Goal: Information Seeking & Learning: Learn about a topic

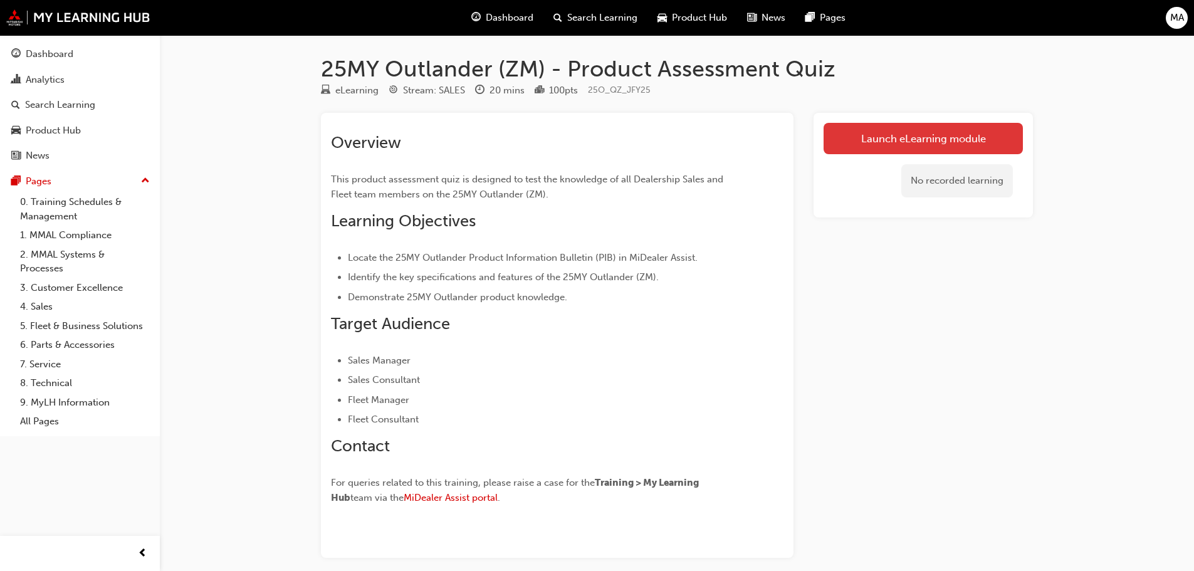
click at [885, 141] on link "Launch eLearning module" at bounding box center [923, 138] width 199 height 31
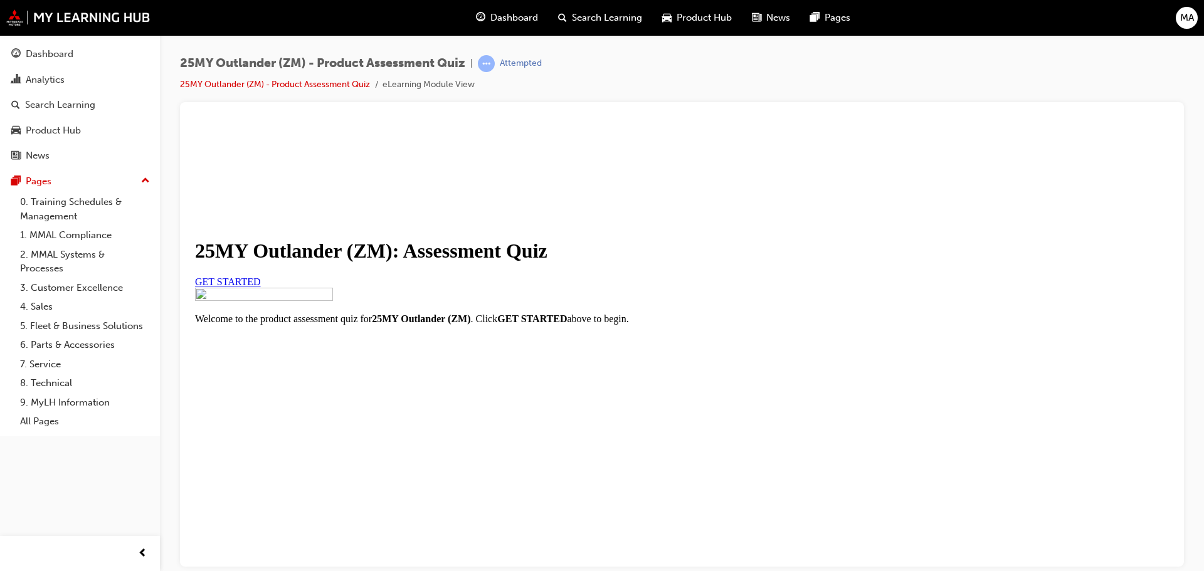
click at [261, 286] on span "GET STARTED" at bounding box center [228, 281] width 66 height 11
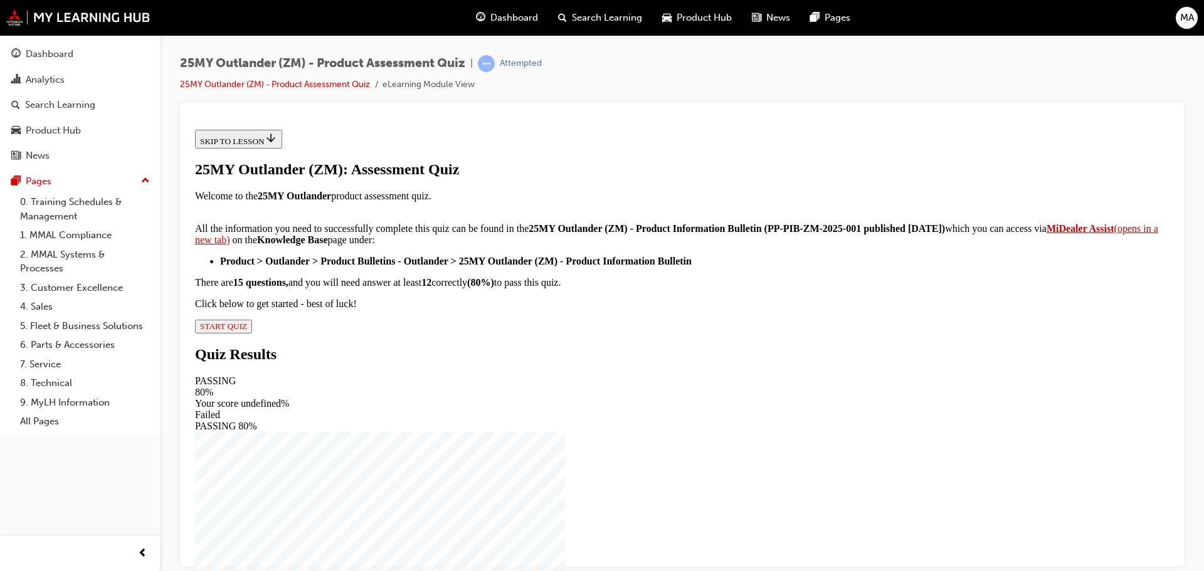
scroll to position [209, 0]
click at [247, 330] on span "START QUIZ" at bounding box center [223, 325] width 47 height 9
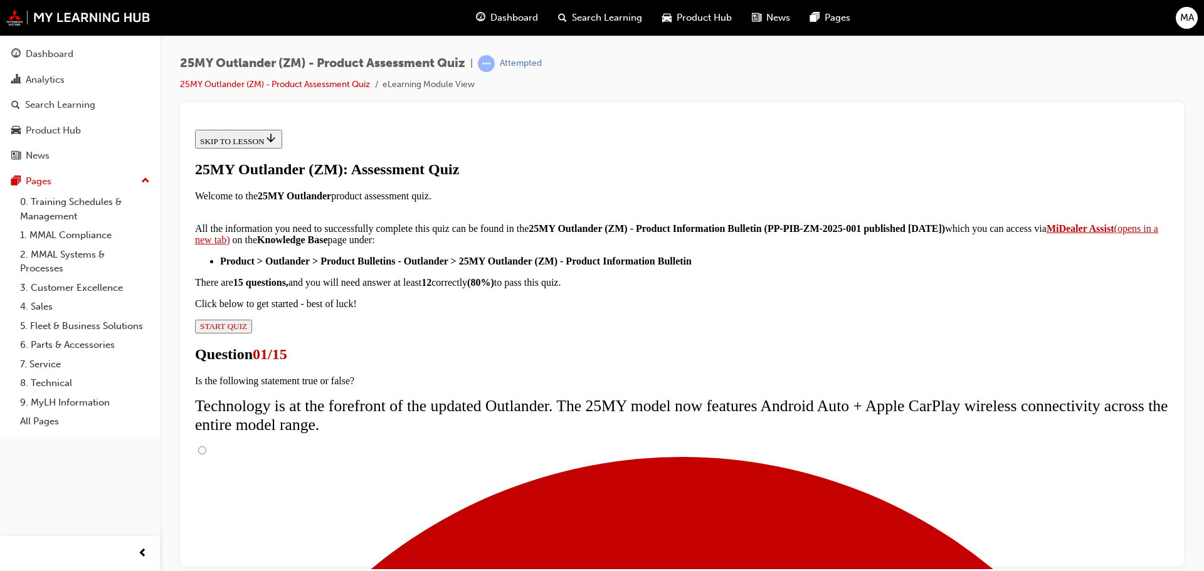
click at [206, 446] on input "True" at bounding box center [202, 450] width 8 height 8
radio input "true"
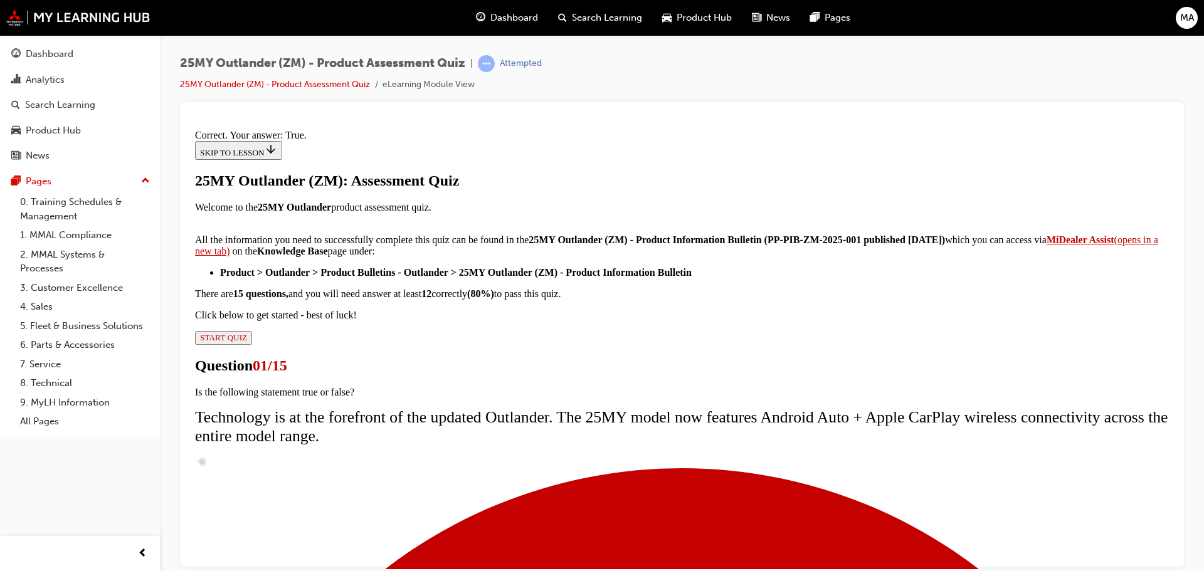
scroll to position [152, 0]
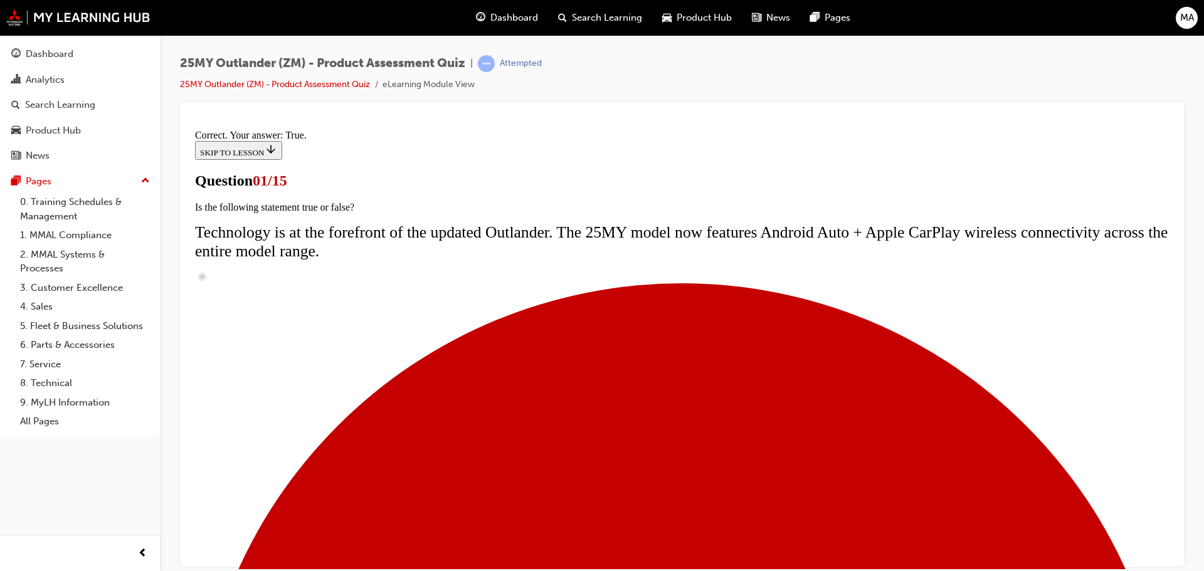
scroll to position [159, 0]
radio input "true"
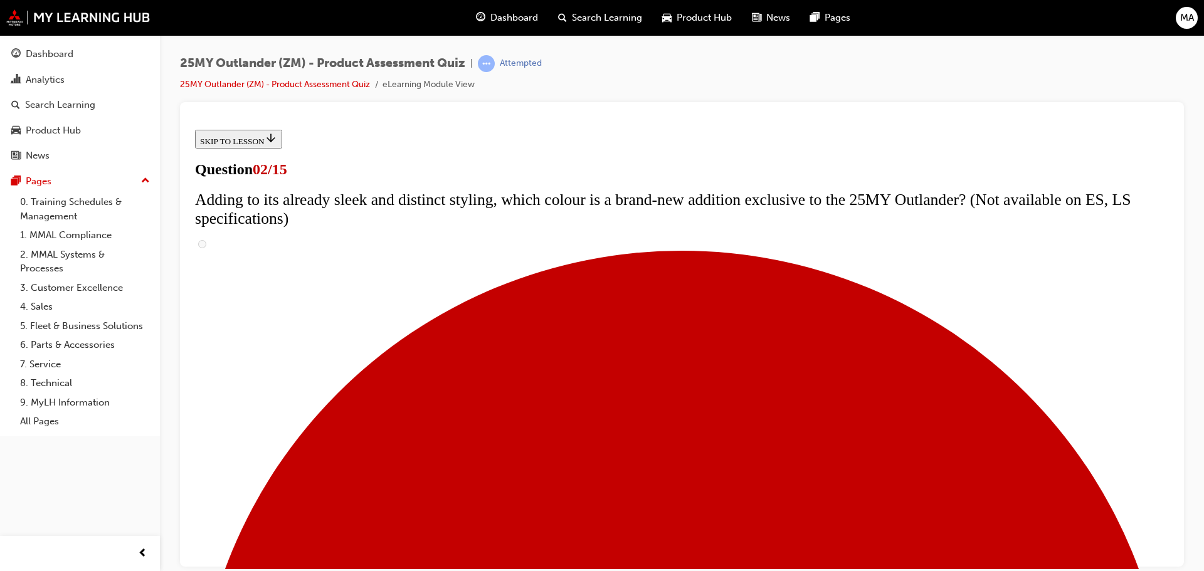
scroll to position [188, 0]
checkbox input "true"
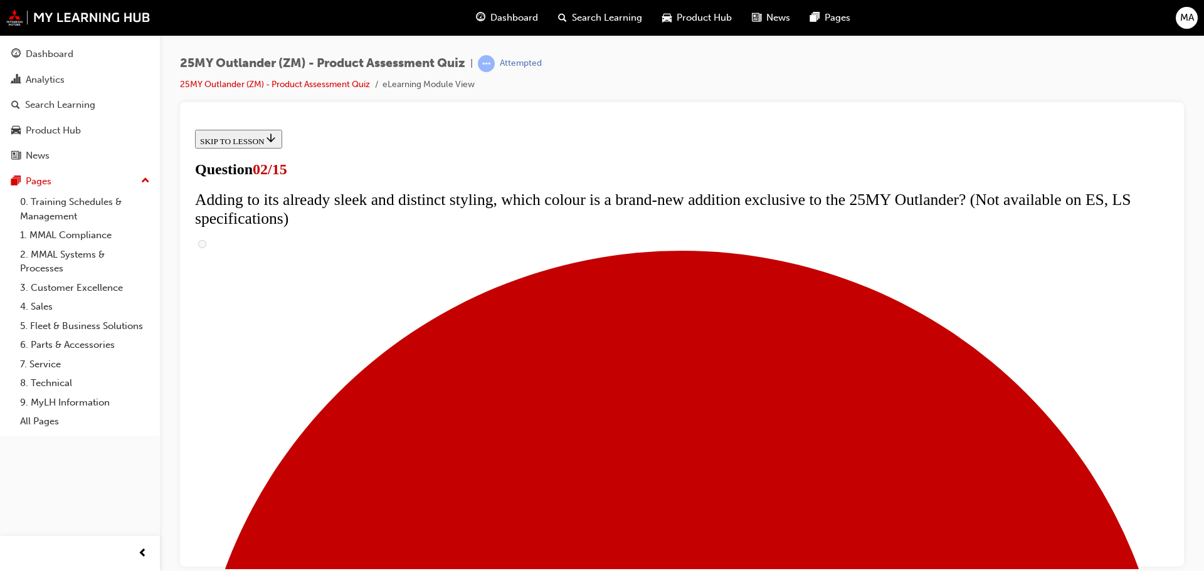
checkbox input "true"
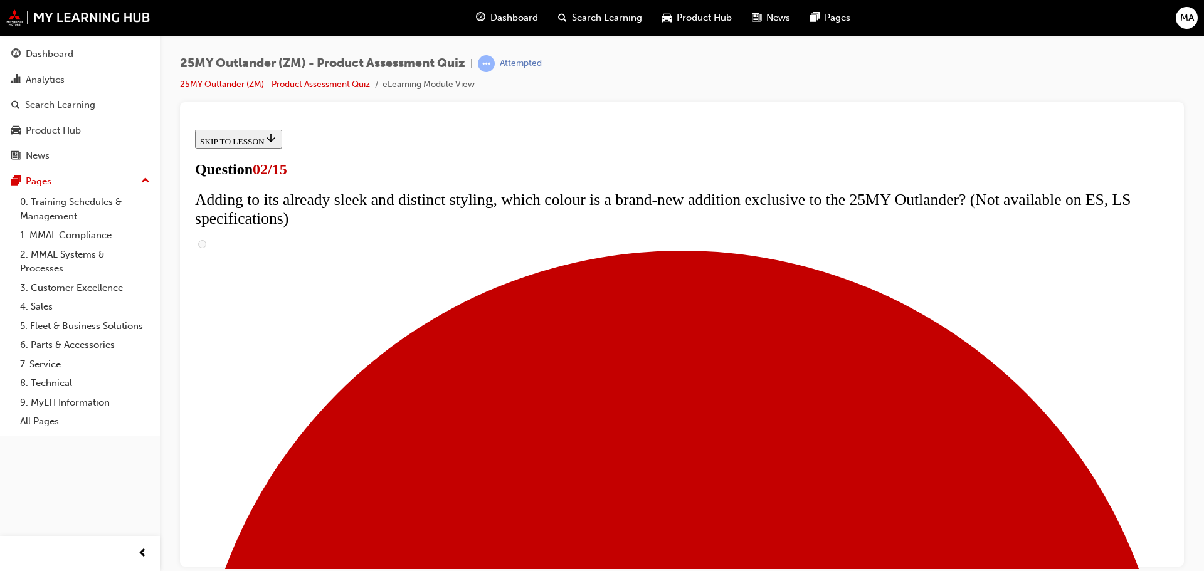
checkbox input "true"
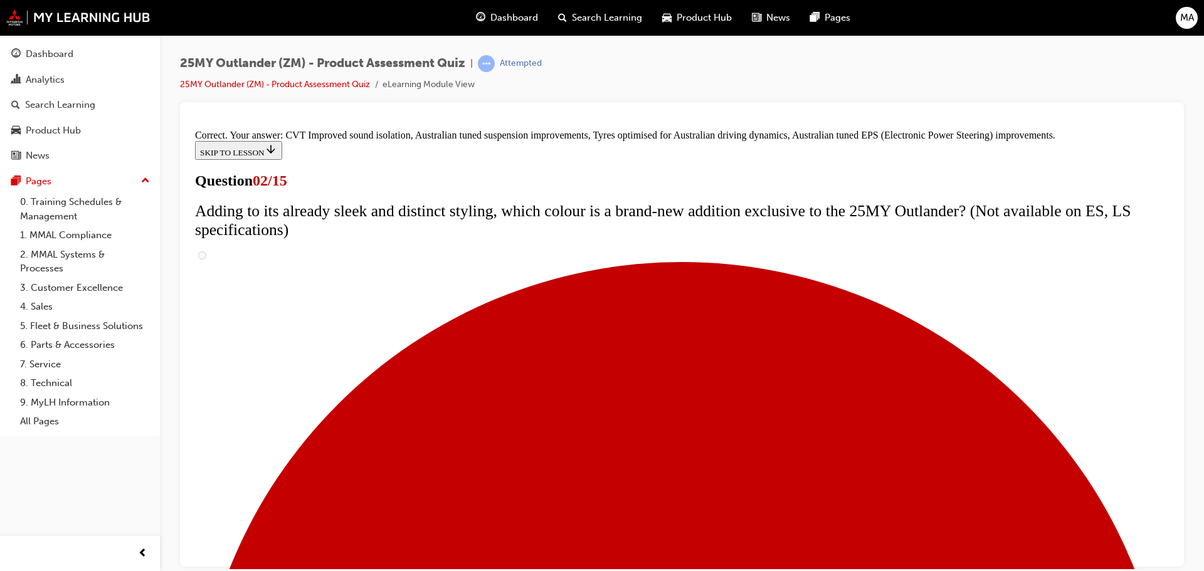
scroll to position [352, 0]
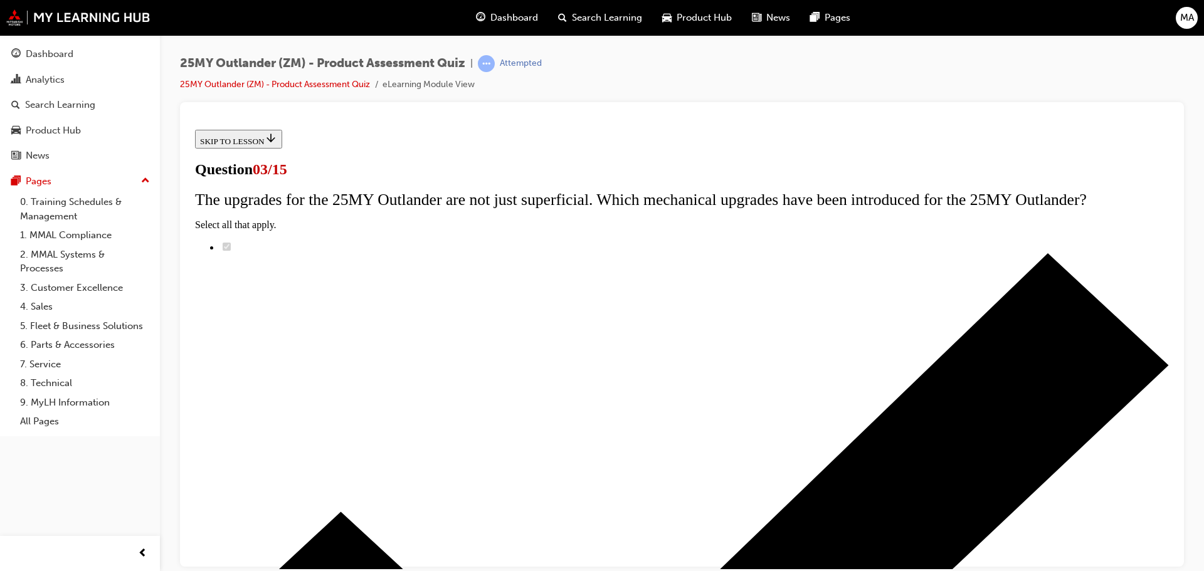
scroll to position [125, 0]
radio input "true"
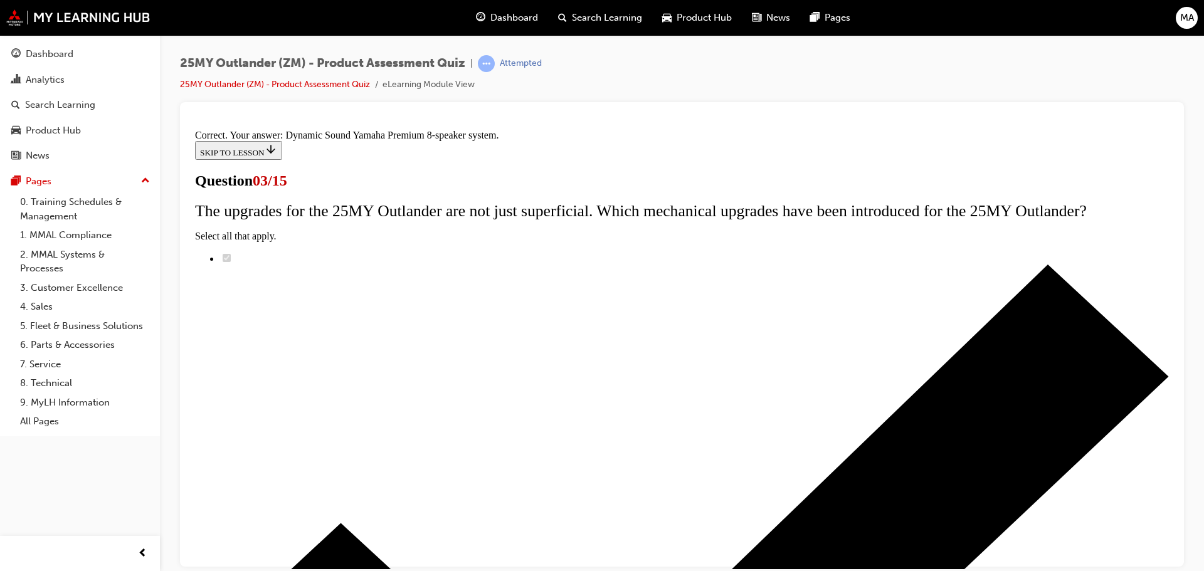
scroll to position [209, 0]
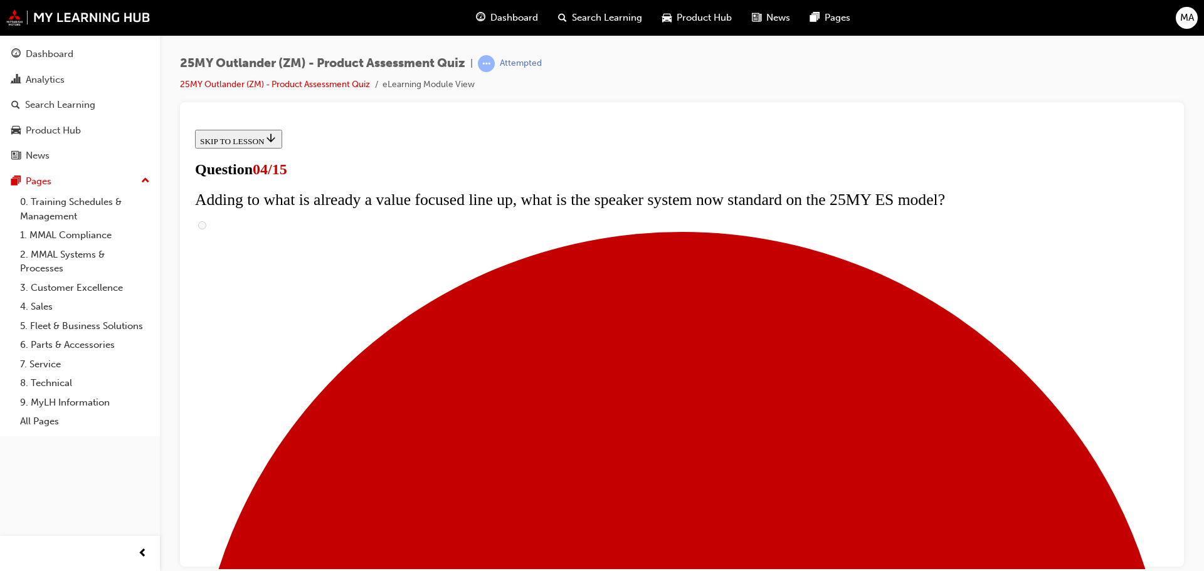
scroll to position [188, 0]
checkbox input "true"
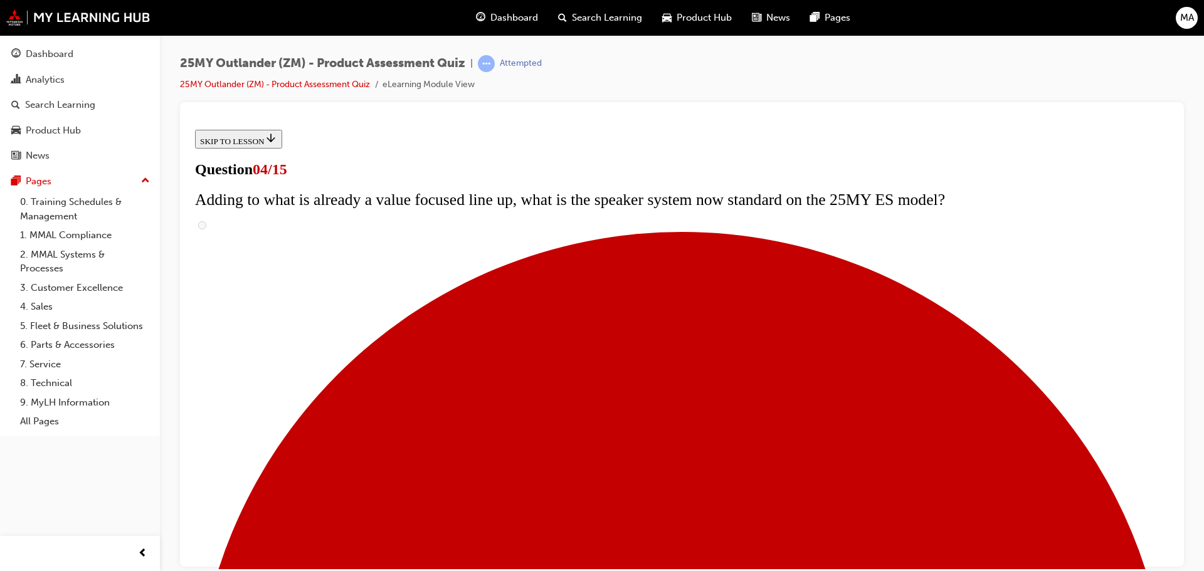
checkbox input "true"
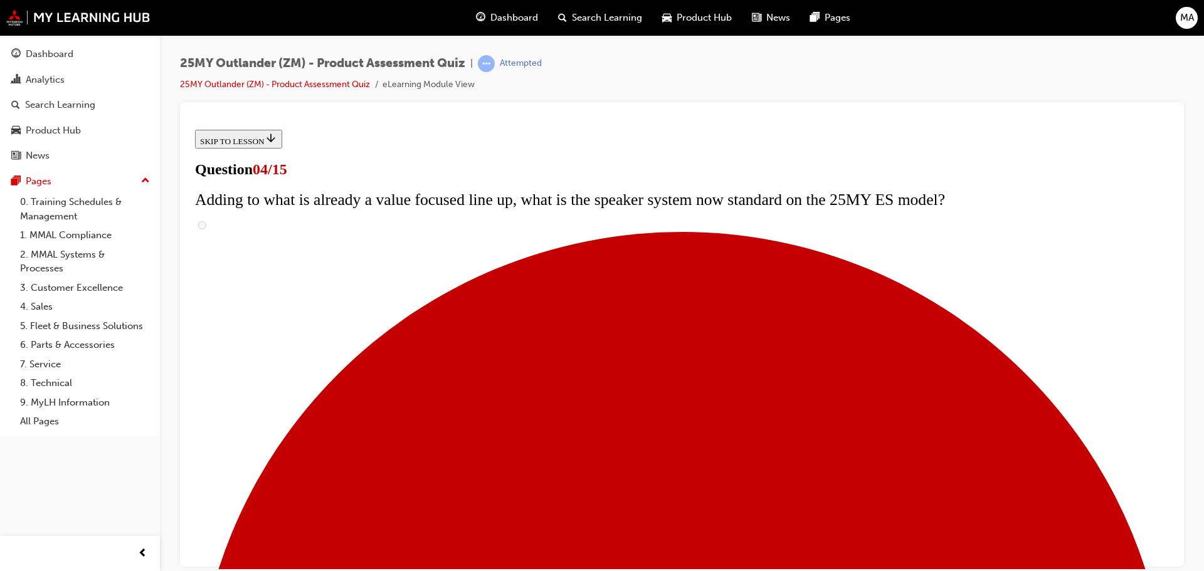
checkbox input "true"
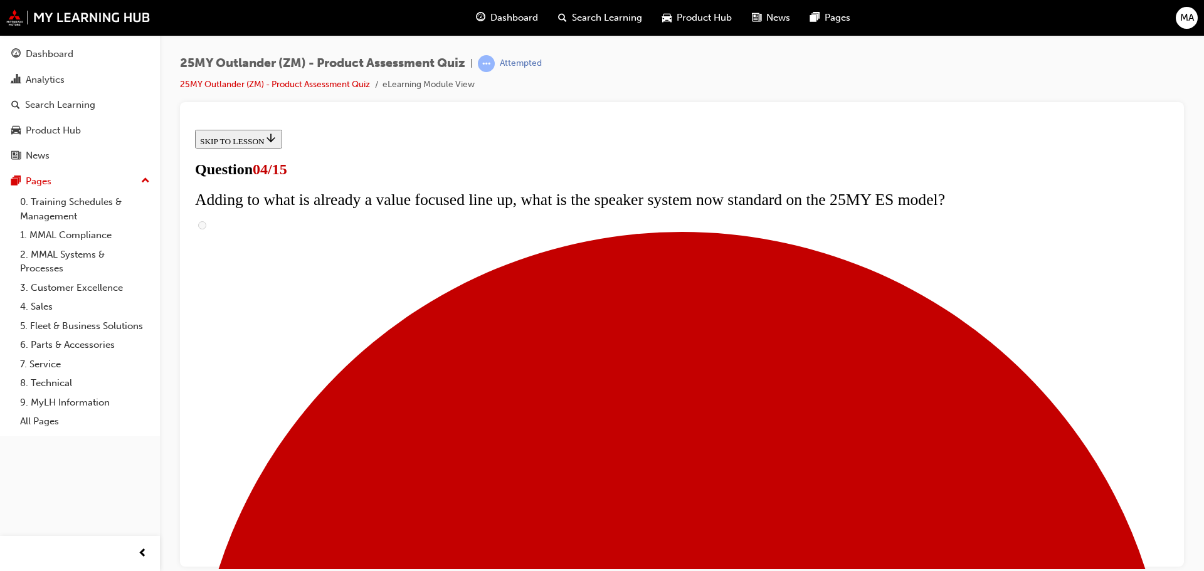
checkbox input "true"
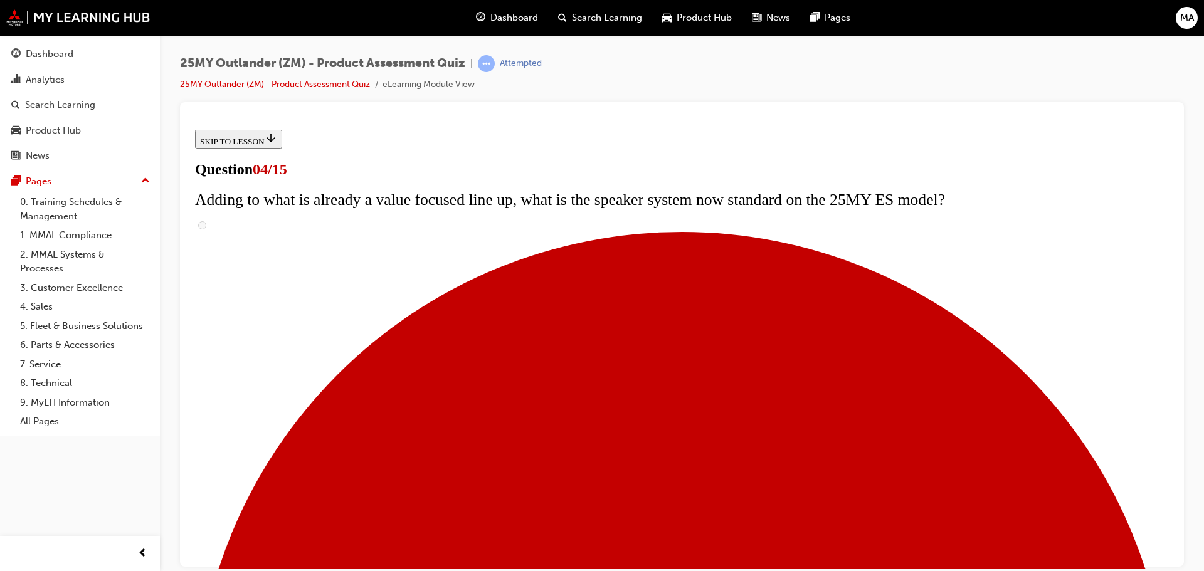
checkbox input "true"
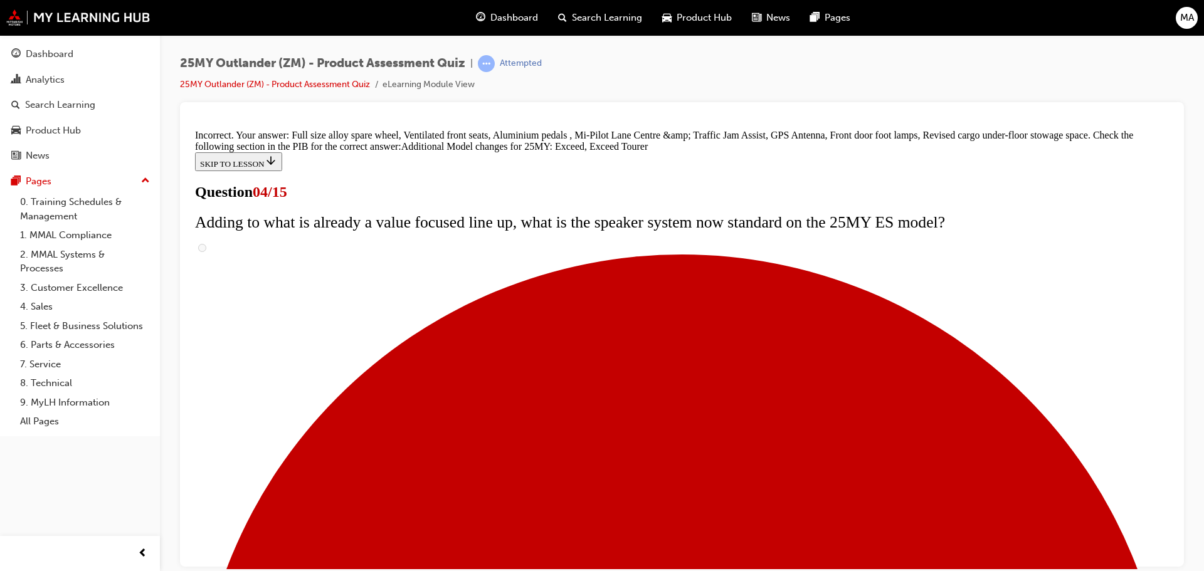
scroll to position [480, 0]
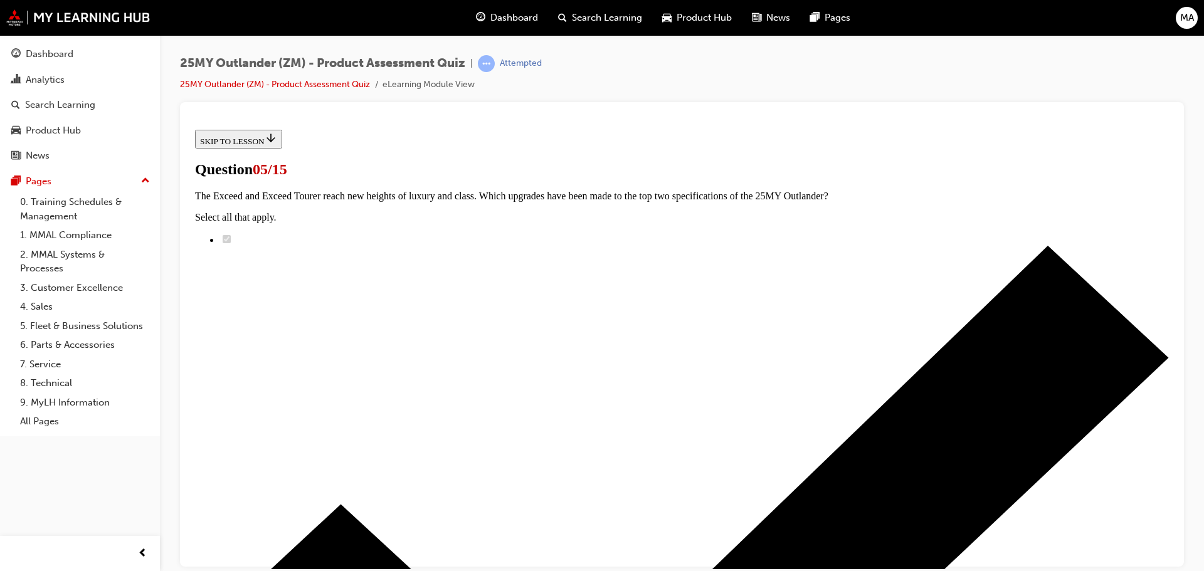
scroll to position [188, 0]
radio input "true"
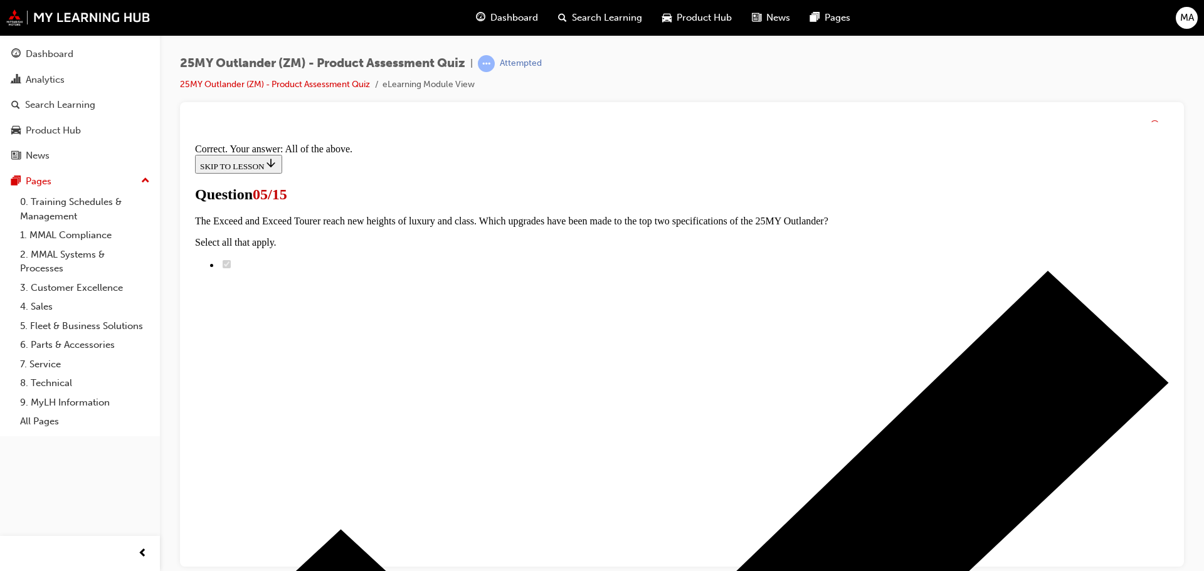
scroll to position [310, 0]
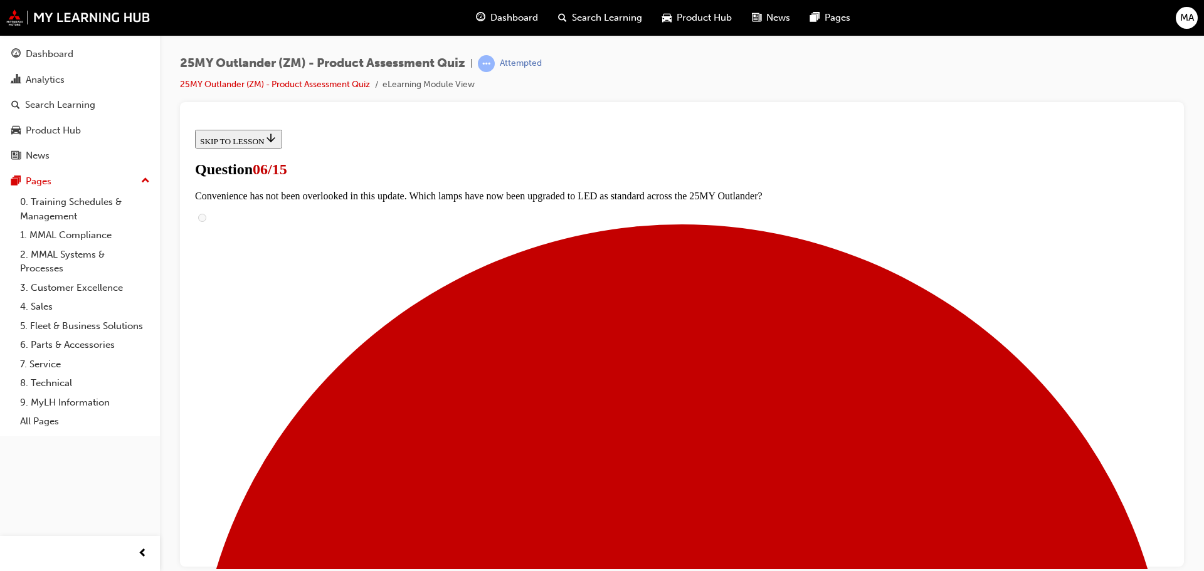
scroll to position [313, 0]
radio input "true"
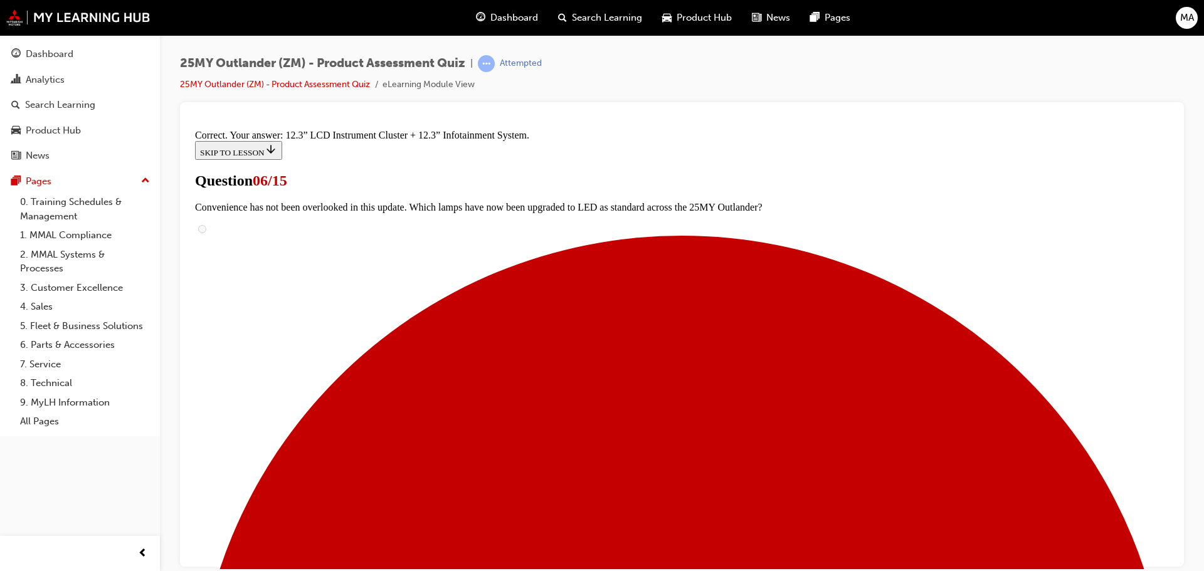
scroll to position [428, 0]
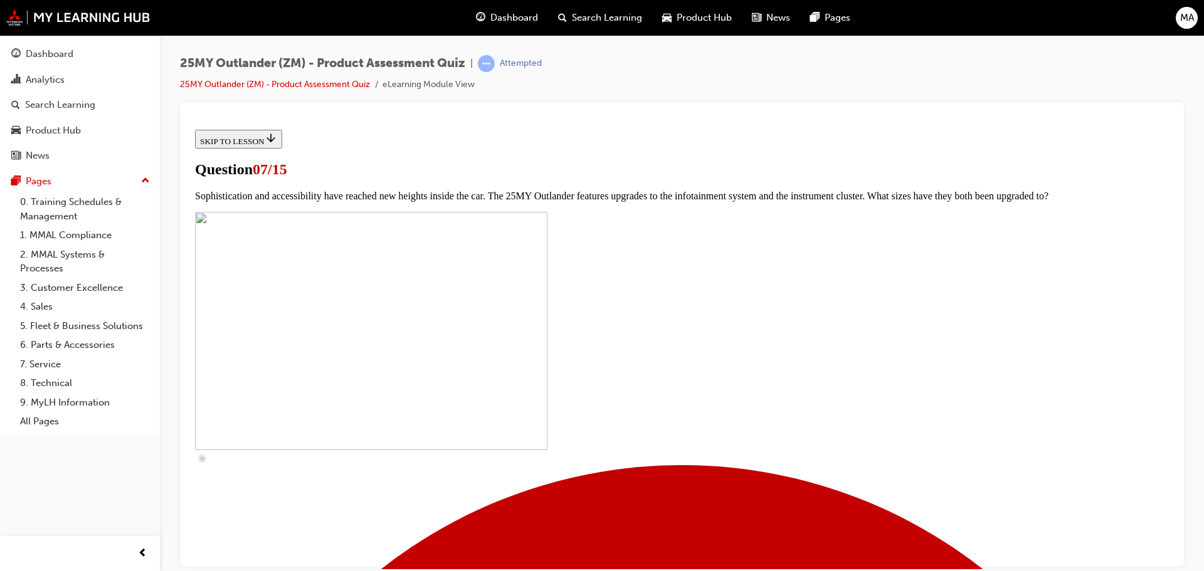
scroll to position [439, 0]
checkbox input "true"
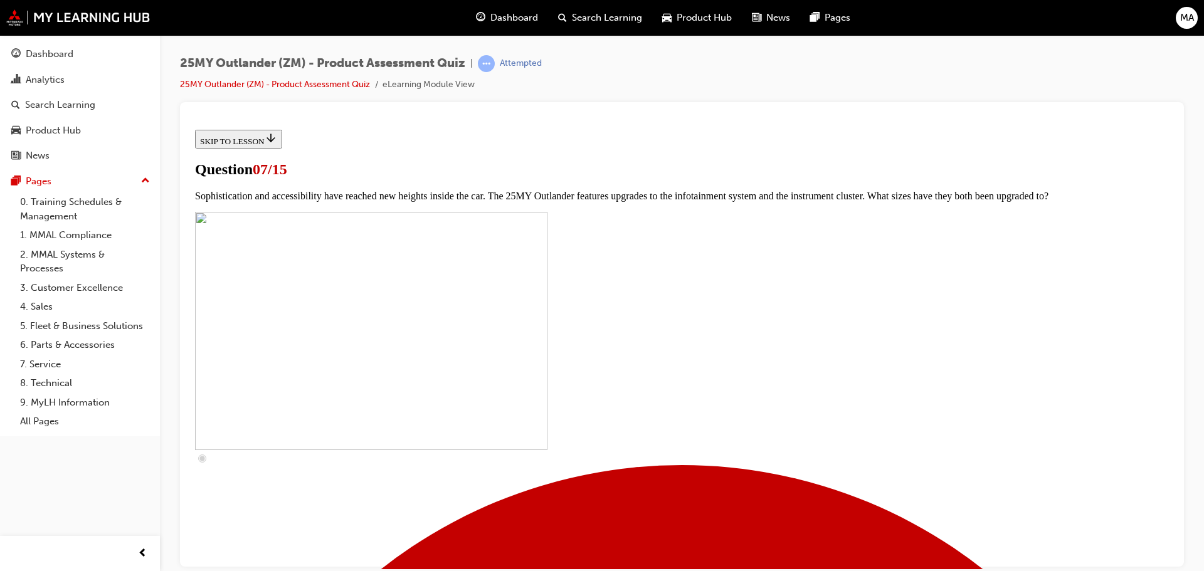
checkbox input "true"
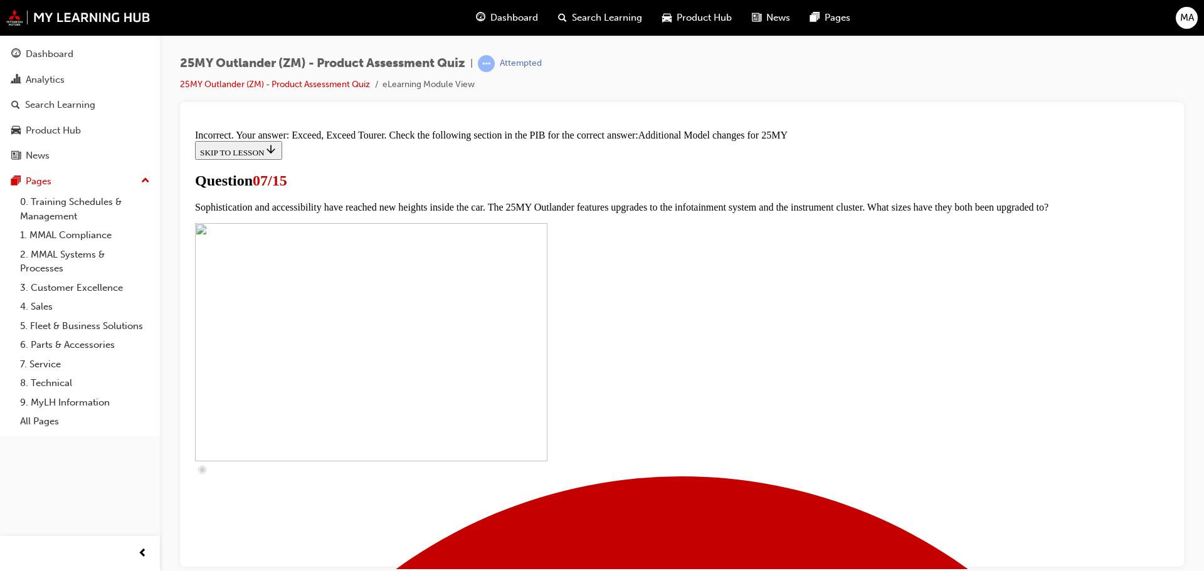
scroll to position [648, 0]
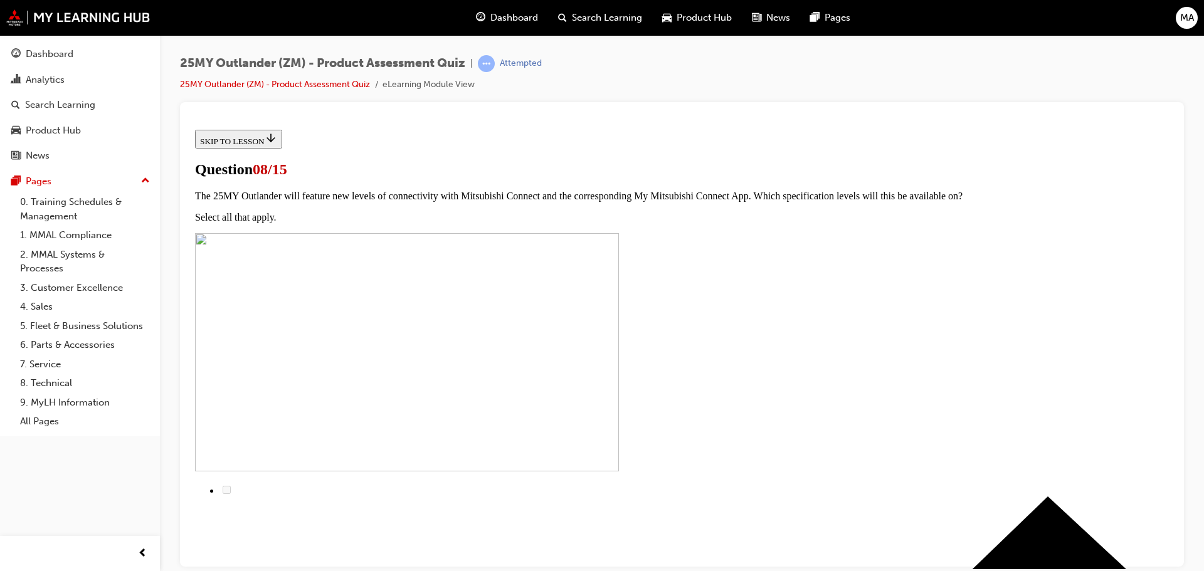
scroll to position [125, 0]
radio input "true"
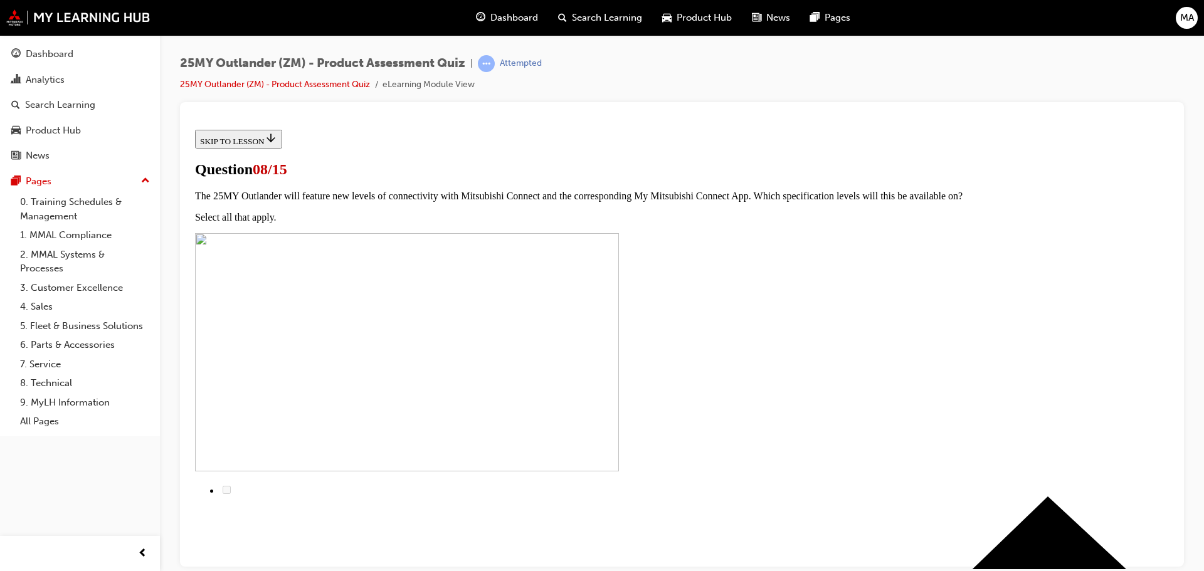
radio input "true"
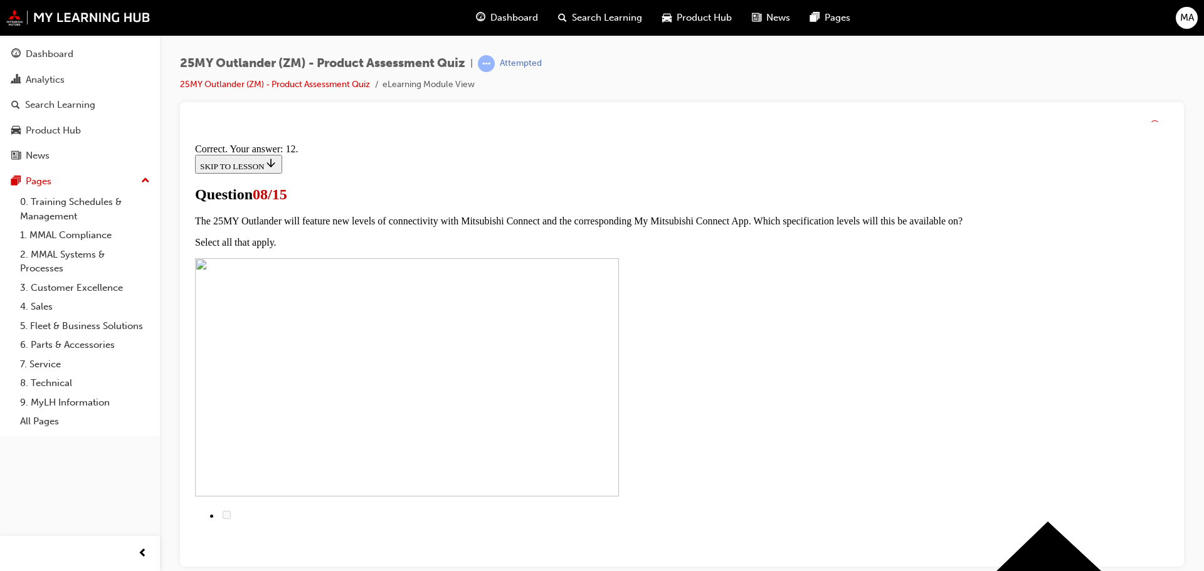
scroll to position [209, 0]
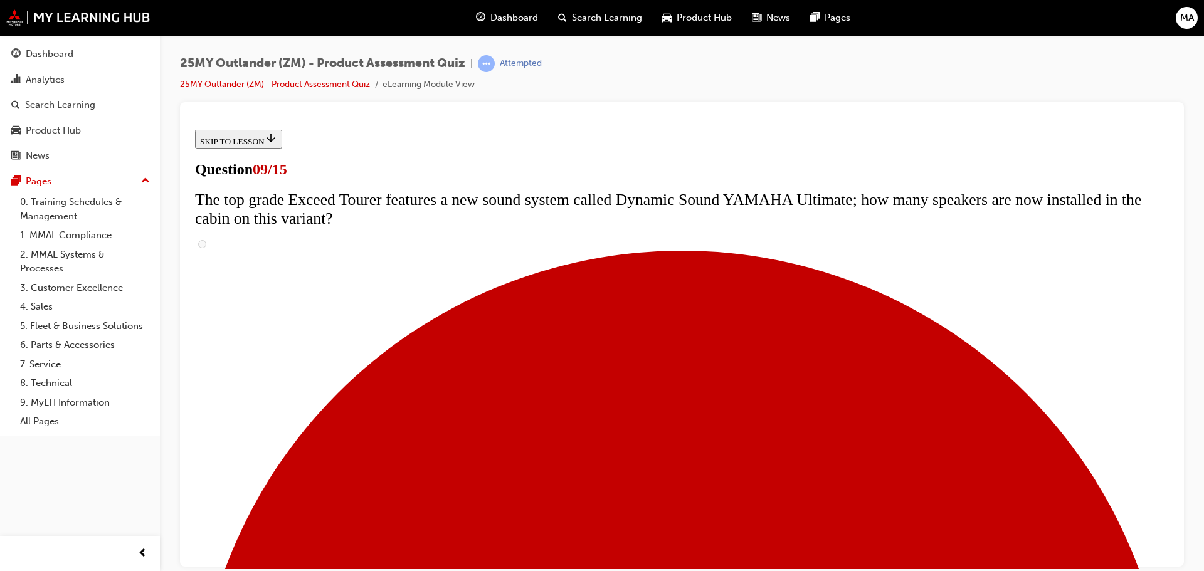
scroll to position [376, 0]
radio input "true"
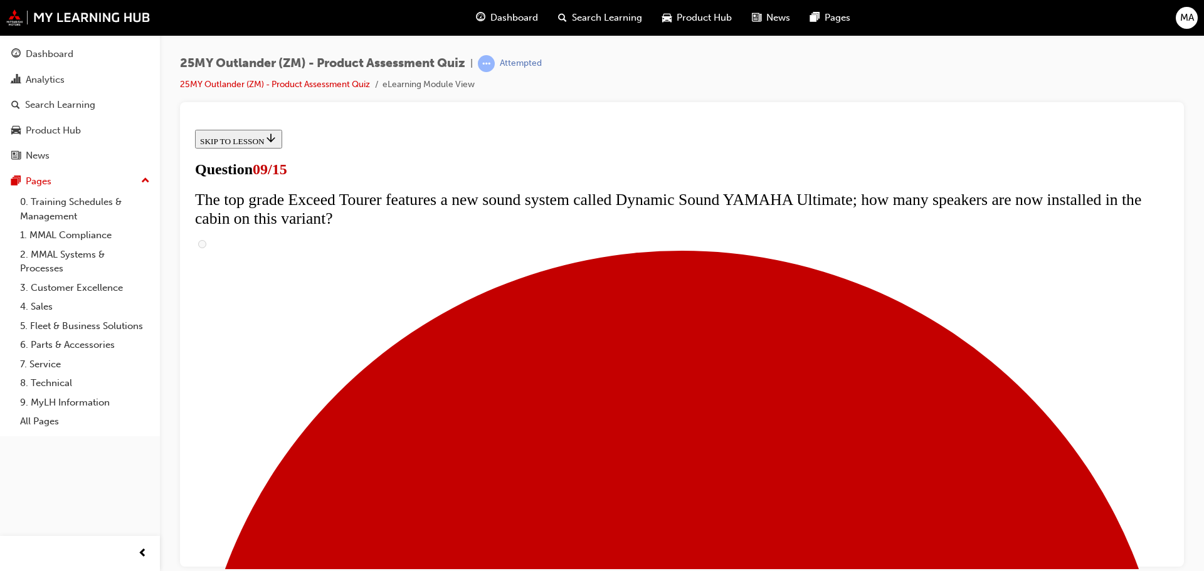
radio input "true"
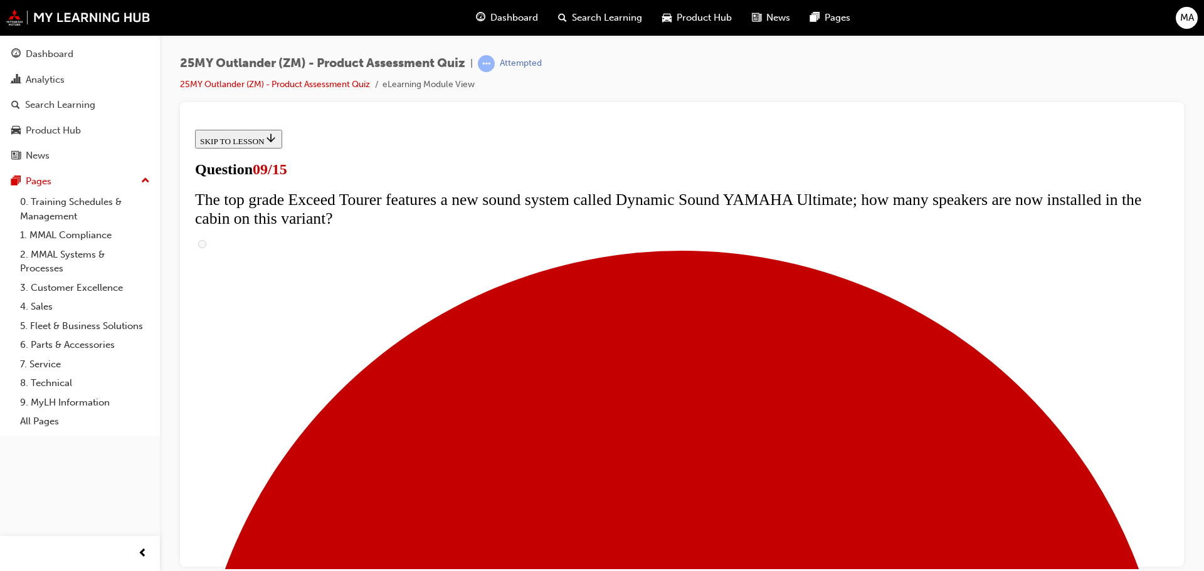
radio input "true"
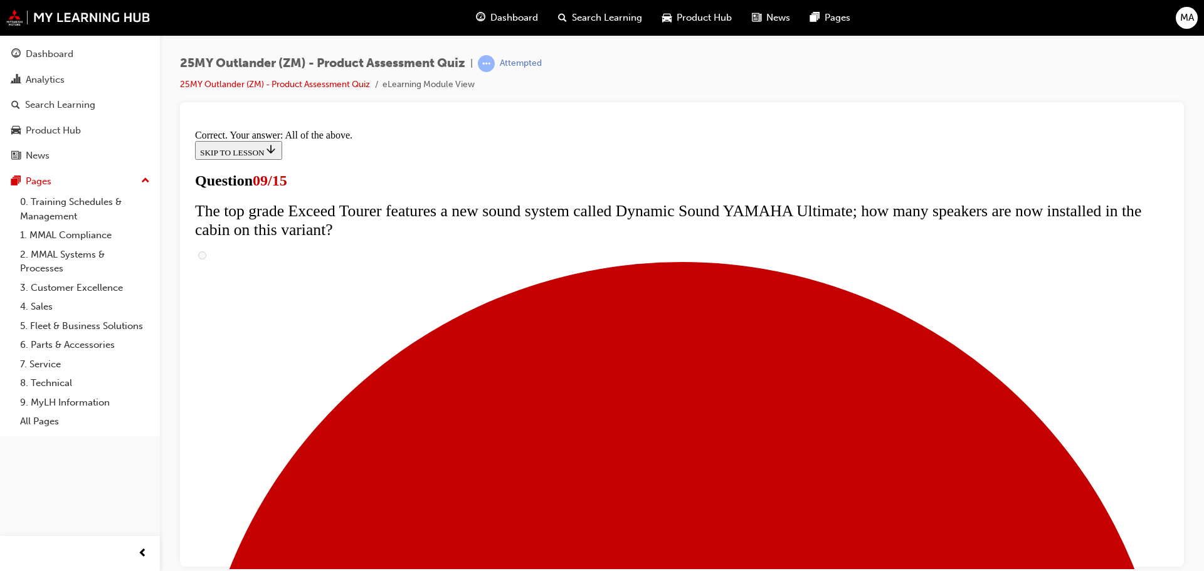
scroll to position [658, 0]
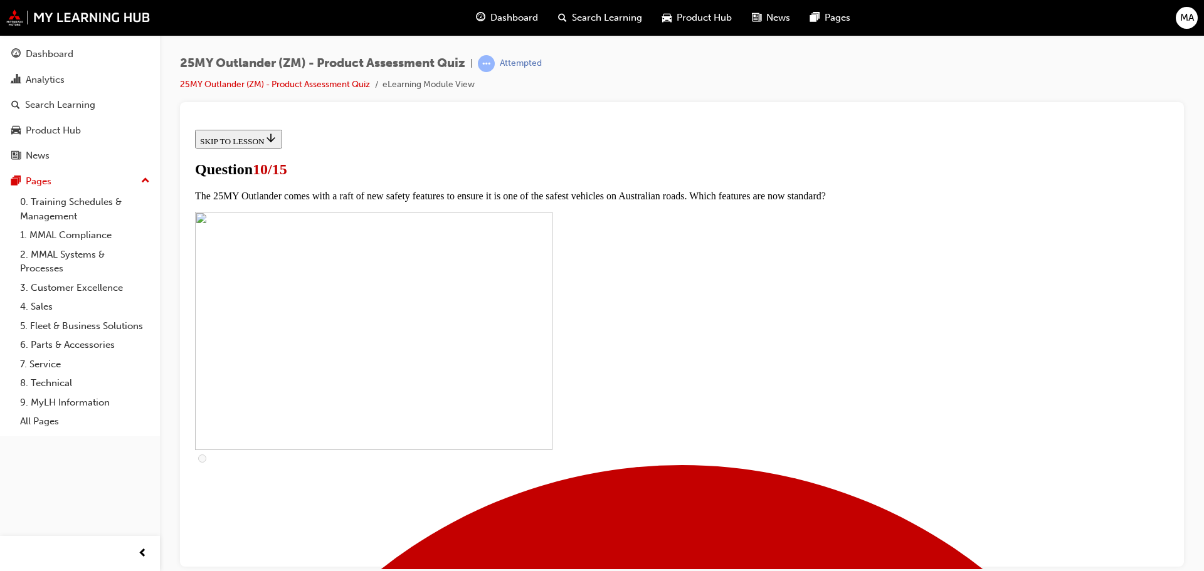
scroll to position [251, 0]
checkbox input "true"
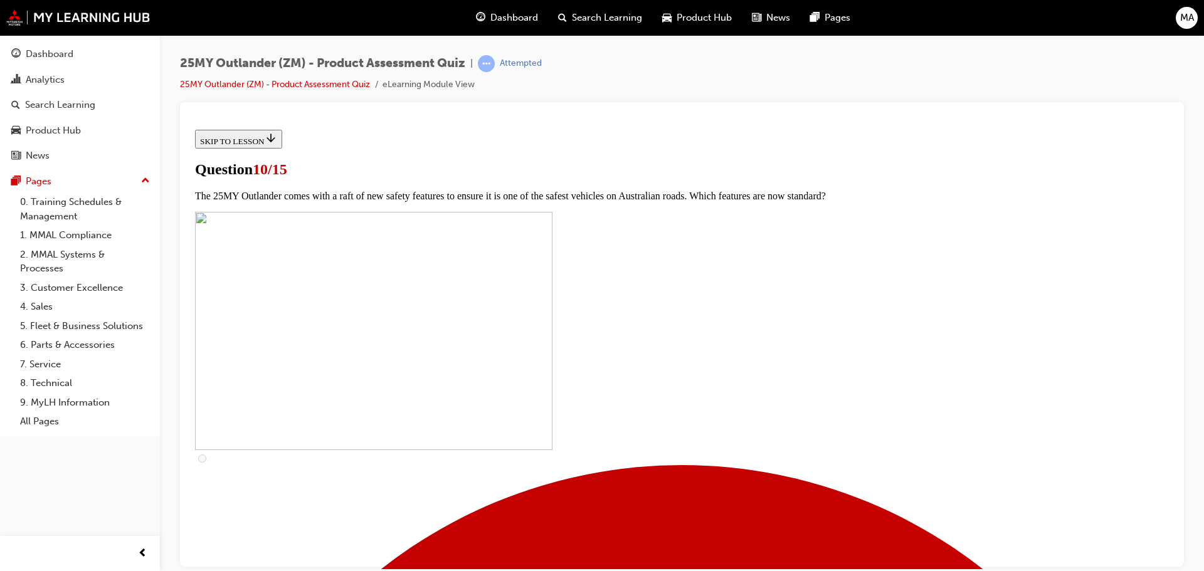
checkbox input "true"
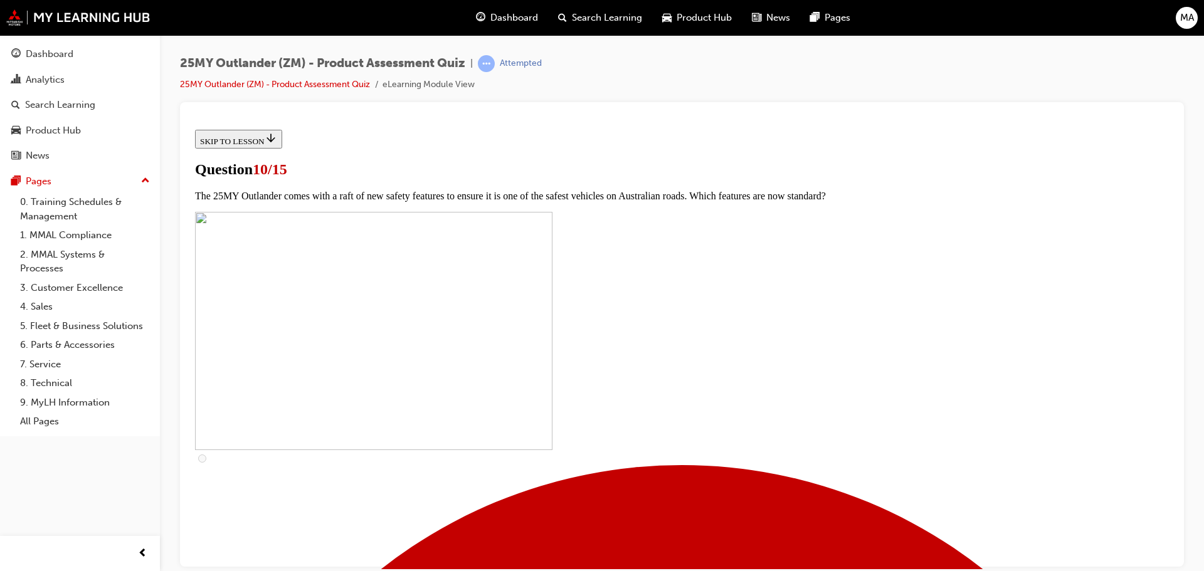
checkbox input "true"
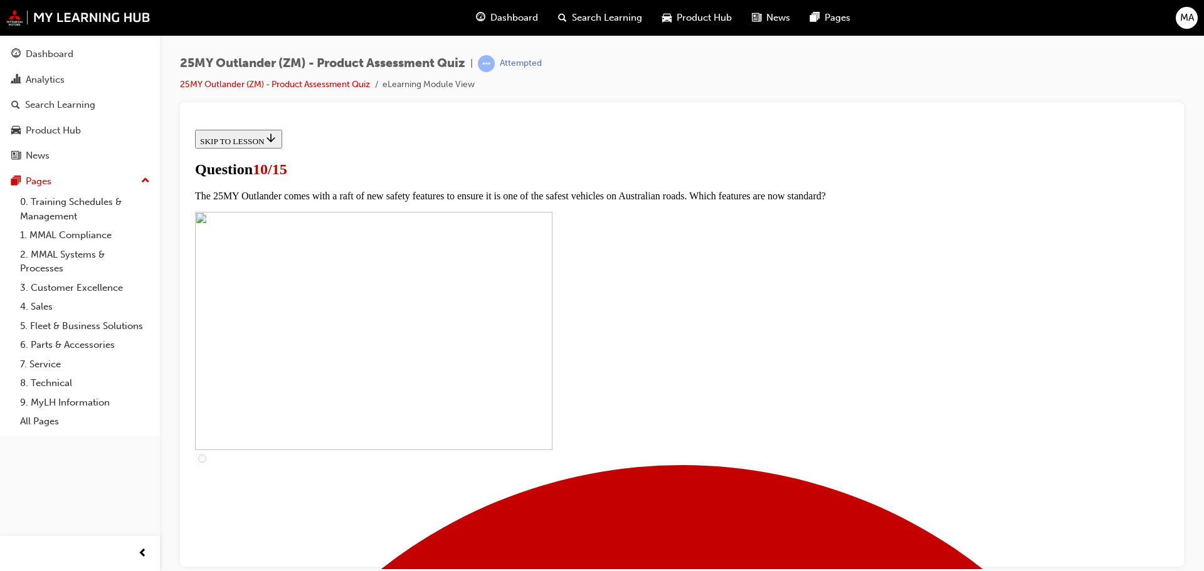
scroll to position [187, 0]
drag, startPoint x: 680, startPoint y: 450, endPoint x: 571, endPoint y: 461, distance: 109.6
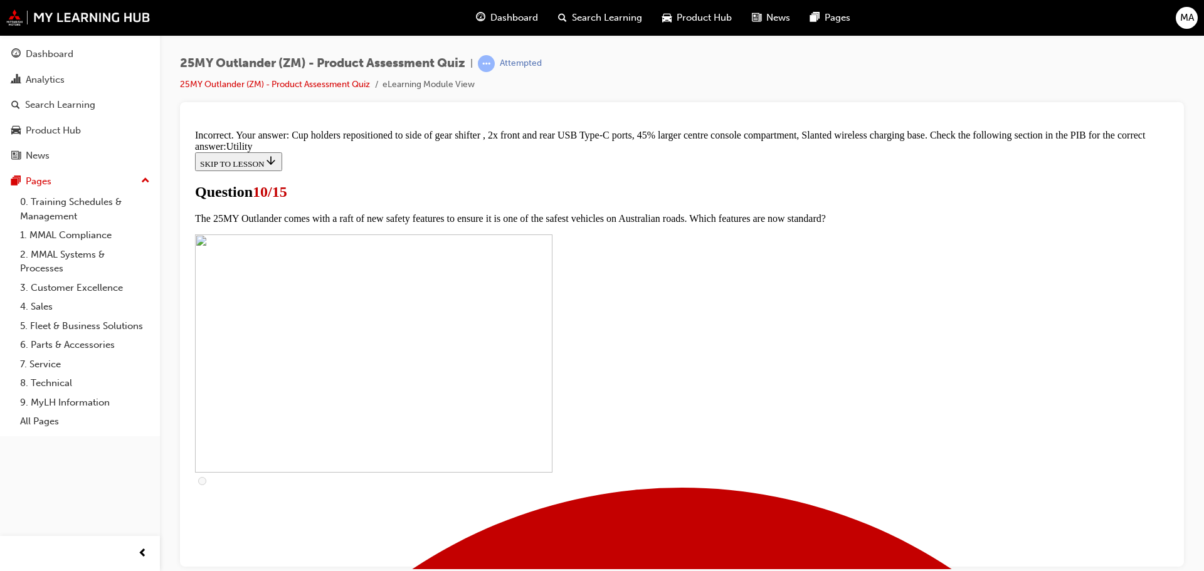
scroll to position [617, 0]
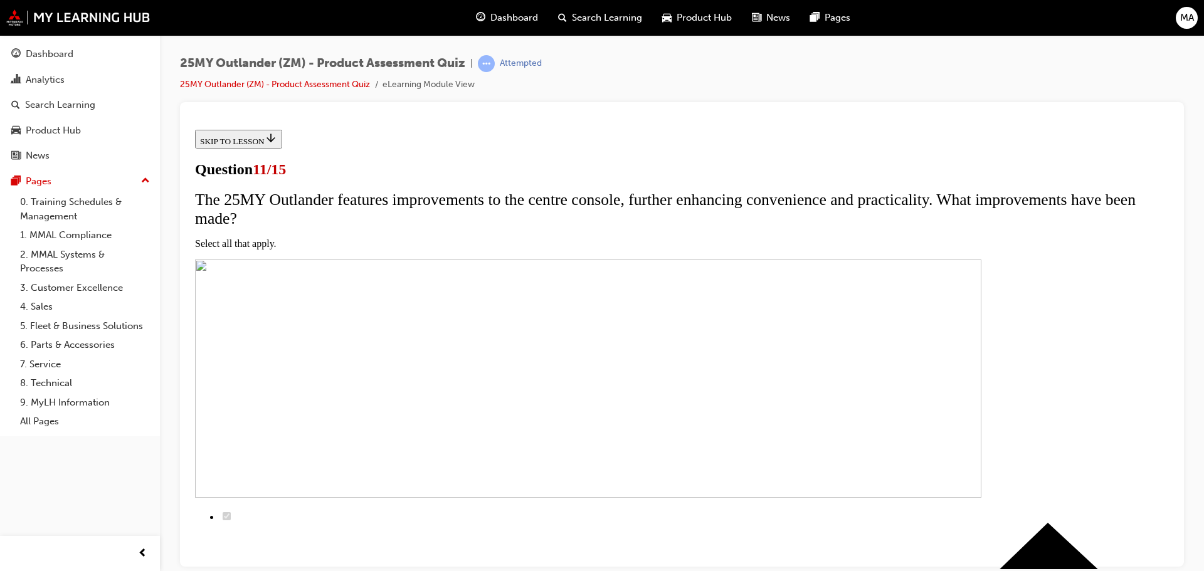
scroll to position [125, 0]
checkbox input "true"
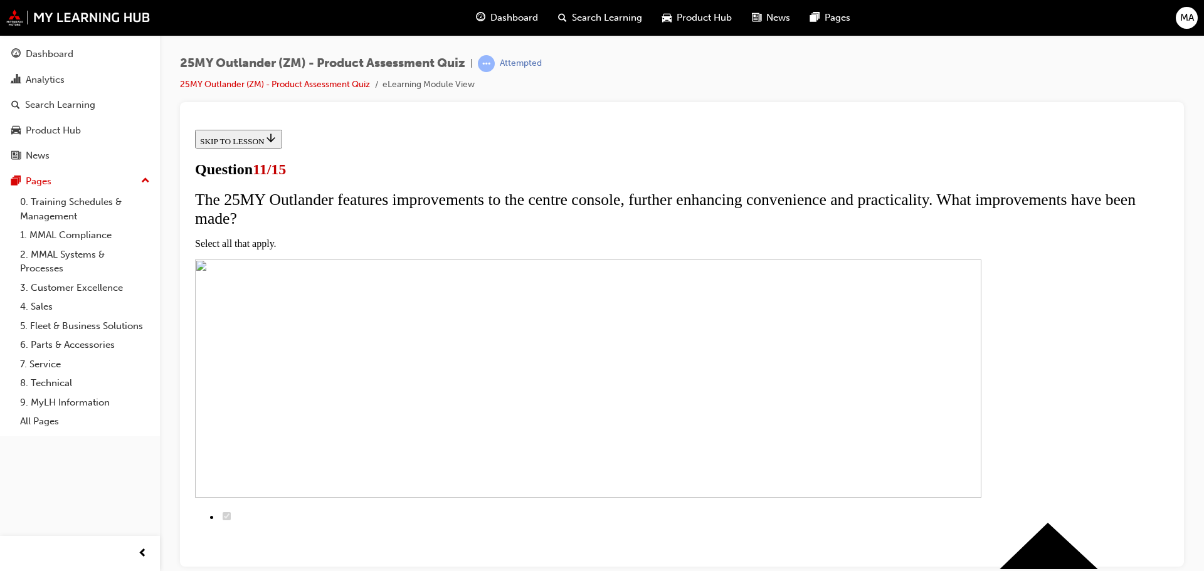
checkbox input "true"
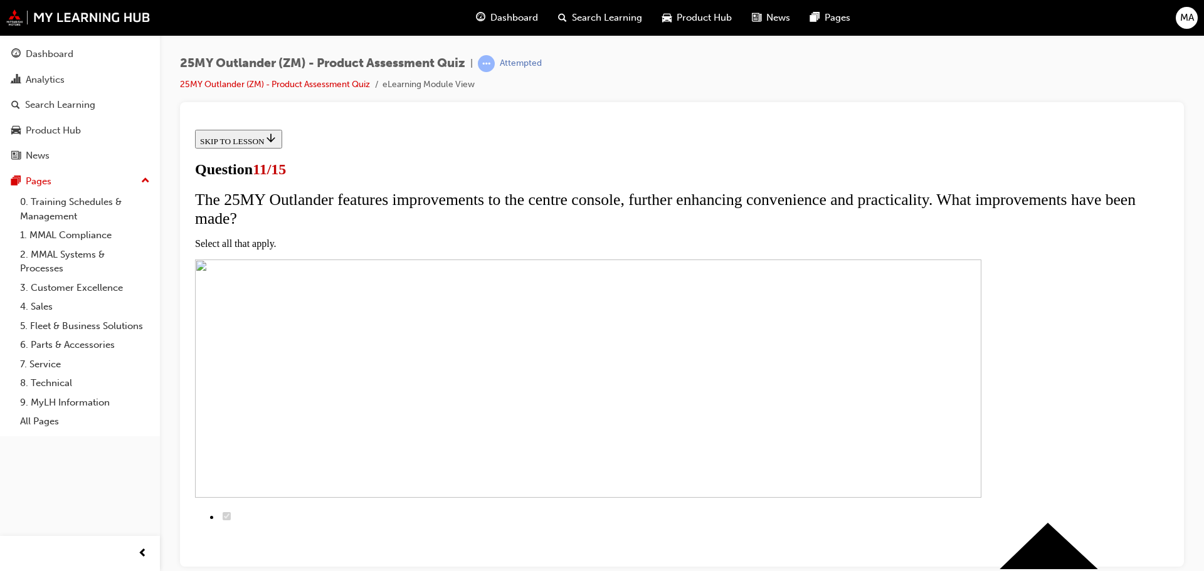
checkbox input "false"
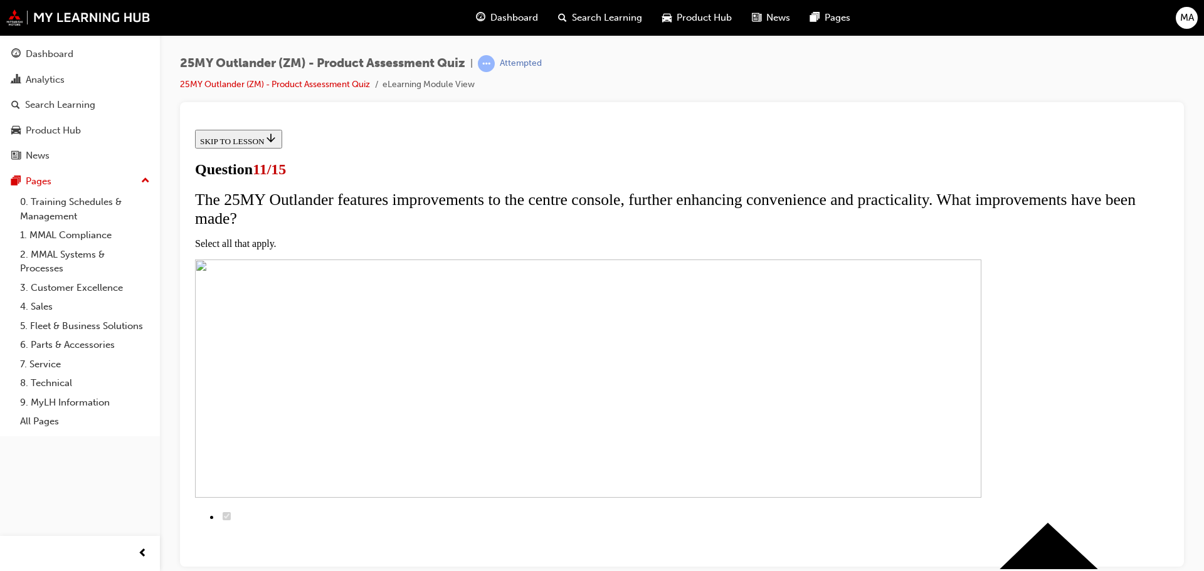
checkbox input "false"
checkbox input "true"
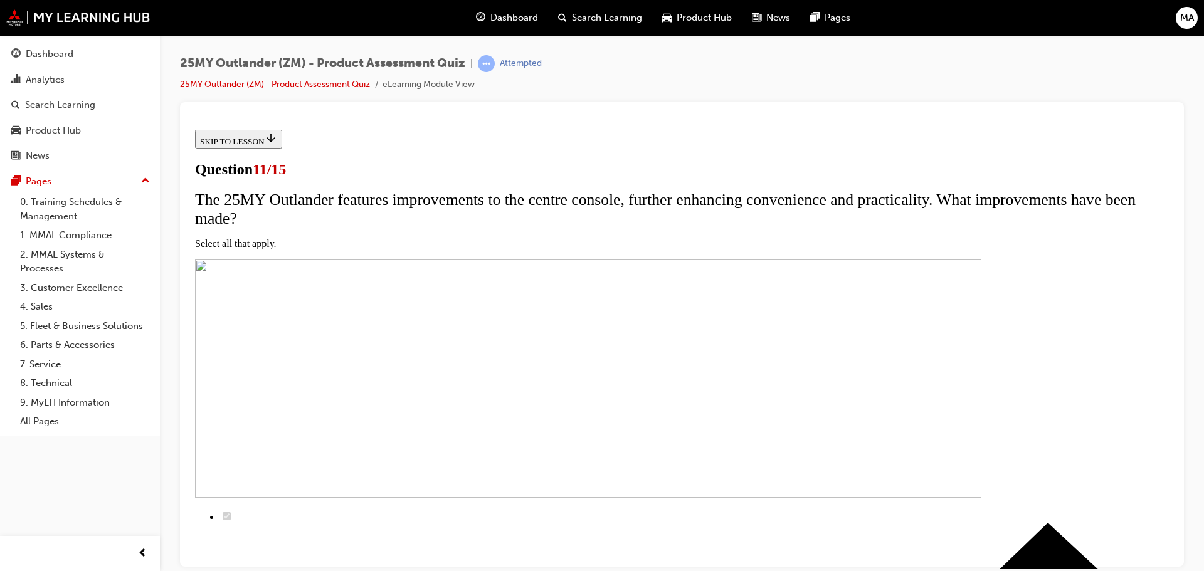
checkbox input "true"
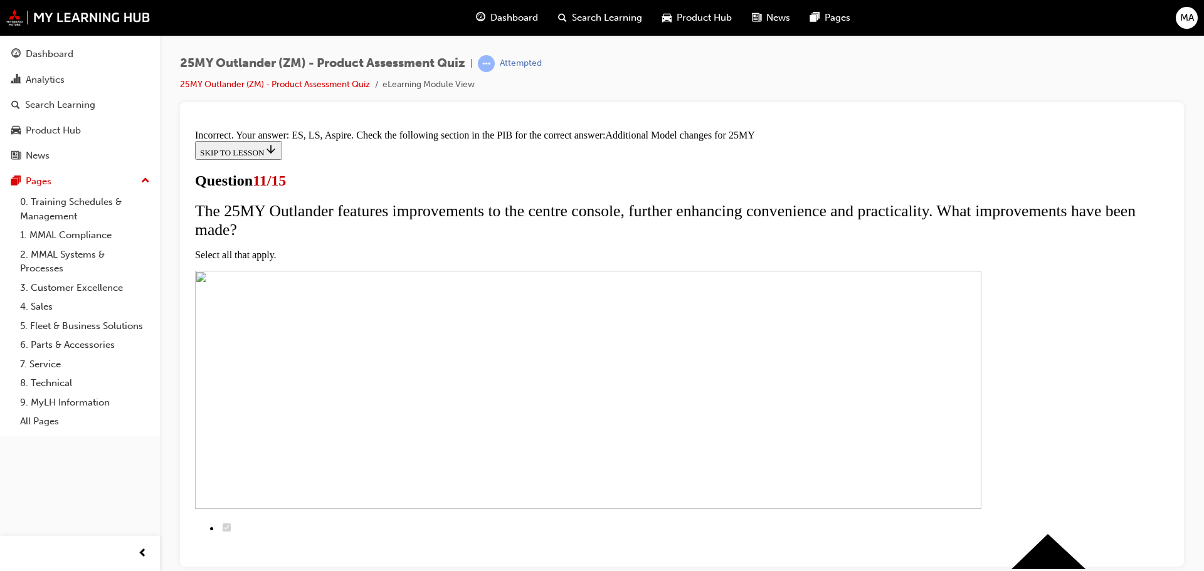
scroll to position [379, 0]
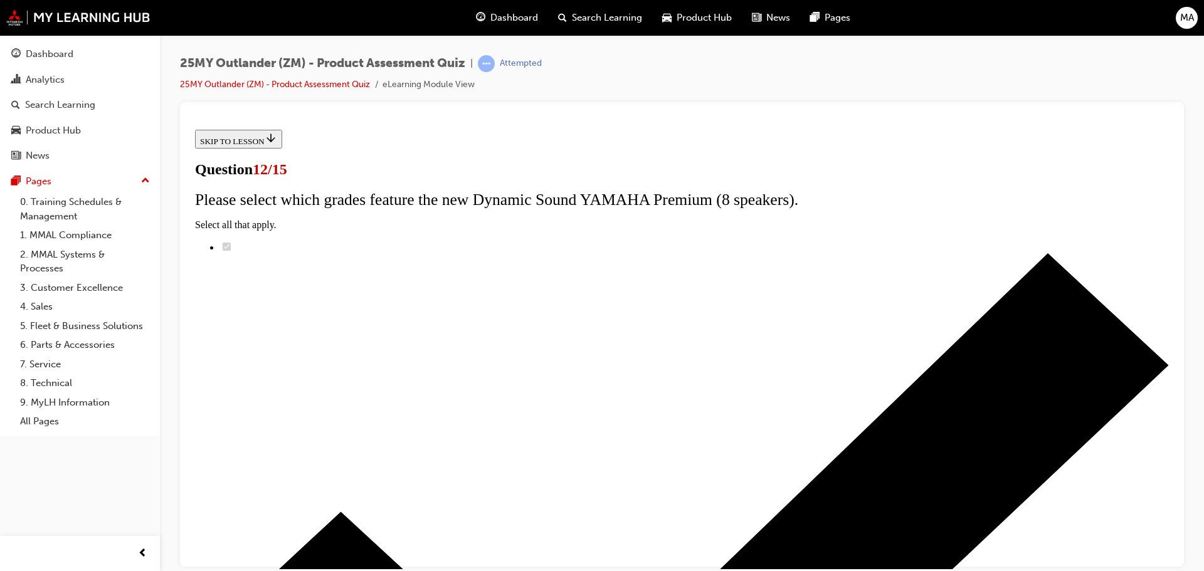
radio input "true"
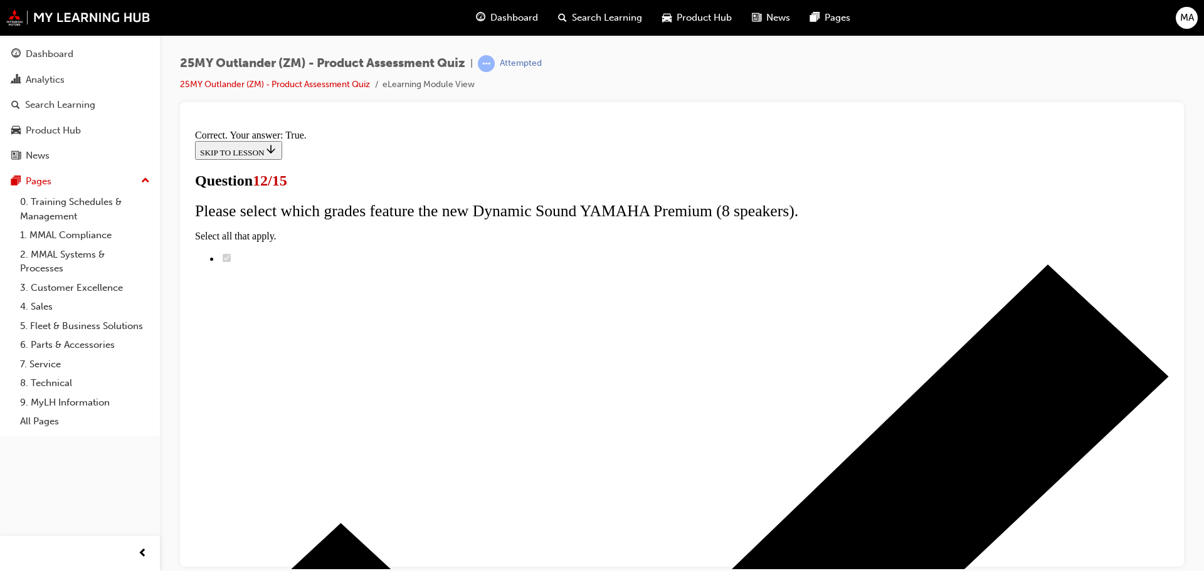
scroll to position [152, 0]
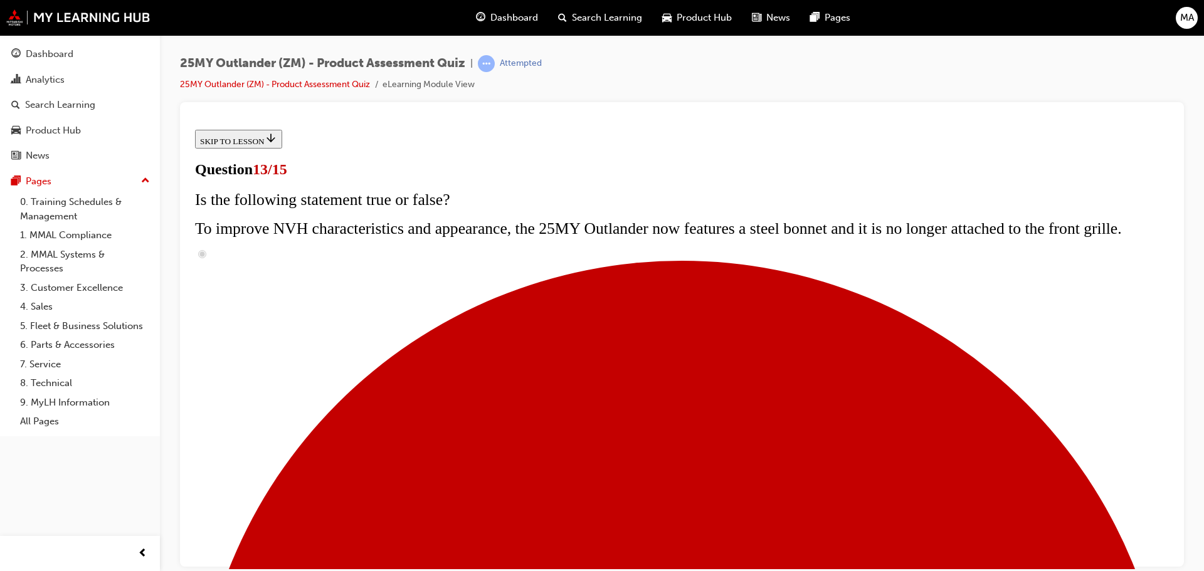
scroll to position [251, 0]
radio input "true"
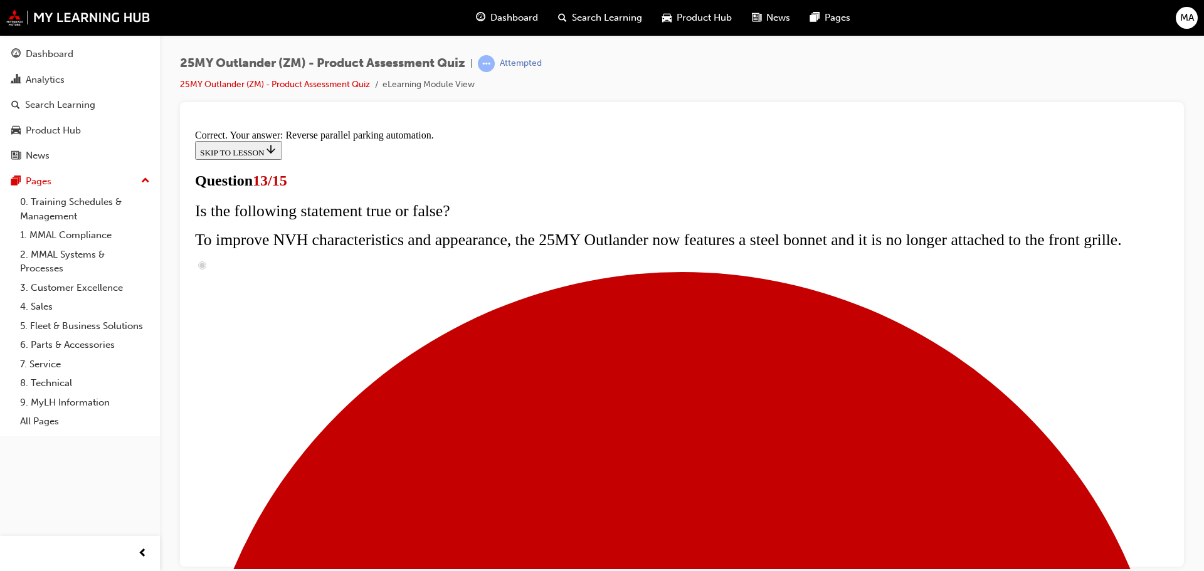
scroll to position [331, 0]
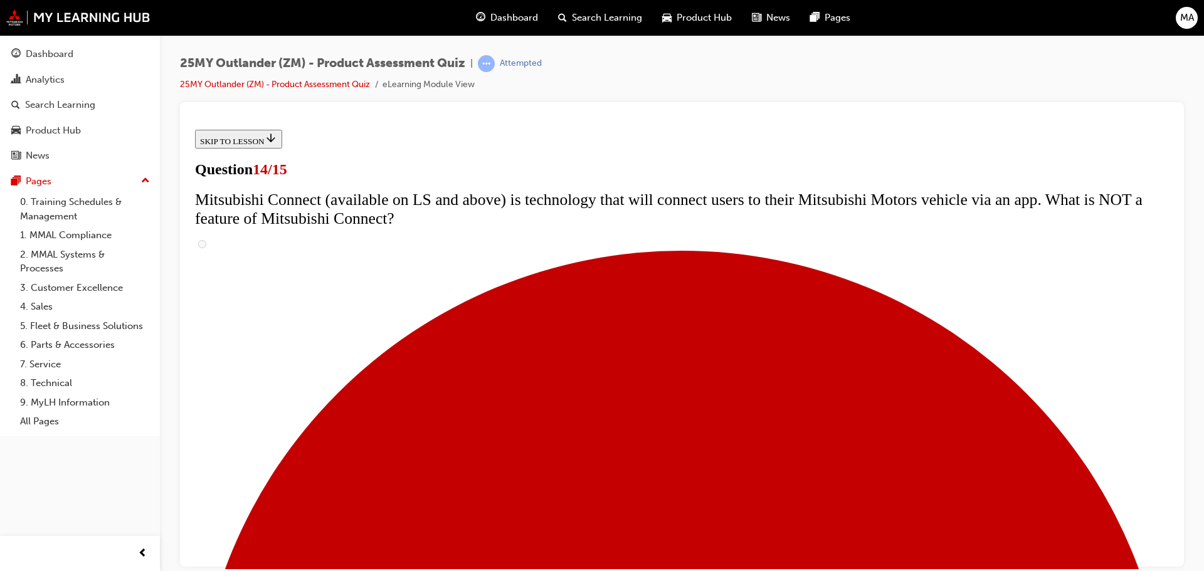
scroll to position [439, 0]
radio input "true"
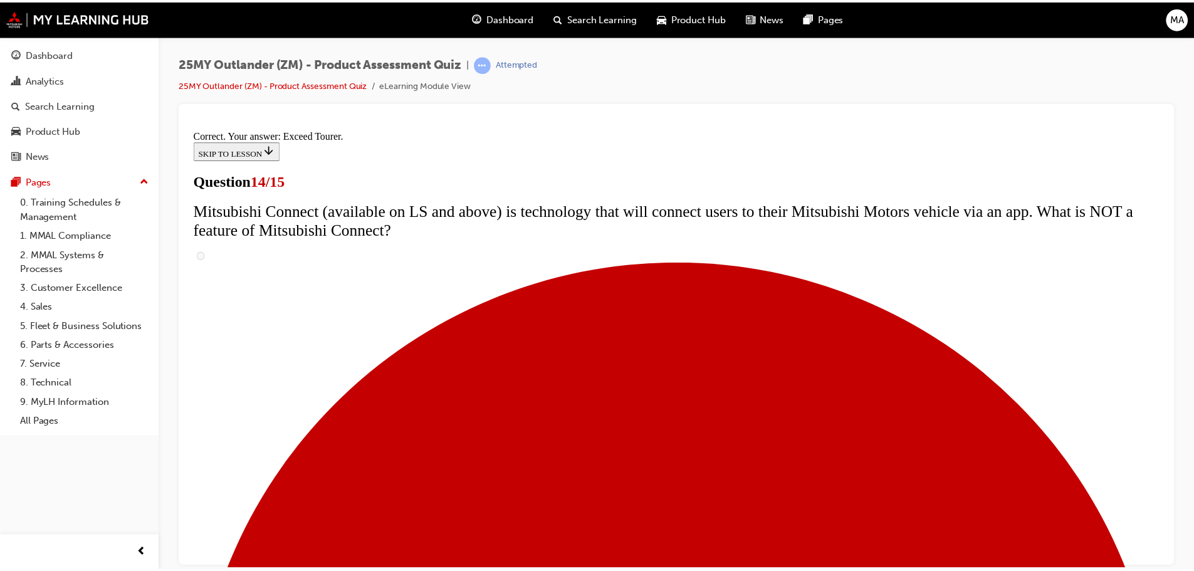
scroll to position [528, 0]
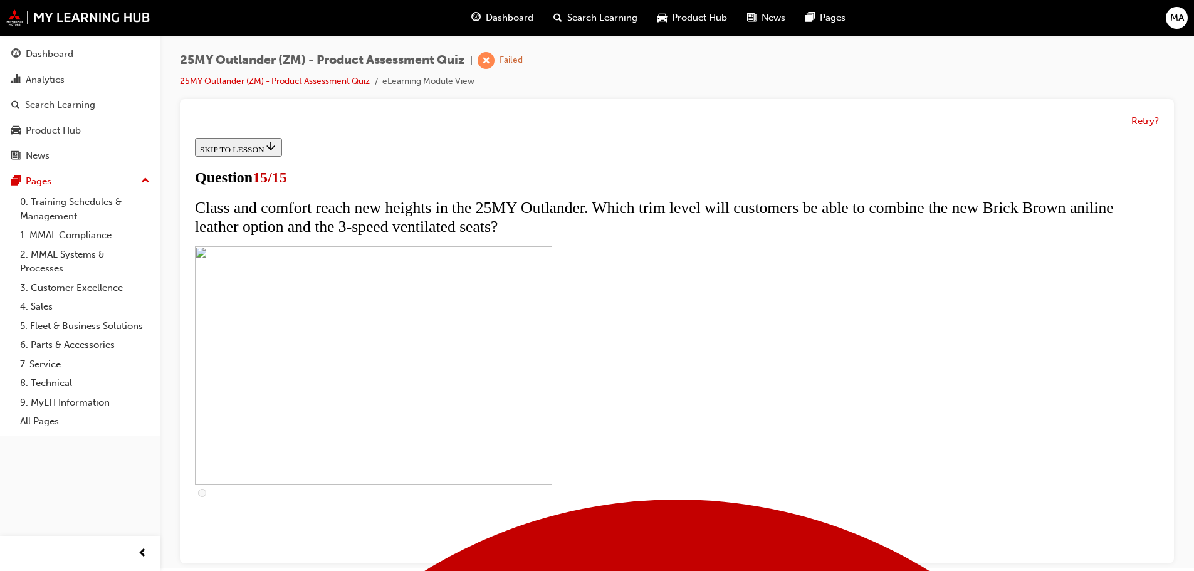
scroll to position [0, 0]
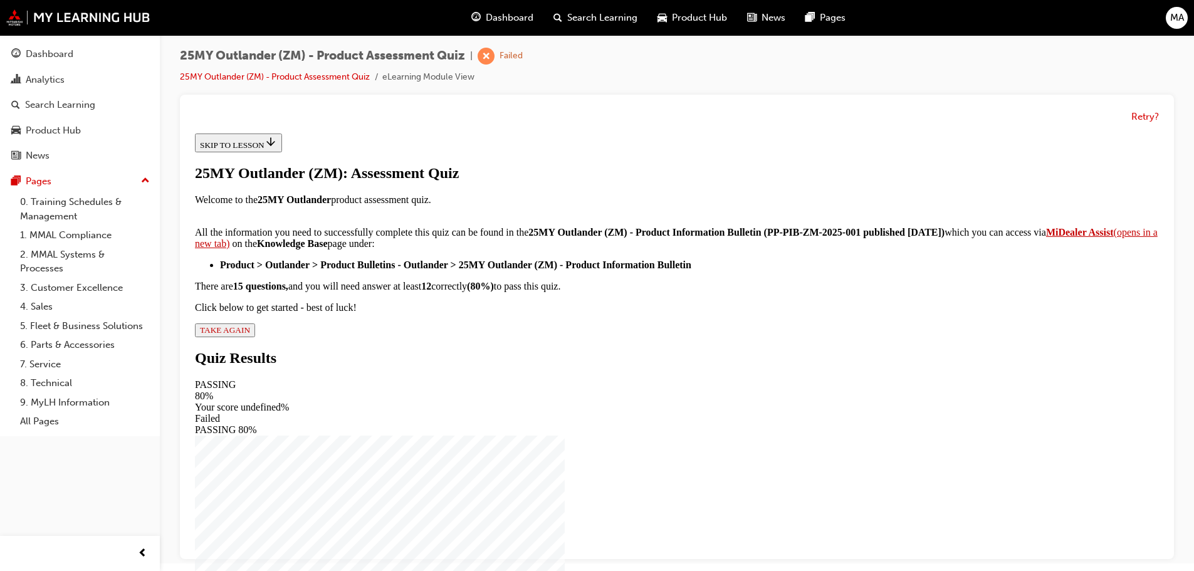
scroll to position [9, 0]
click at [250, 333] on span "TAKE AGAIN" at bounding box center [225, 327] width 50 height 9
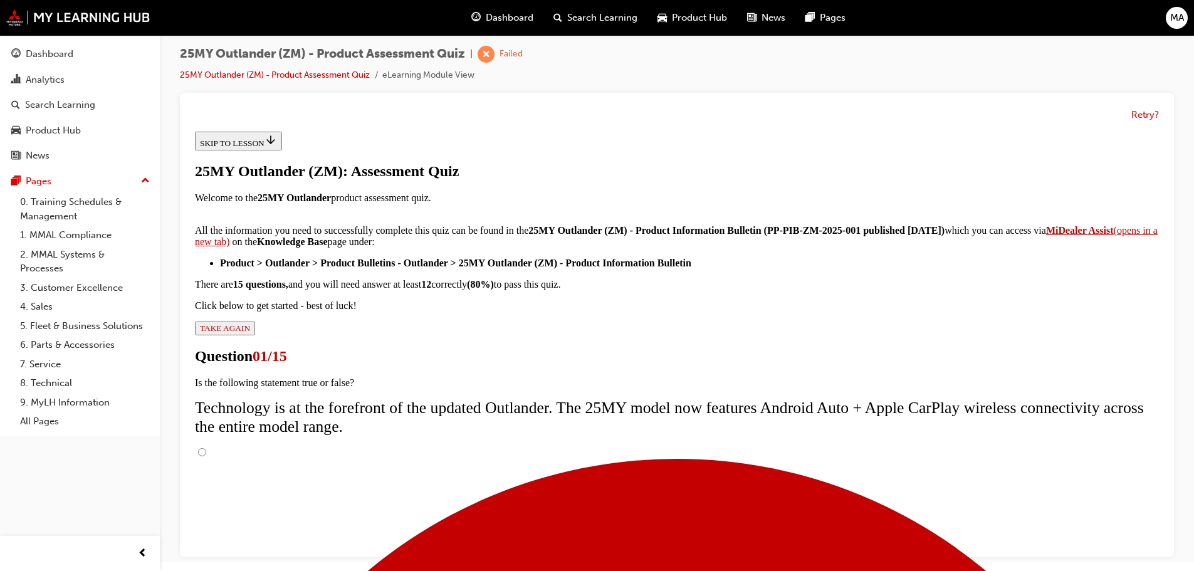
click at [206, 448] on input "True" at bounding box center [202, 452] width 8 height 8
radio input "true"
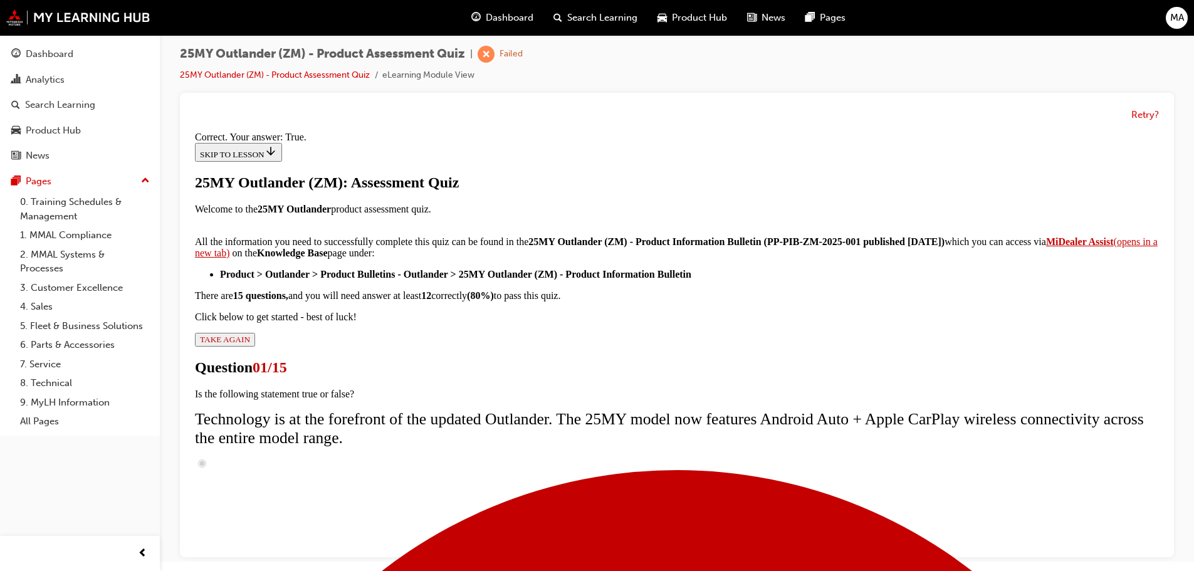
scroll to position [152, 0]
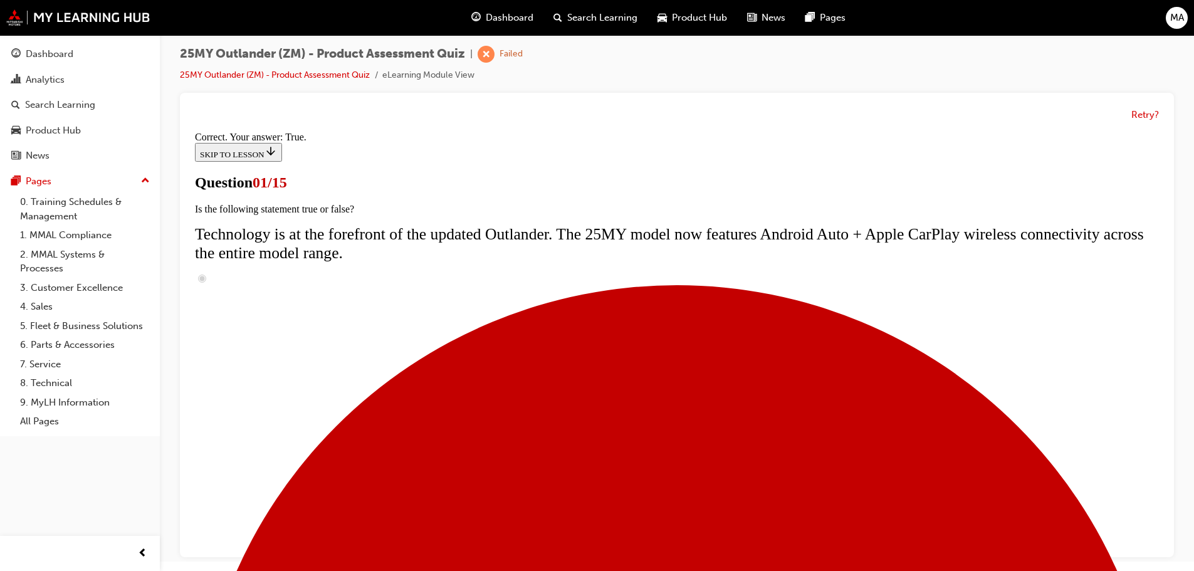
scroll to position [270, 0]
radio input "true"
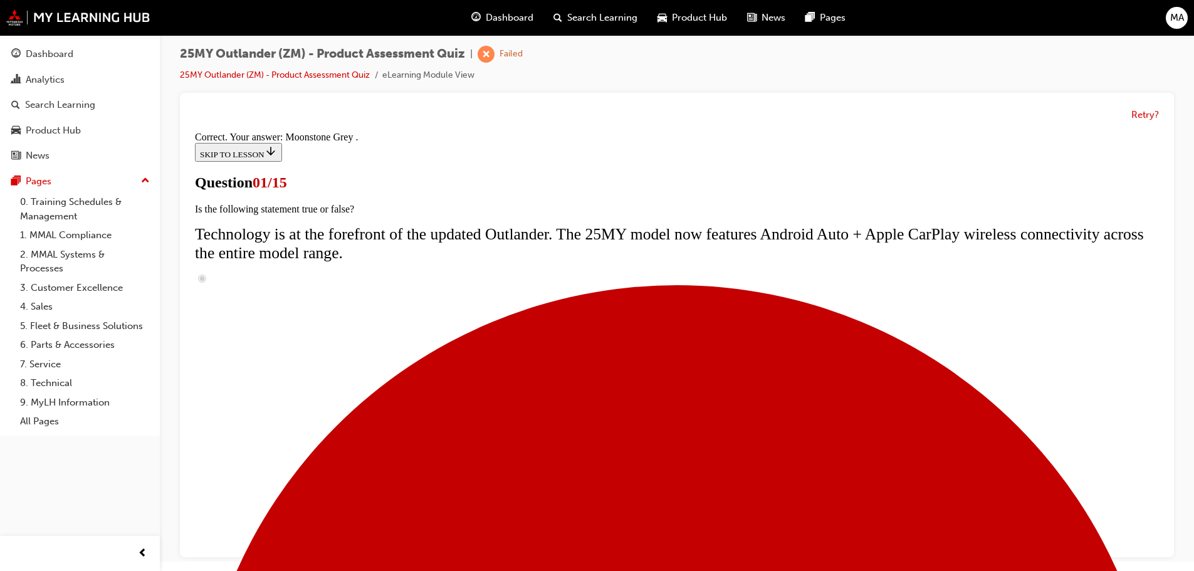
scroll to position [310, 0]
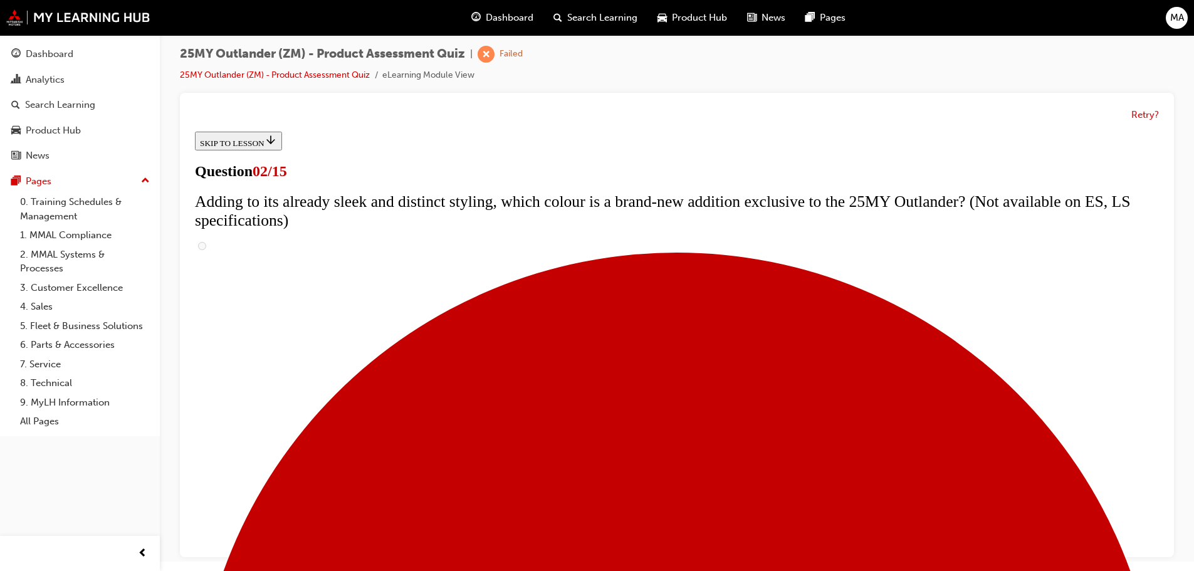
scroll to position [187, 0]
checkbox input "true"
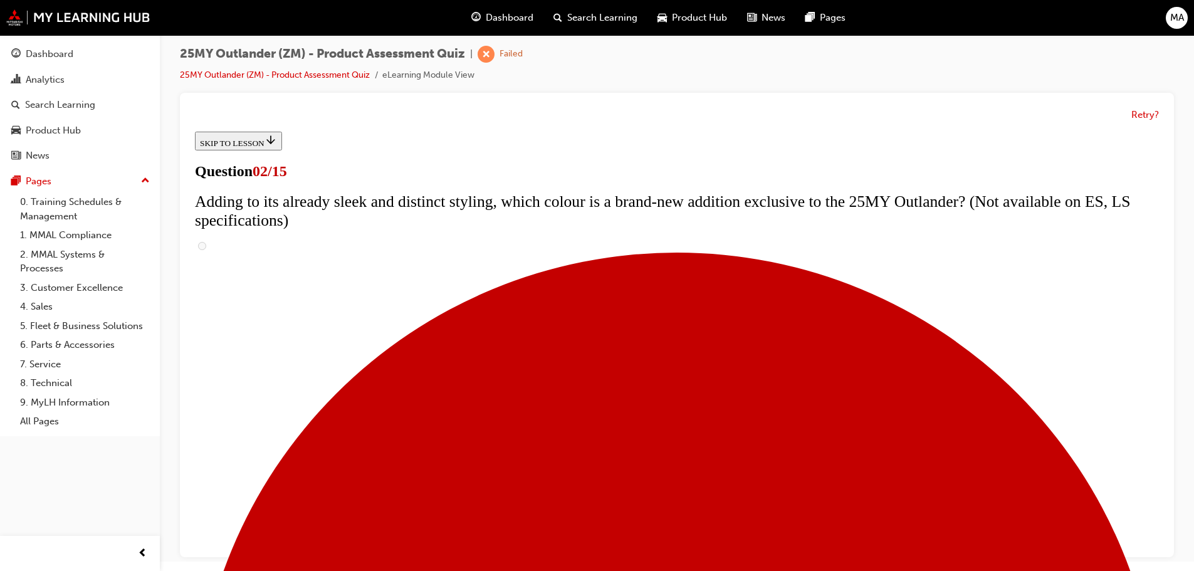
checkbox input "true"
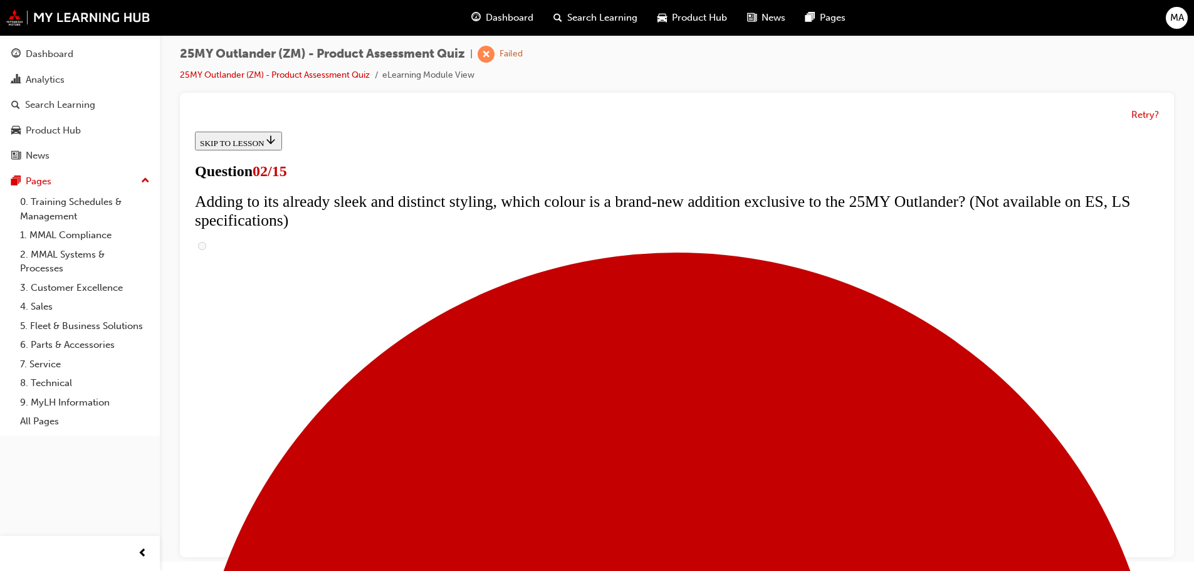
checkbox input "true"
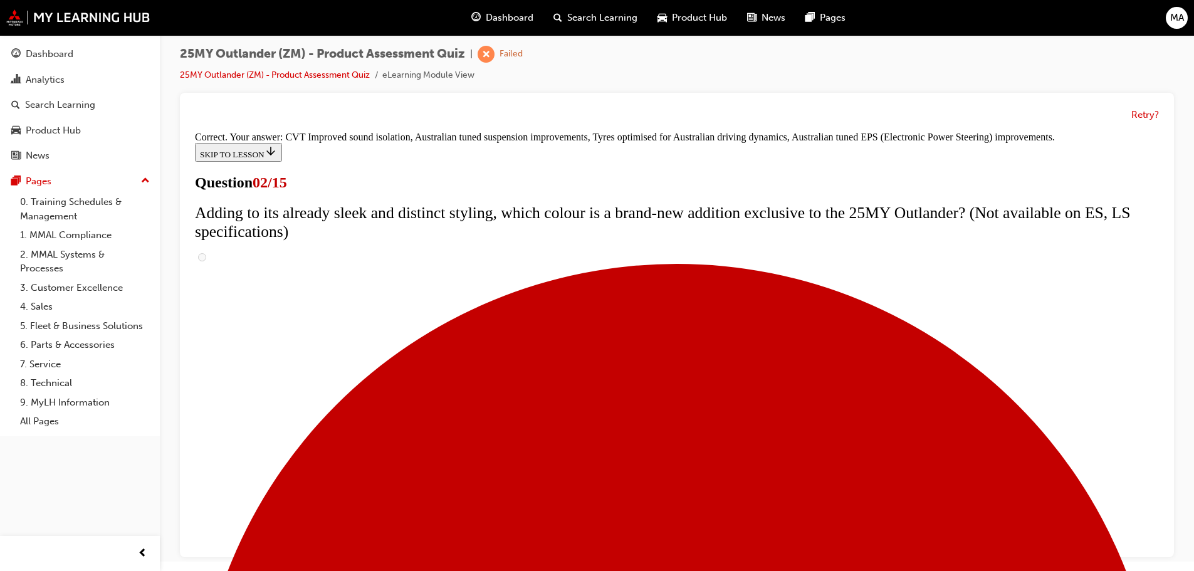
scroll to position [352, 0]
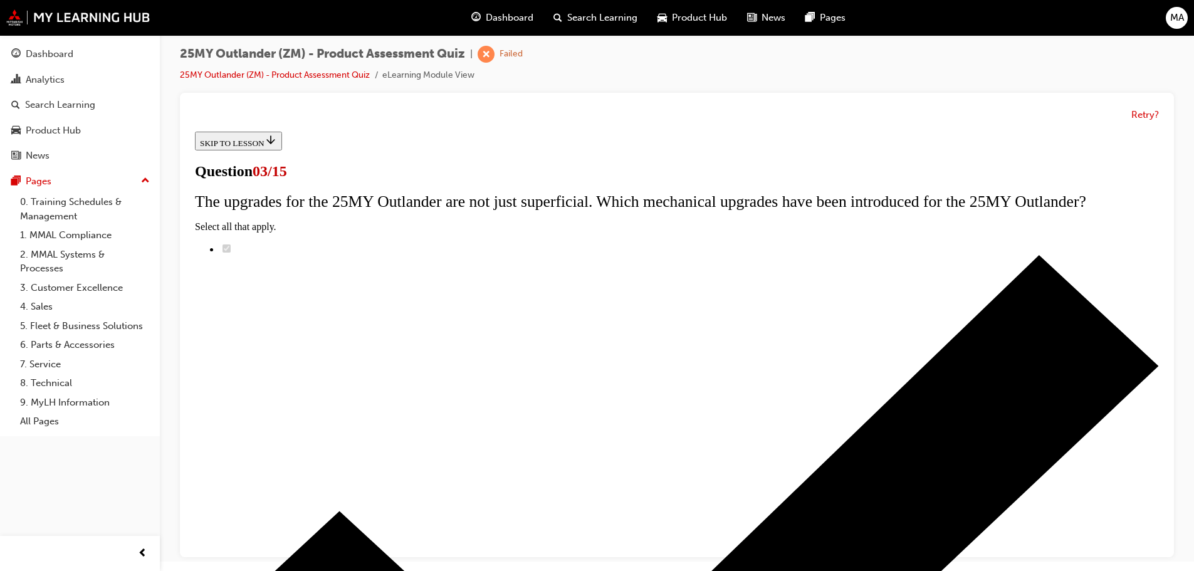
scroll to position [125, 0]
radio input "true"
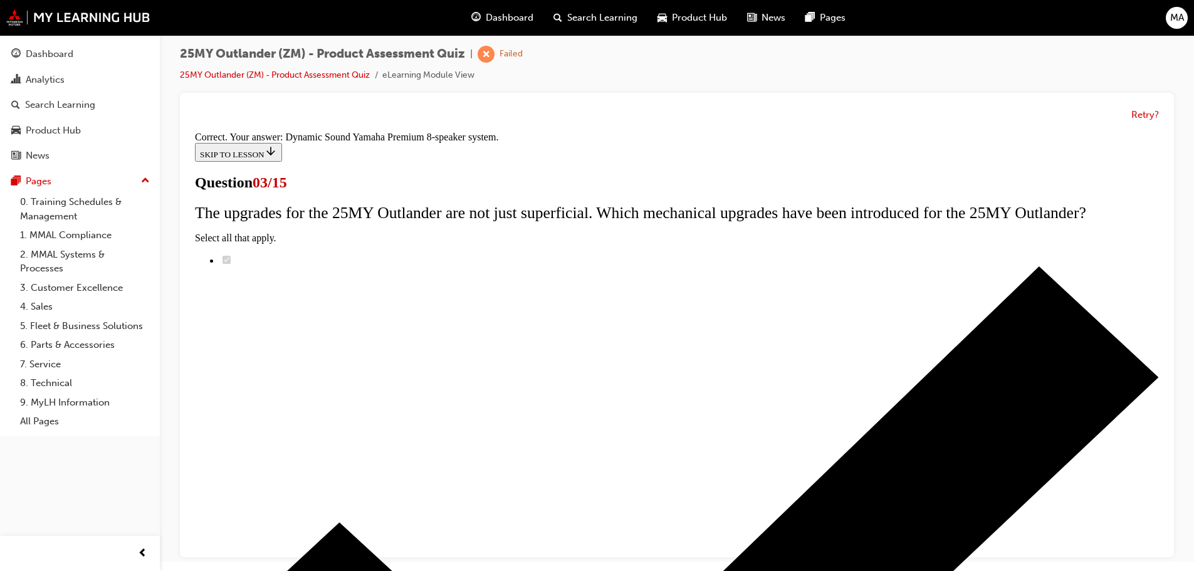
scroll to position [209, 0]
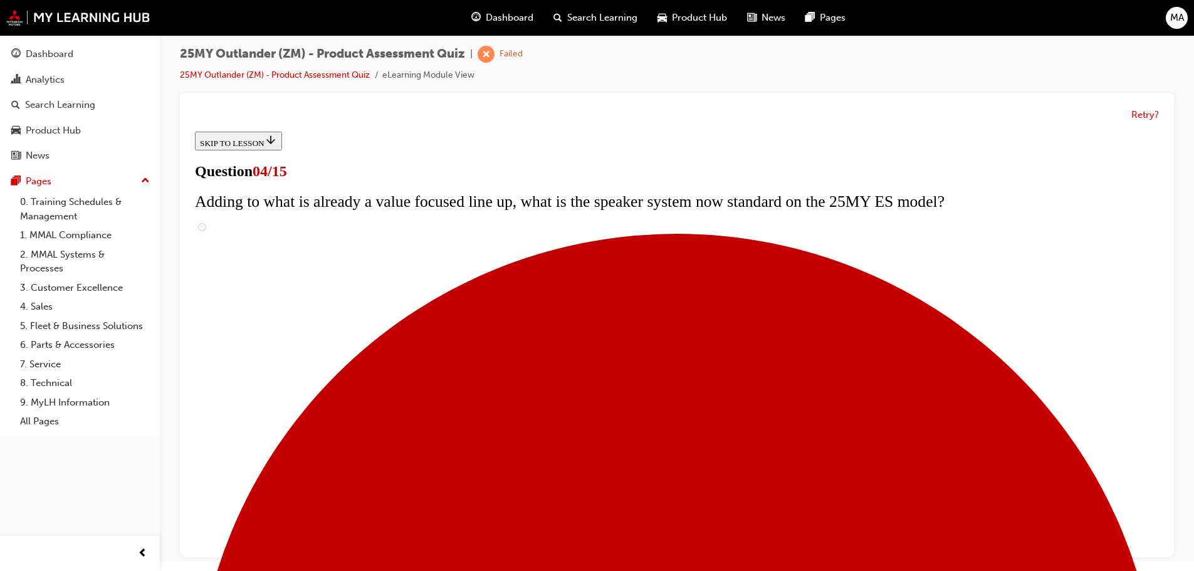
scroll to position [251, 0]
checkbox input "true"
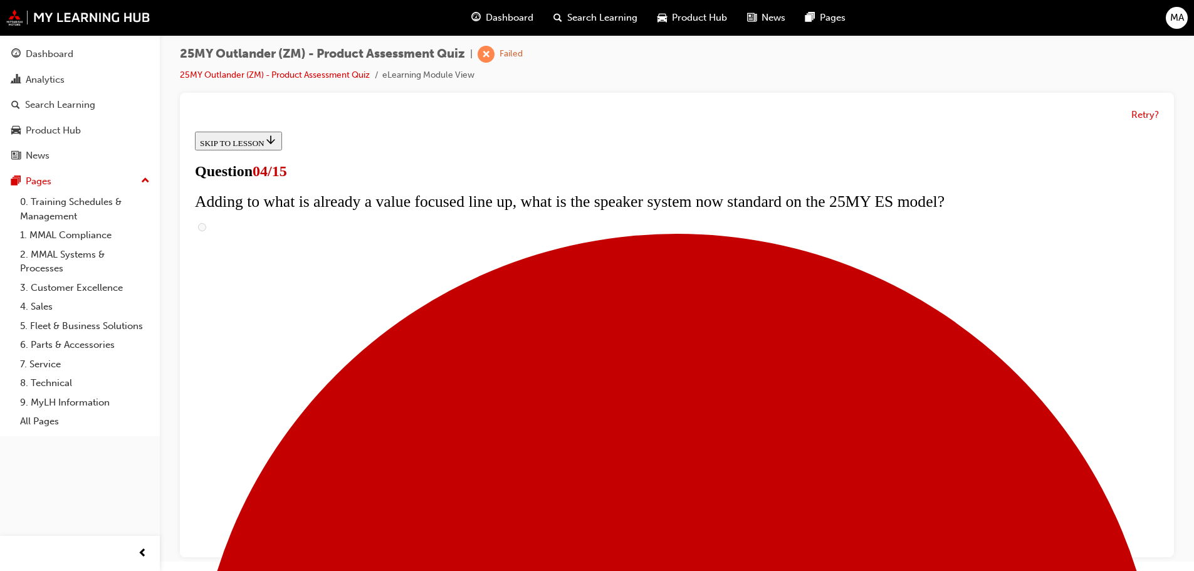
checkbox input "true"
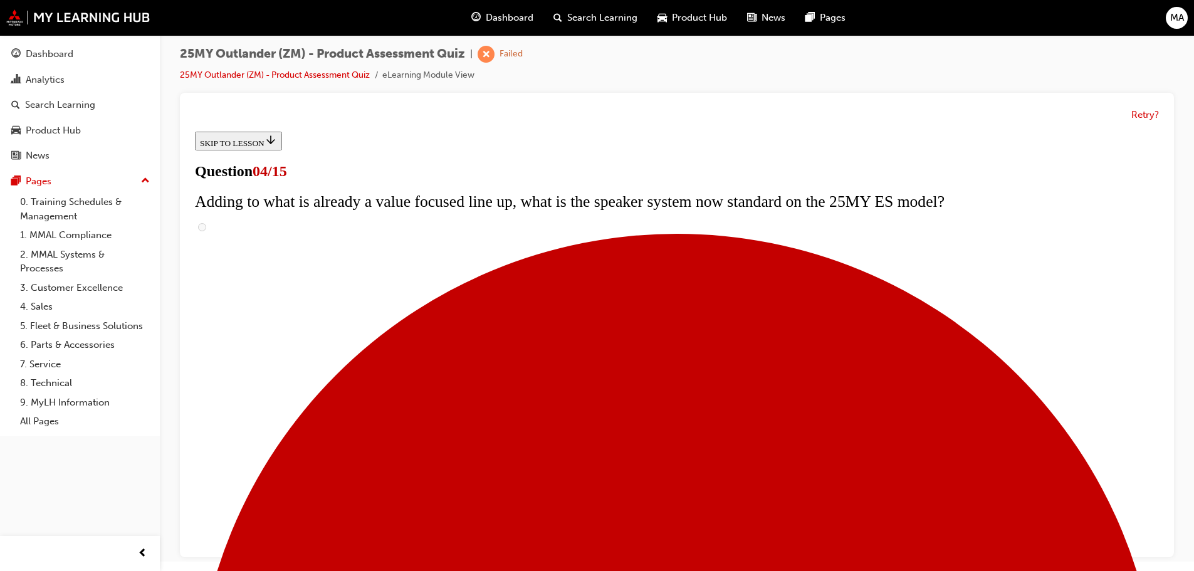
checkbox input "true"
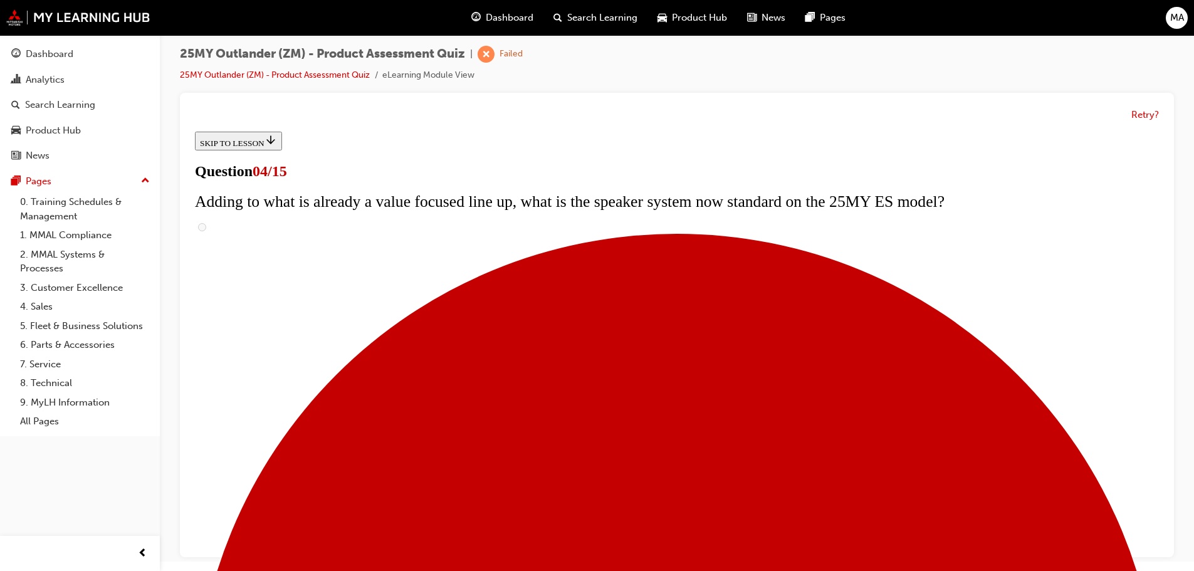
checkbox input "true"
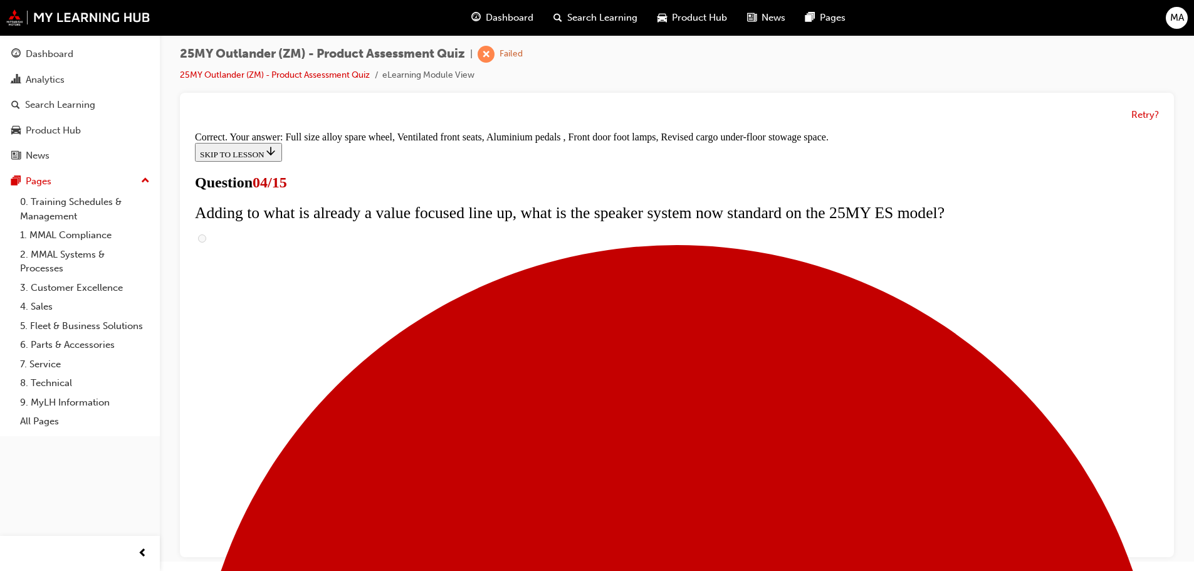
scroll to position [402, 0]
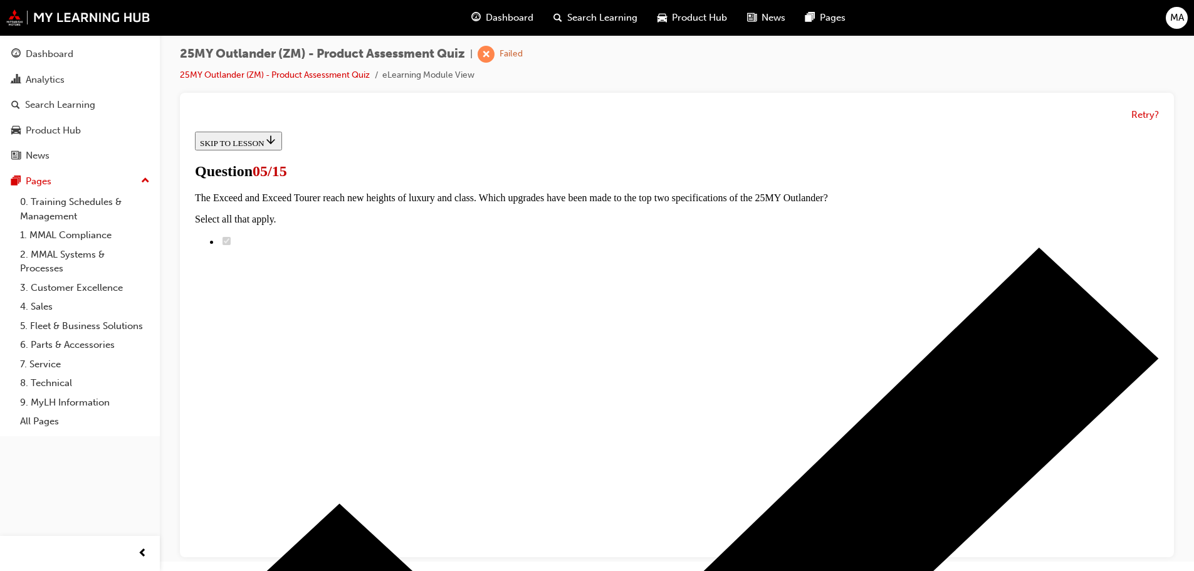
scroll to position [251, 0]
radio input "true"
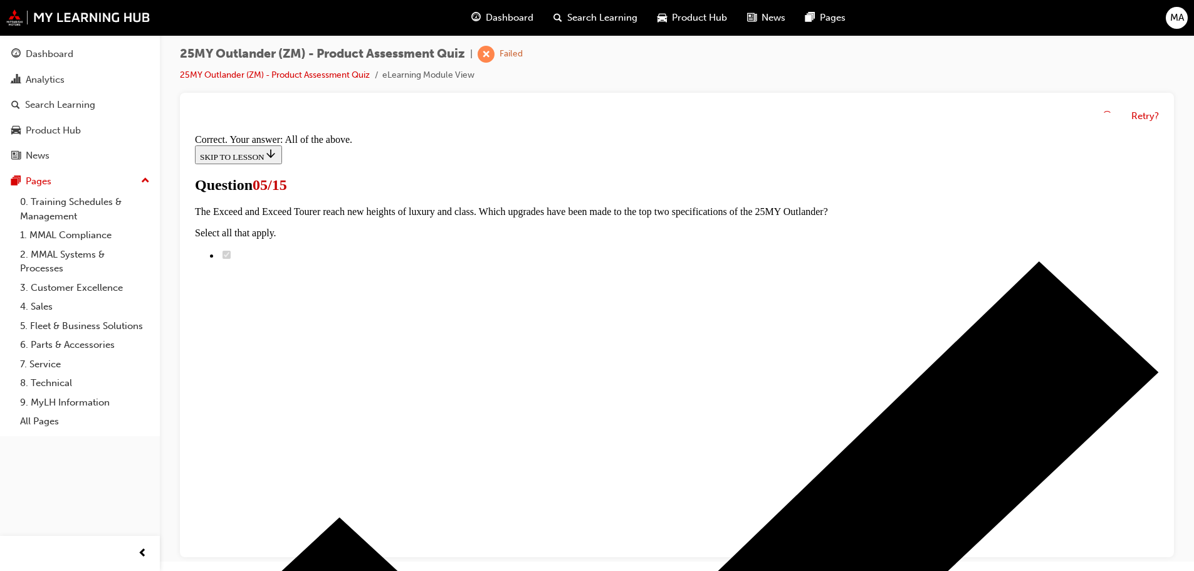
scroll to position [310, 0]
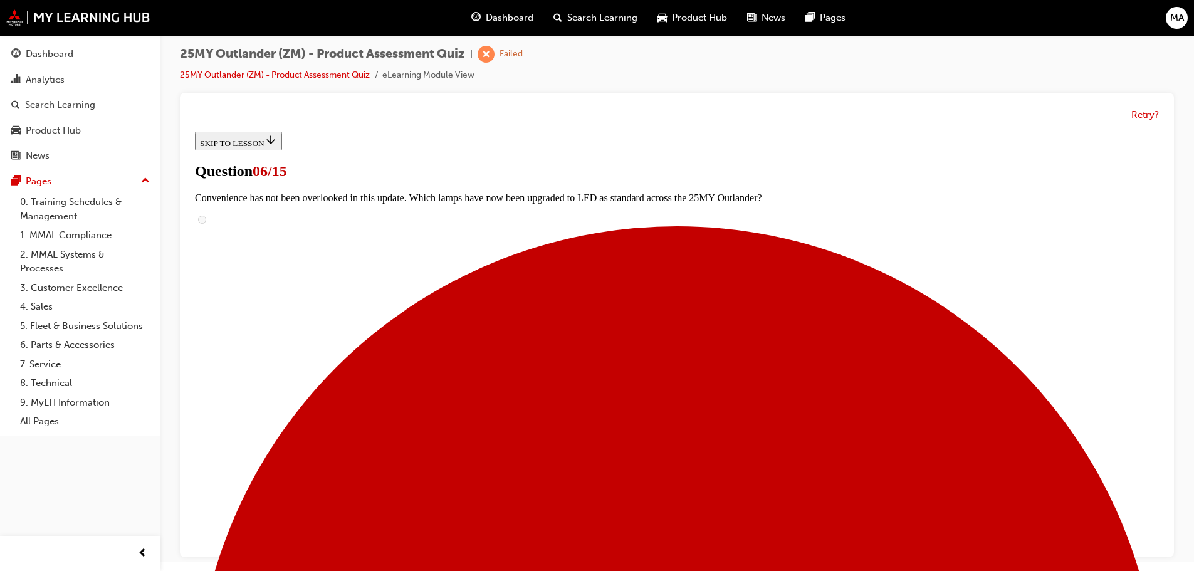
scroll to position [376, 0]
radio input "true"
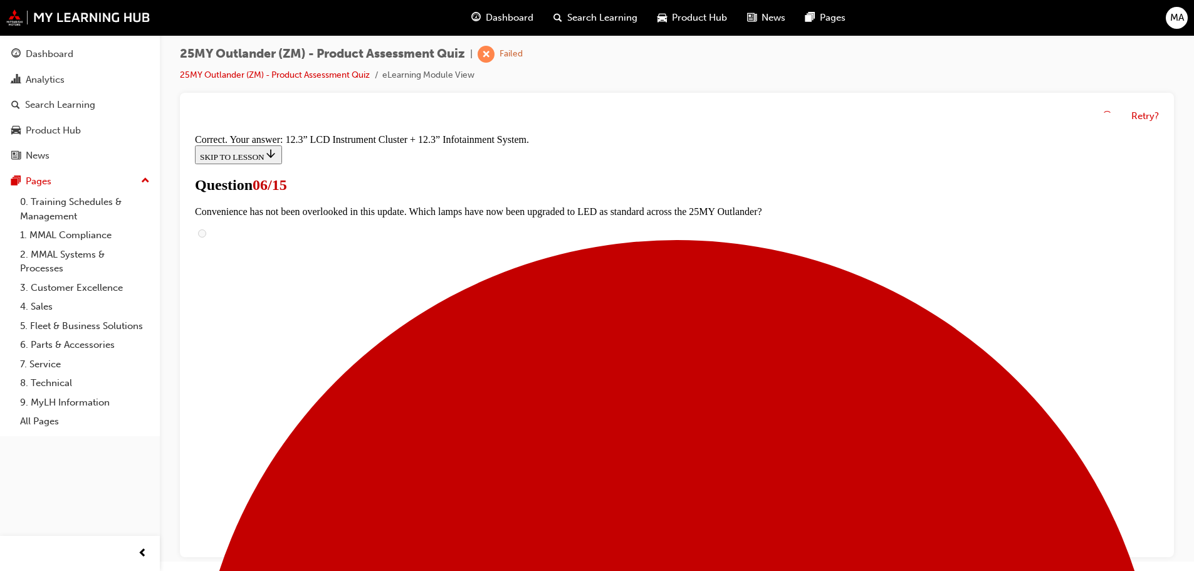
scroll to position [428, 0]
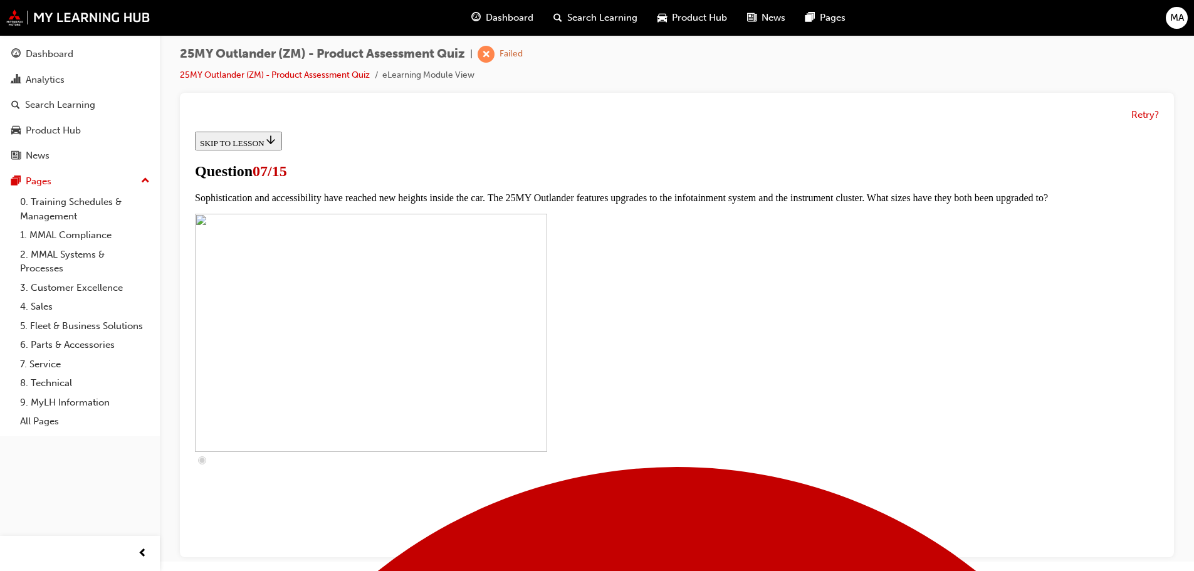
scroll to position [376, 0]
checkbox input "true"
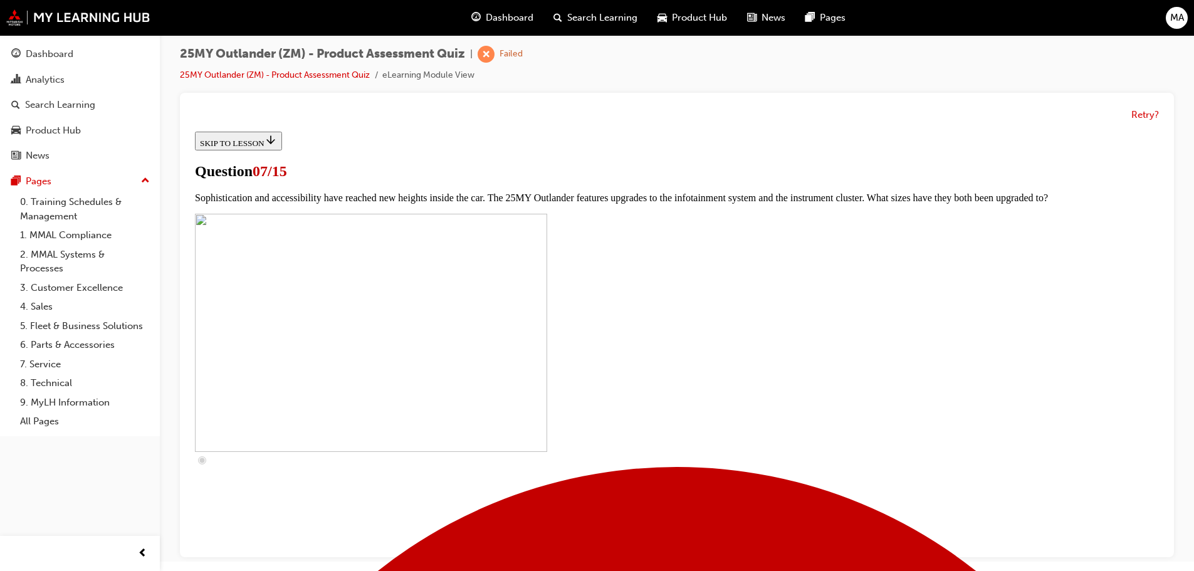
checkbox input "true"
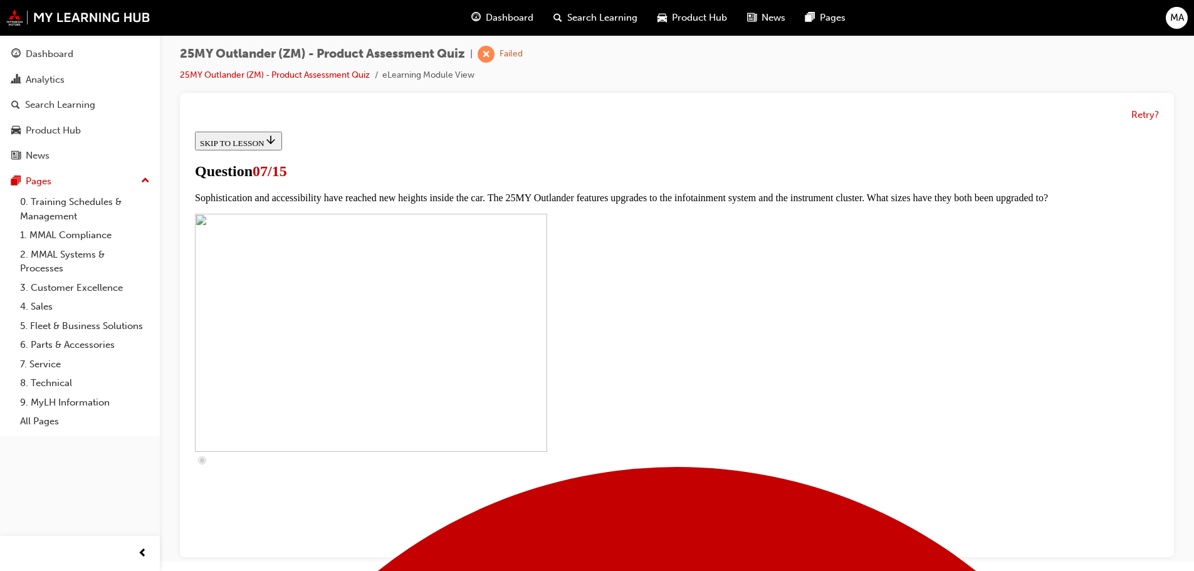
checkbox input "true"
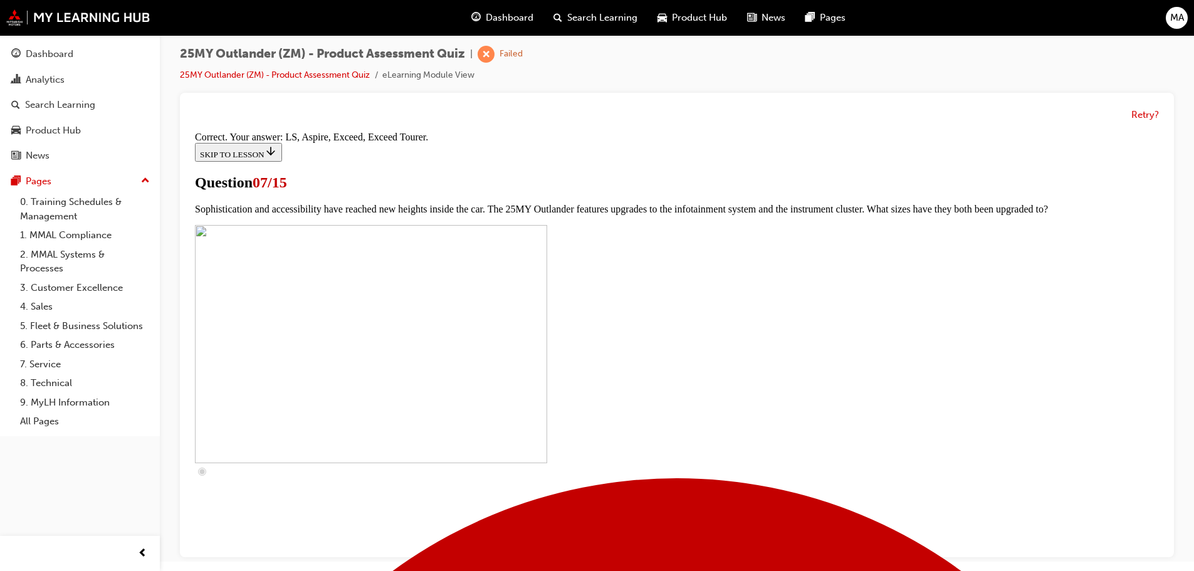
scroll to position [571, 0]
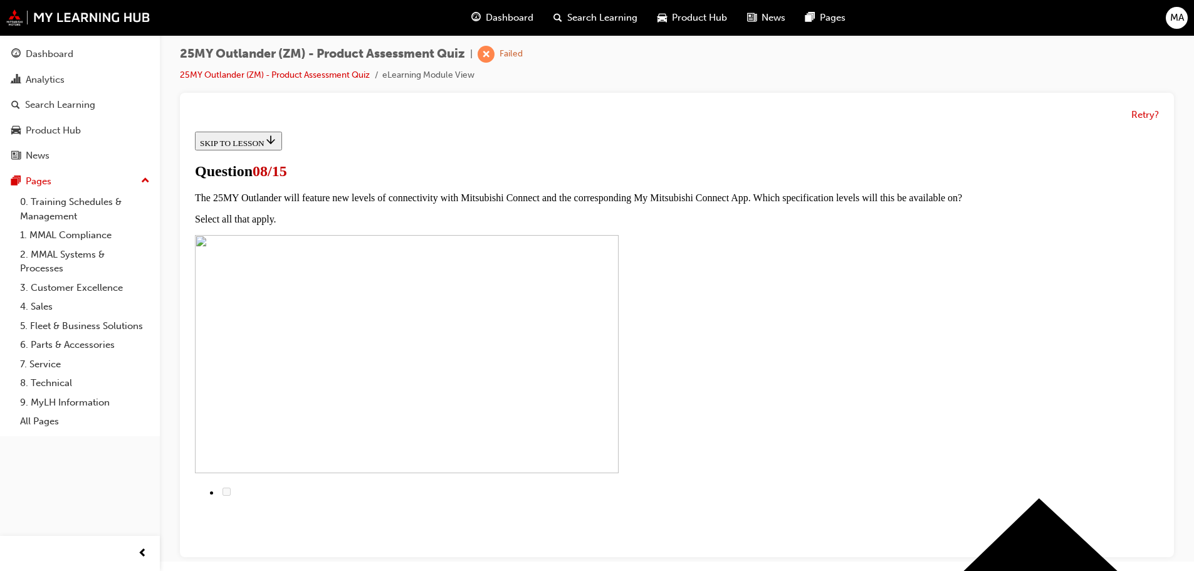
scroll to position [125, 0]
radio input "true"
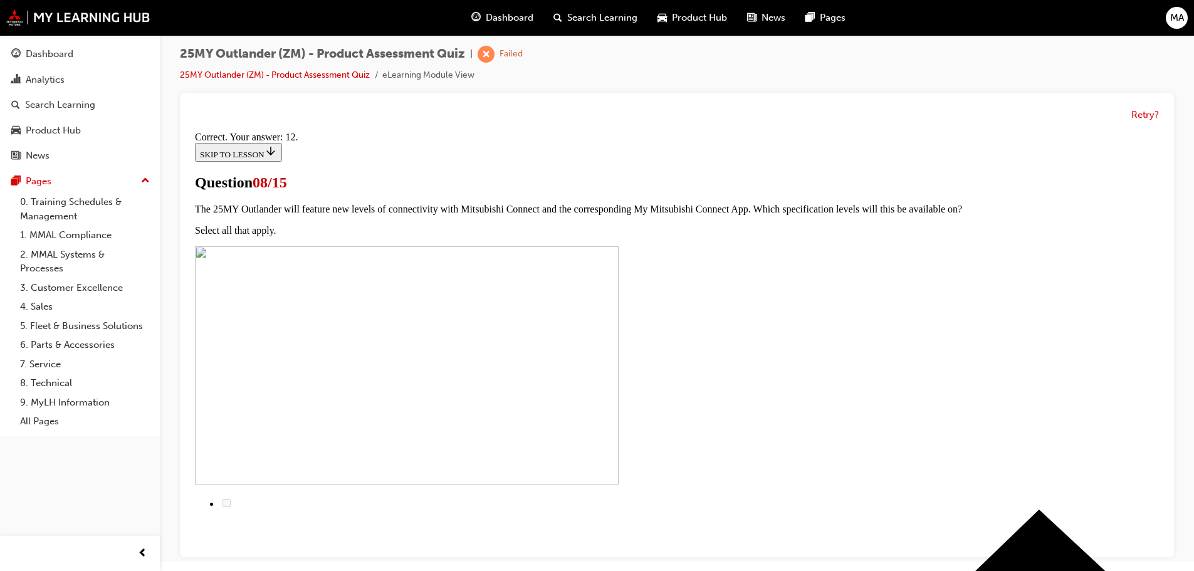
scroll to position [209, 0]
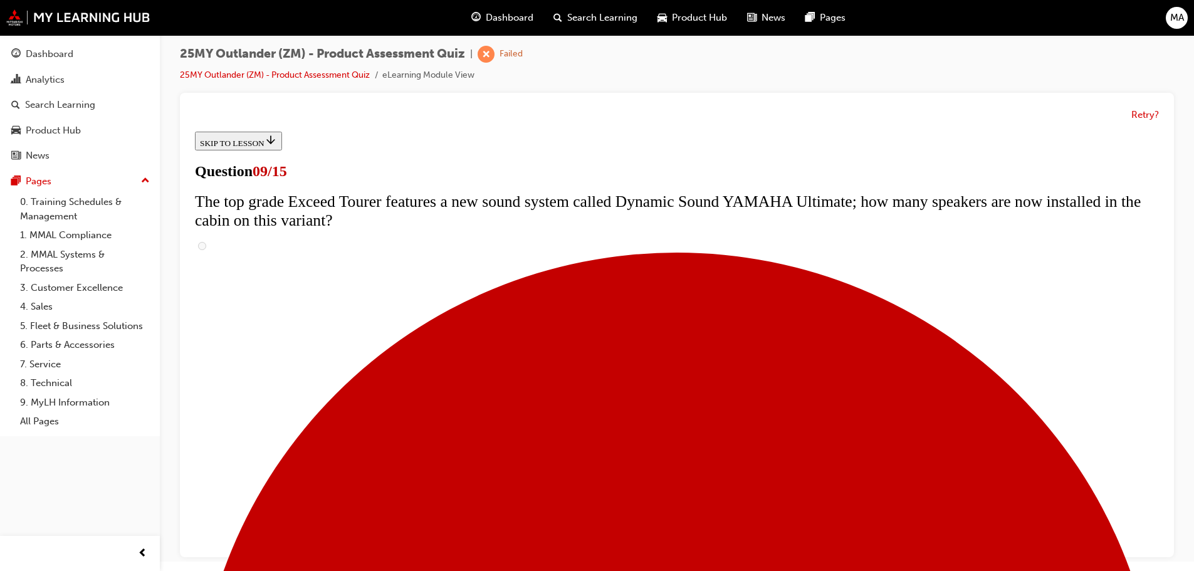
scroll to position [502, 0]
radio input "true"
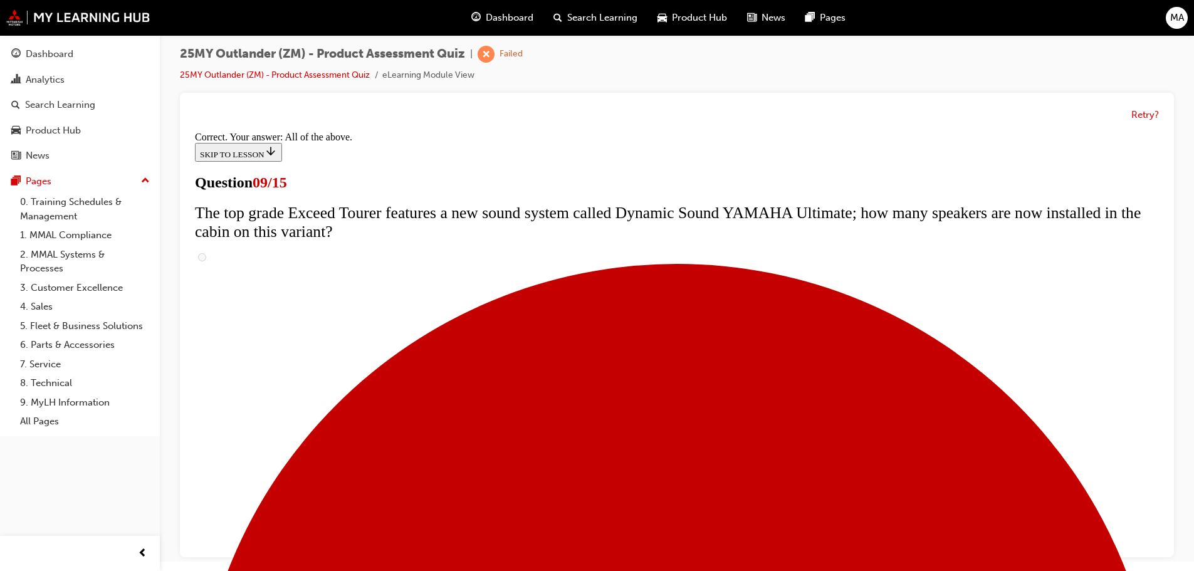
scroll to position [658, 0]
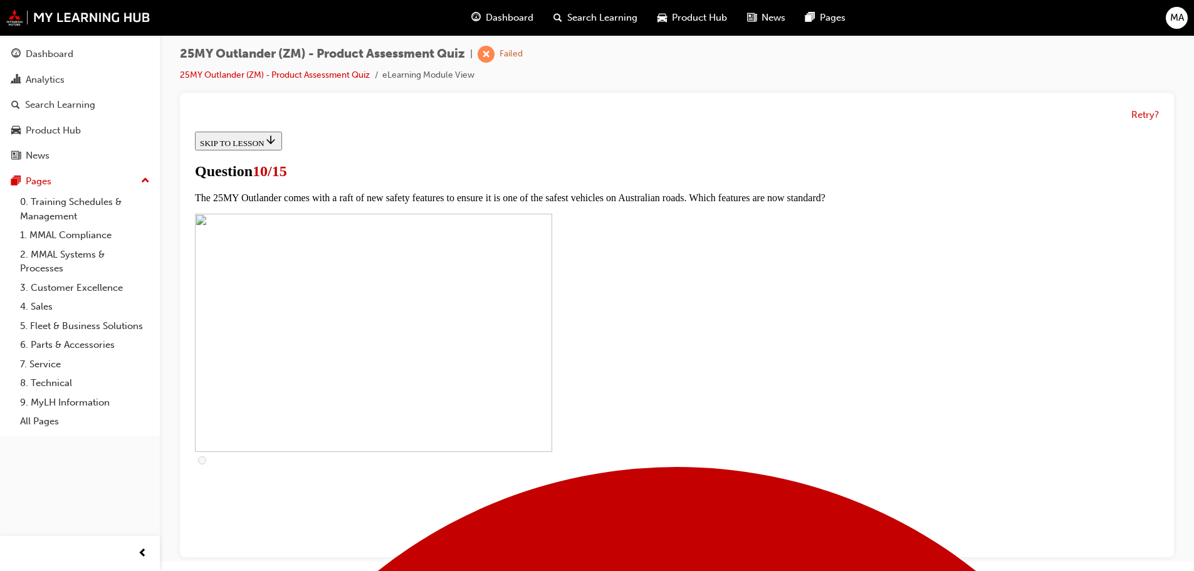
scroll to position [376, 0]
checkbox input "true"
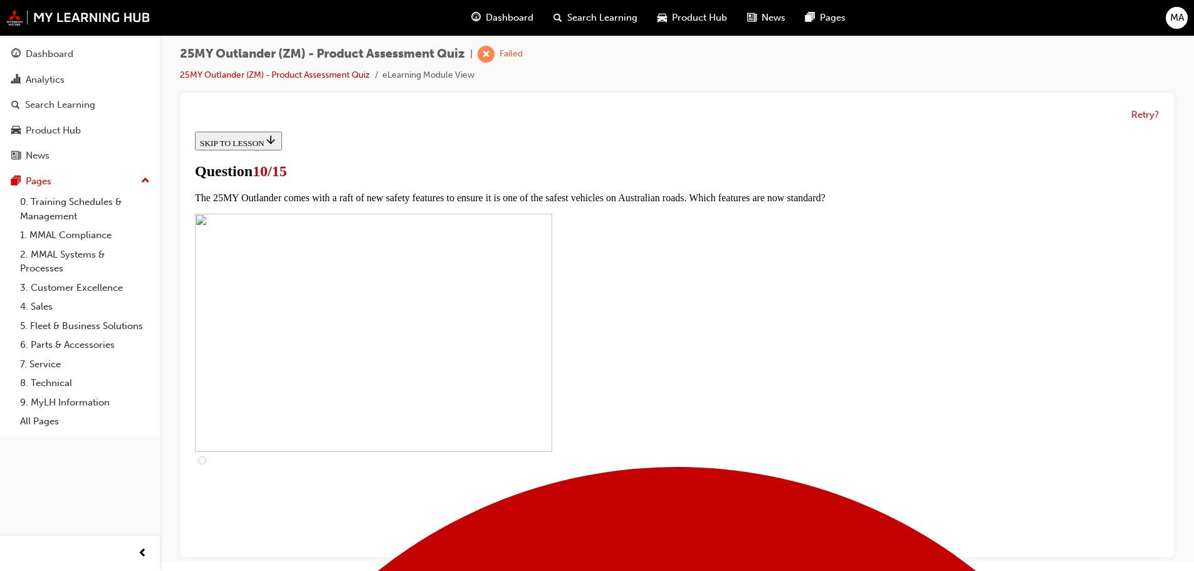
checkbox input "true"
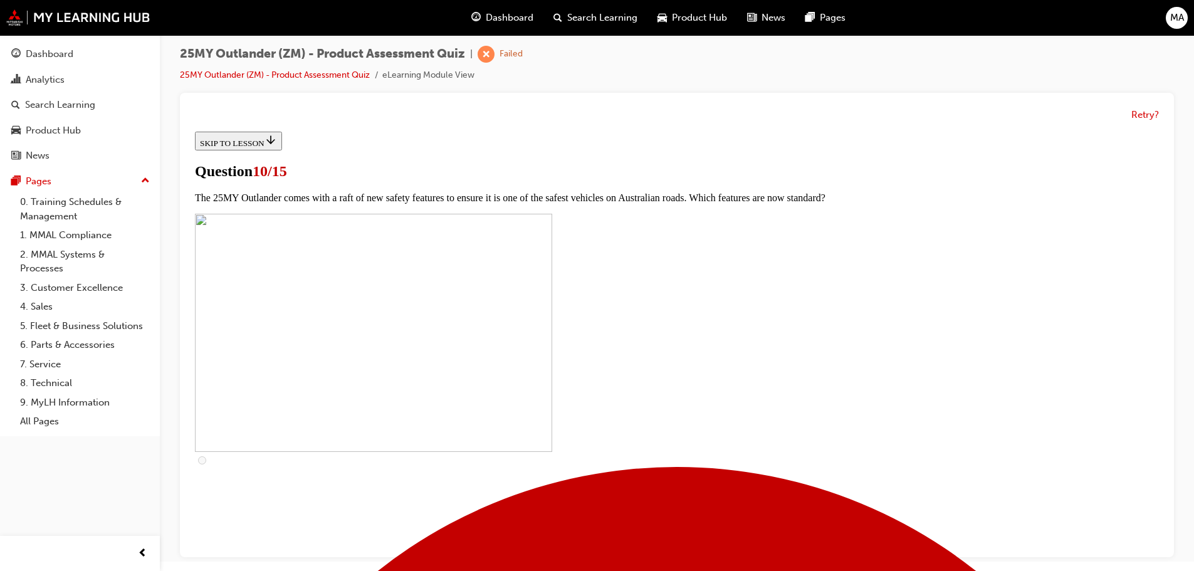
checkbox input "true"
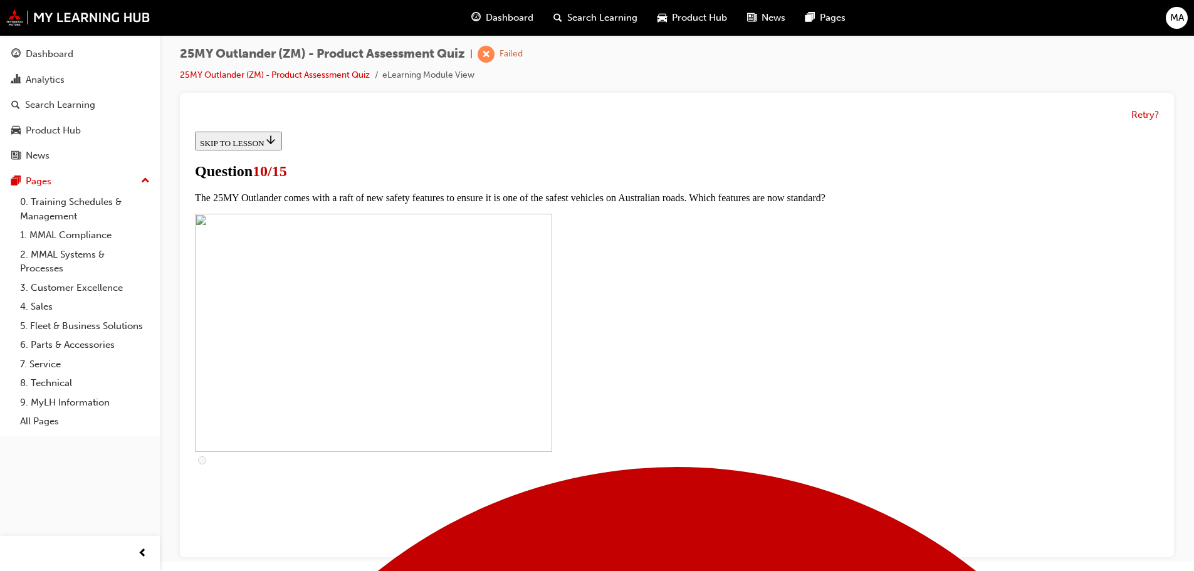
checkbox input "true"
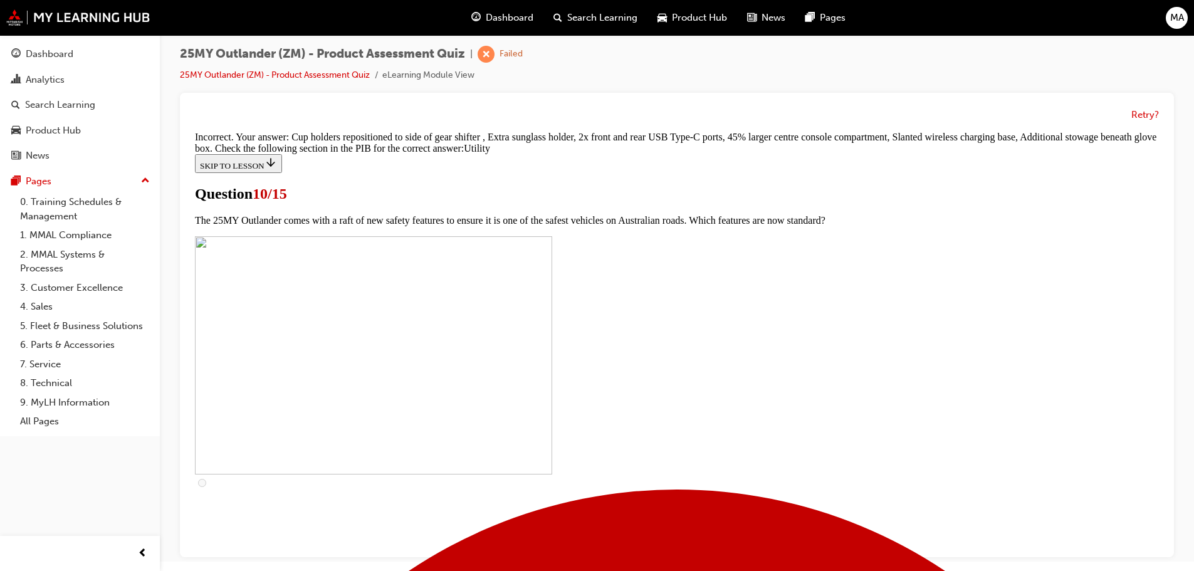
scroll to position [617, 0]
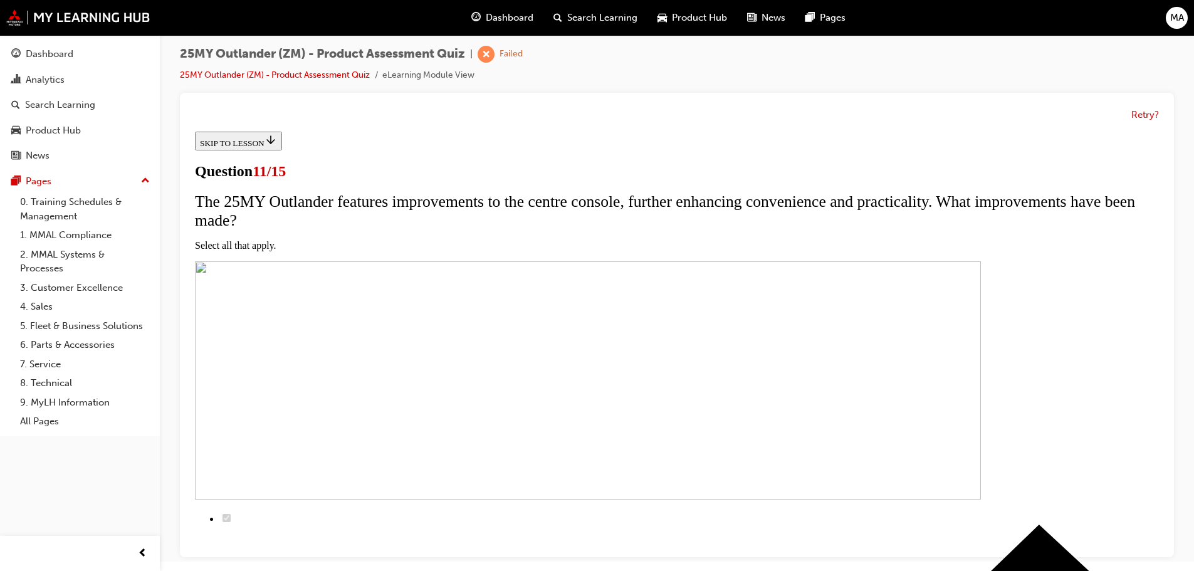
scroll to position [188, 0]
checkbox input "true"
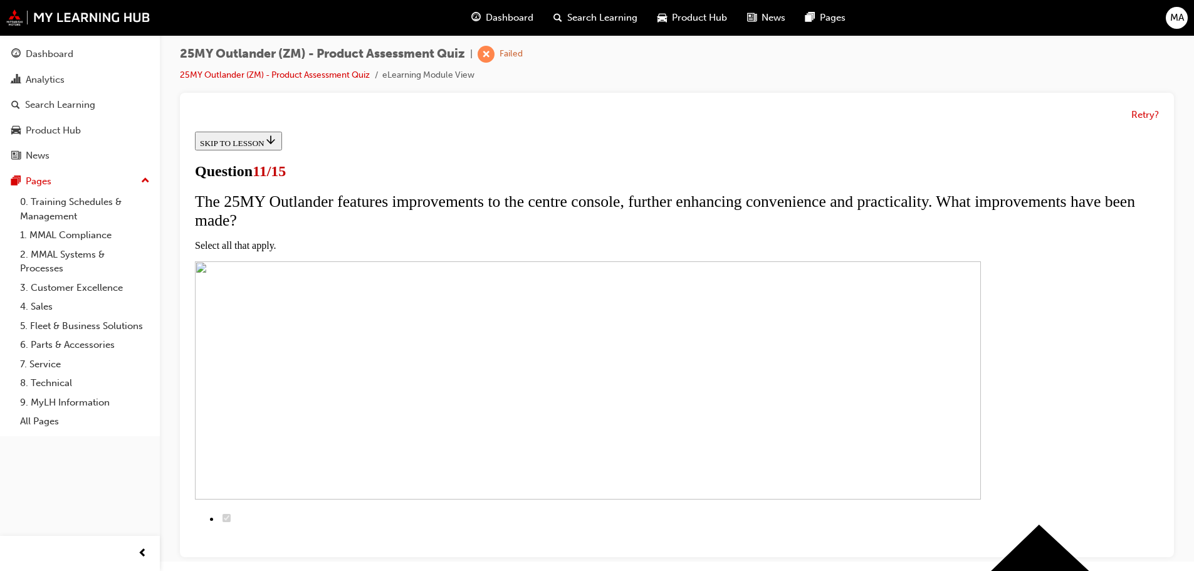
checkbox input "true"
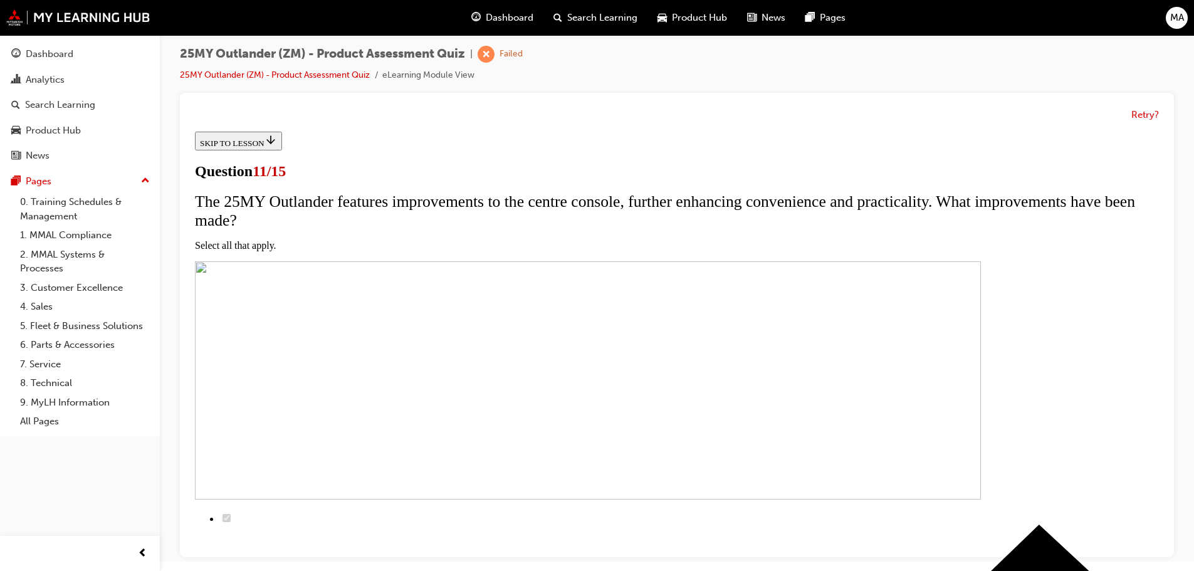
checkbox input "true"
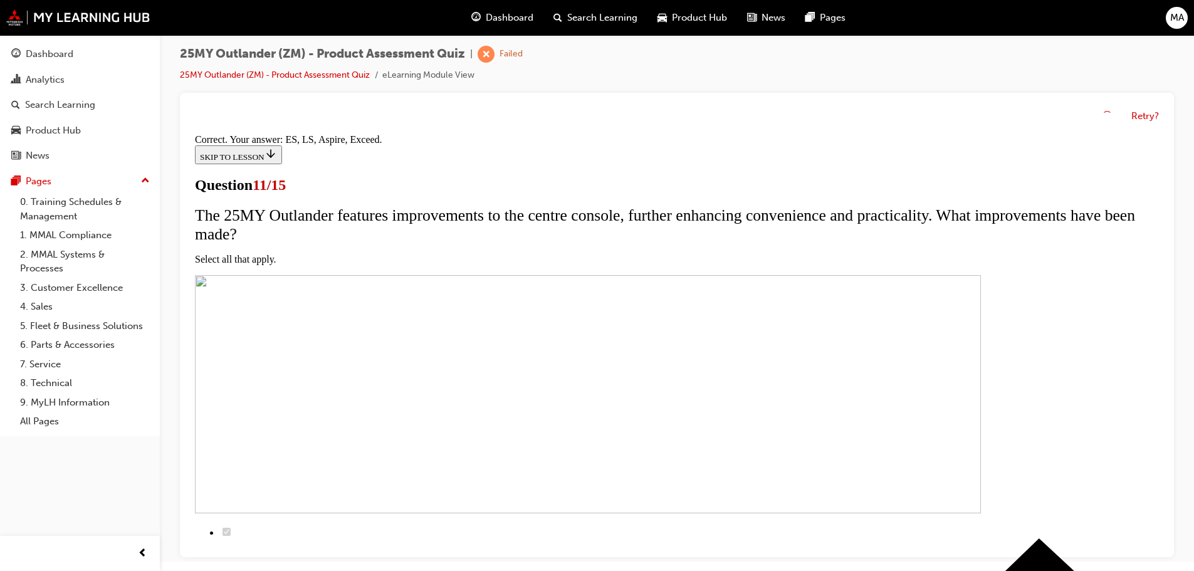
scroll to position [302, 0]
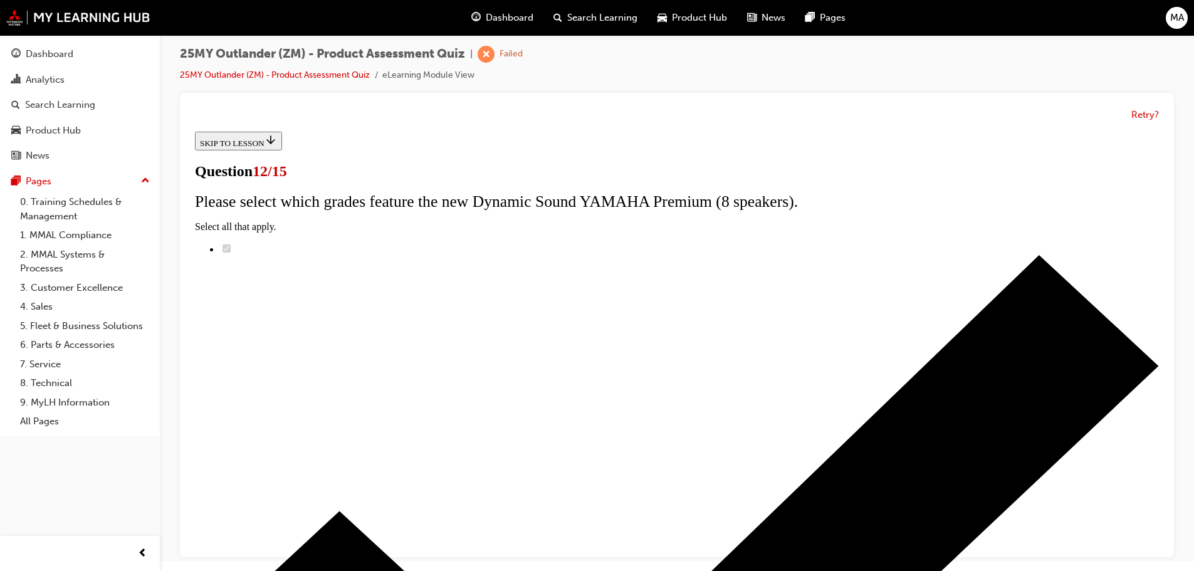
radio input "true"
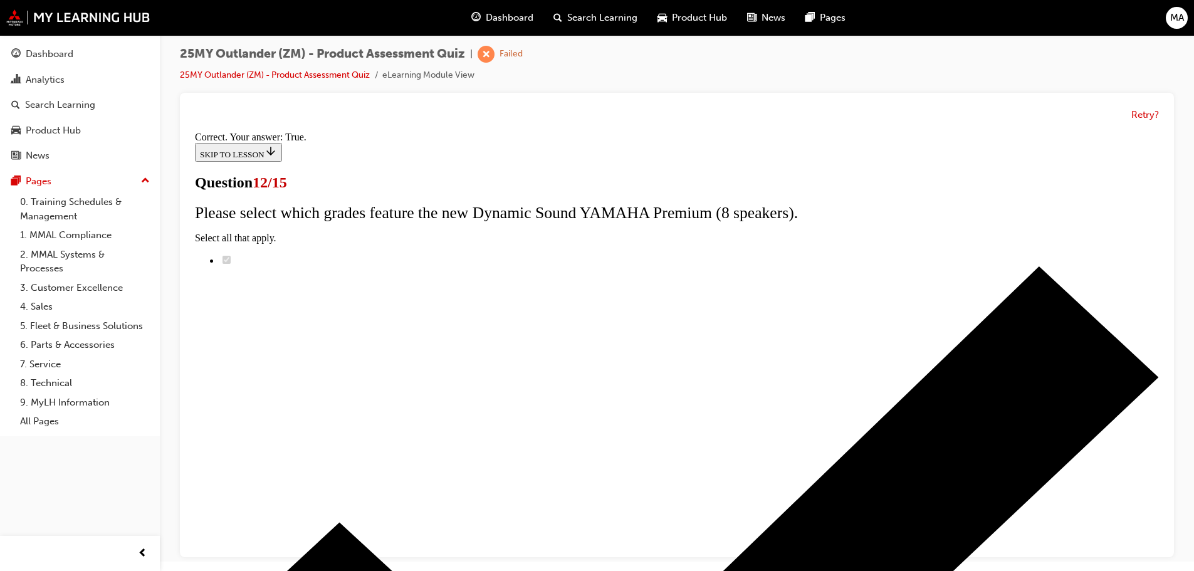
scroll to position [152, 0]
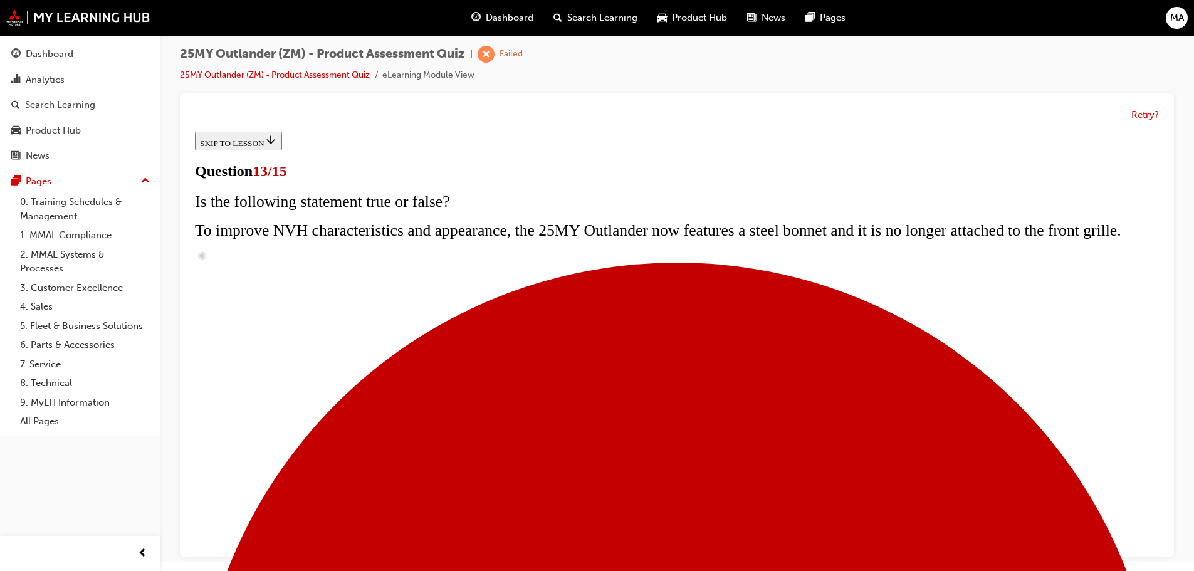
scroll to position [103, 0]
radio input "true"
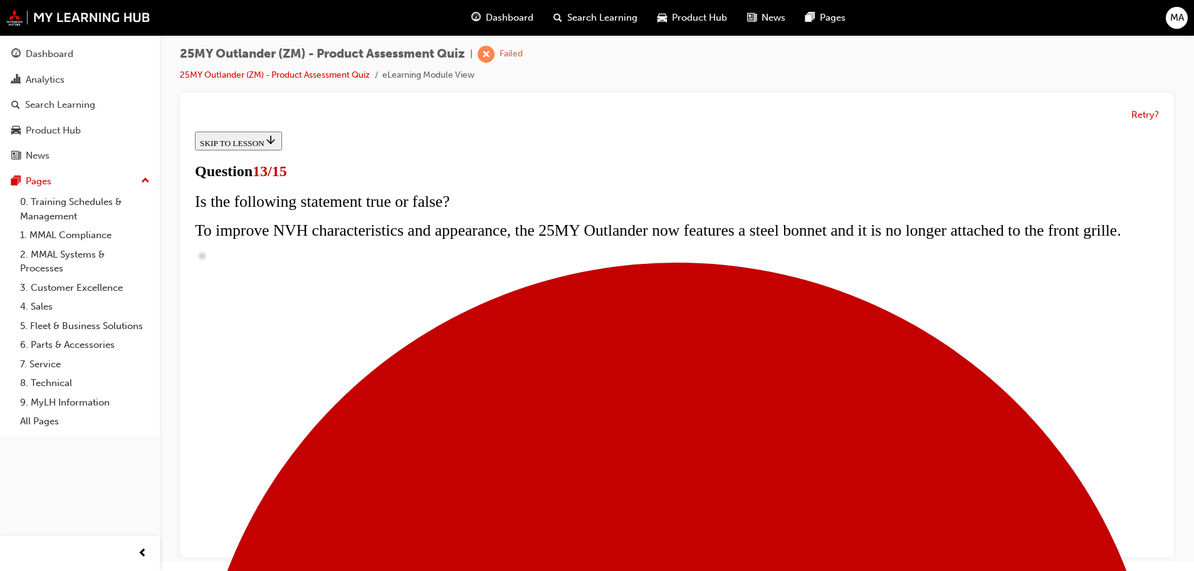
radio input "true"
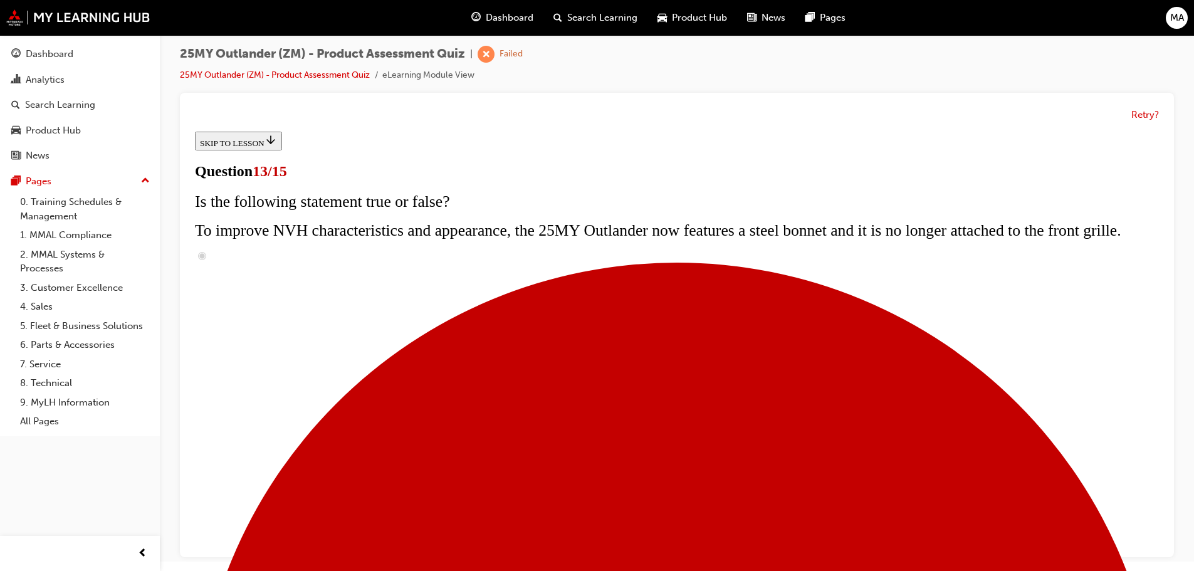
radio input "true"
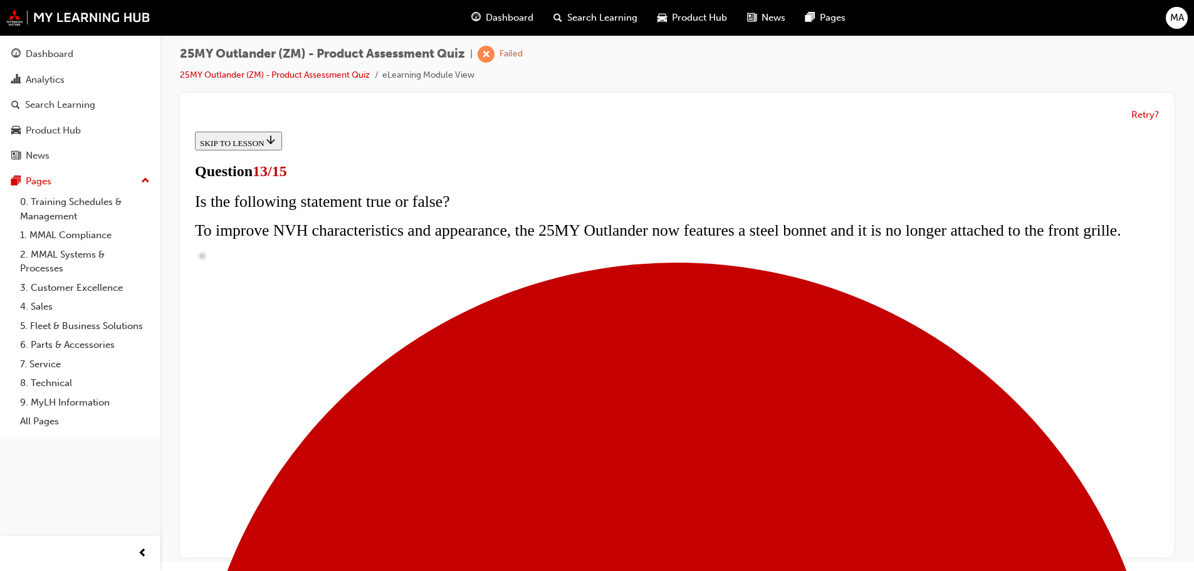
radio input "true"
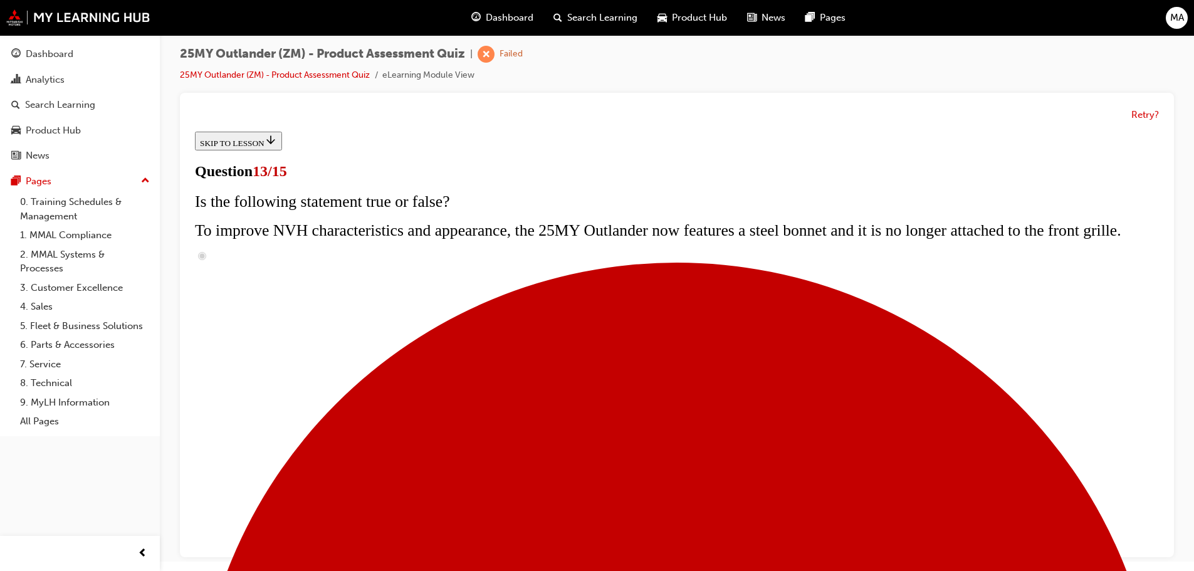
radio input "true"
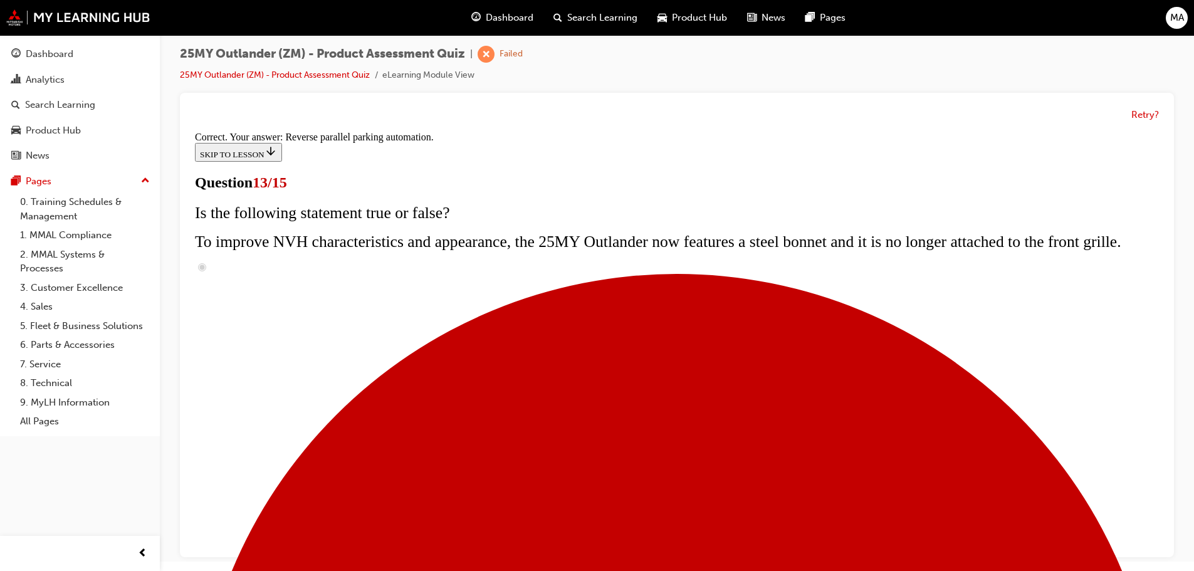
scroll to position [331, 0]
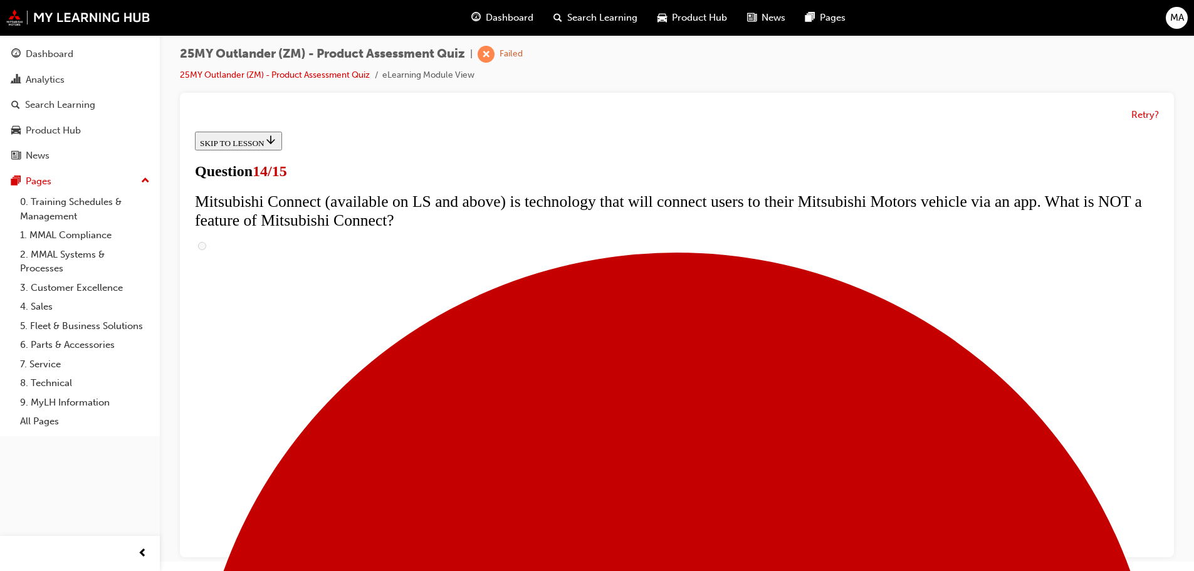
scroll to position [376, 0]
radio input "true"
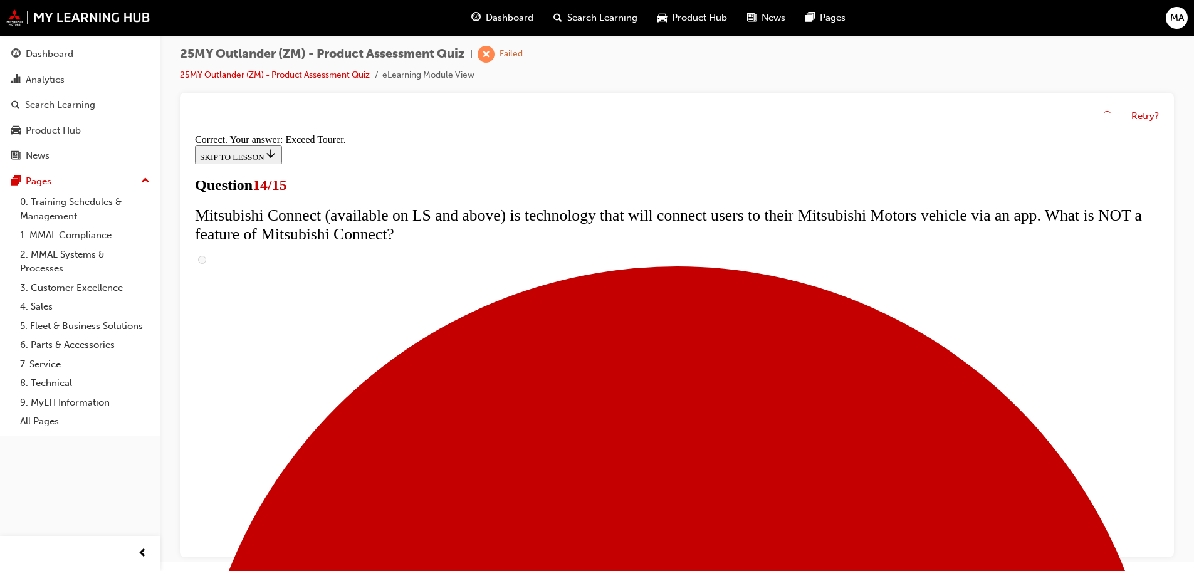
scroll to position [528, 0]
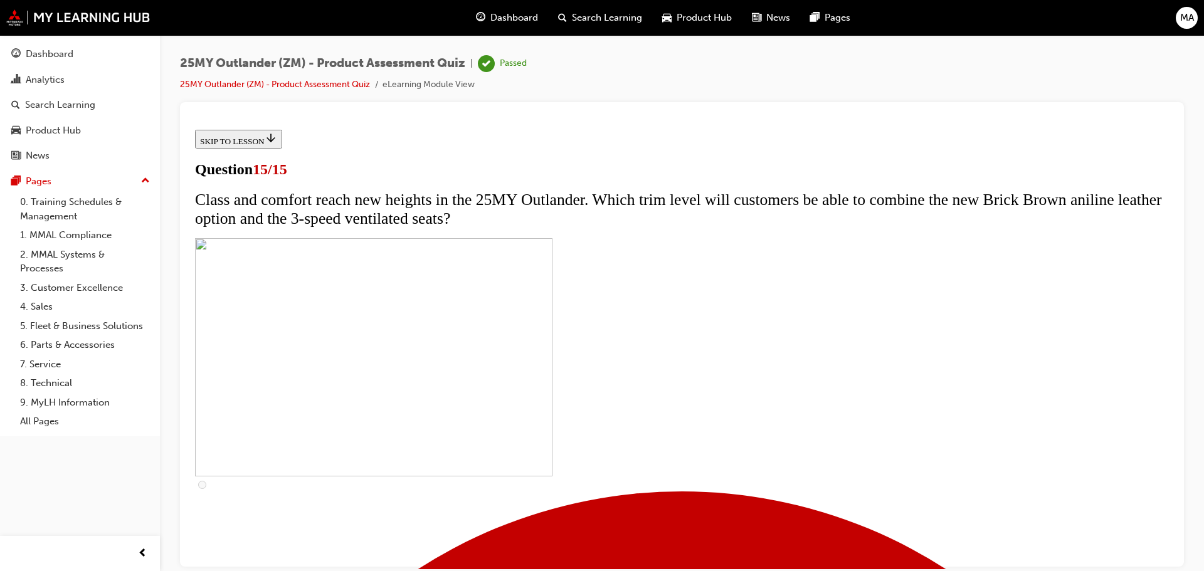
scroll to position [188, 0]
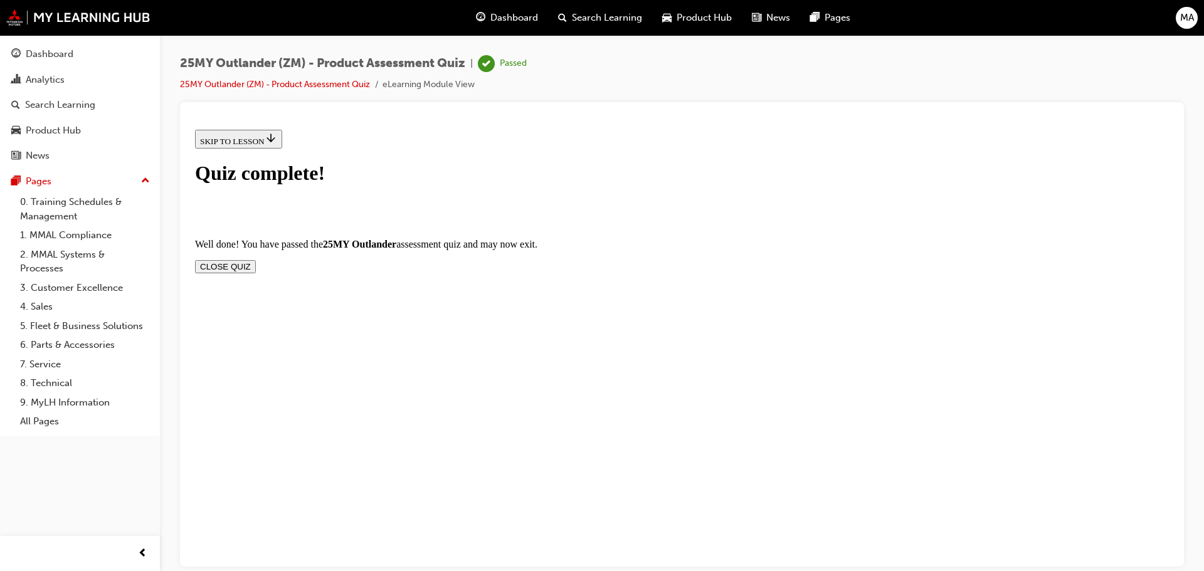
click at [256, 260] on button "CLOSE QUIZ" at bounding box center [225, 266] width 61 height 13
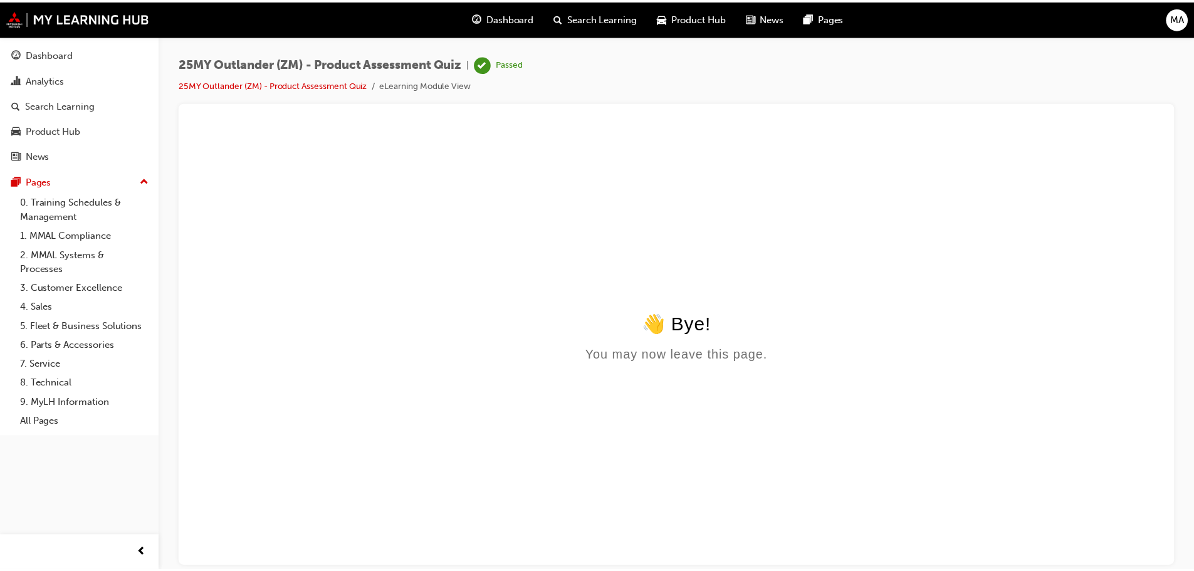
scroll to position [0, 0]
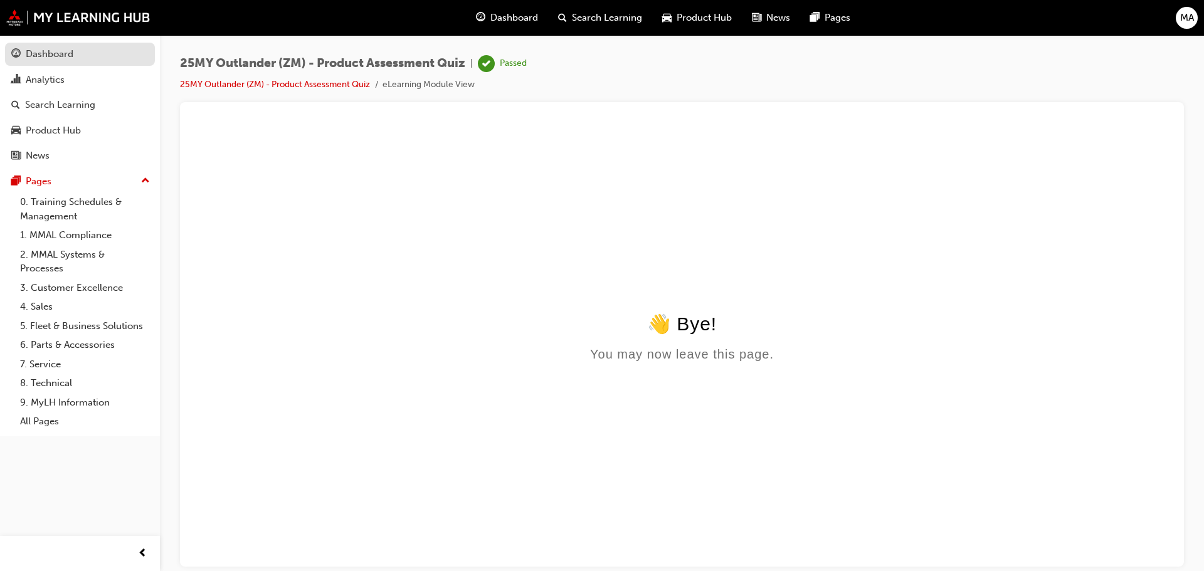
click at [49, 50] on div "Dashboard" at bounding box center [50, 54] width 48 height 14
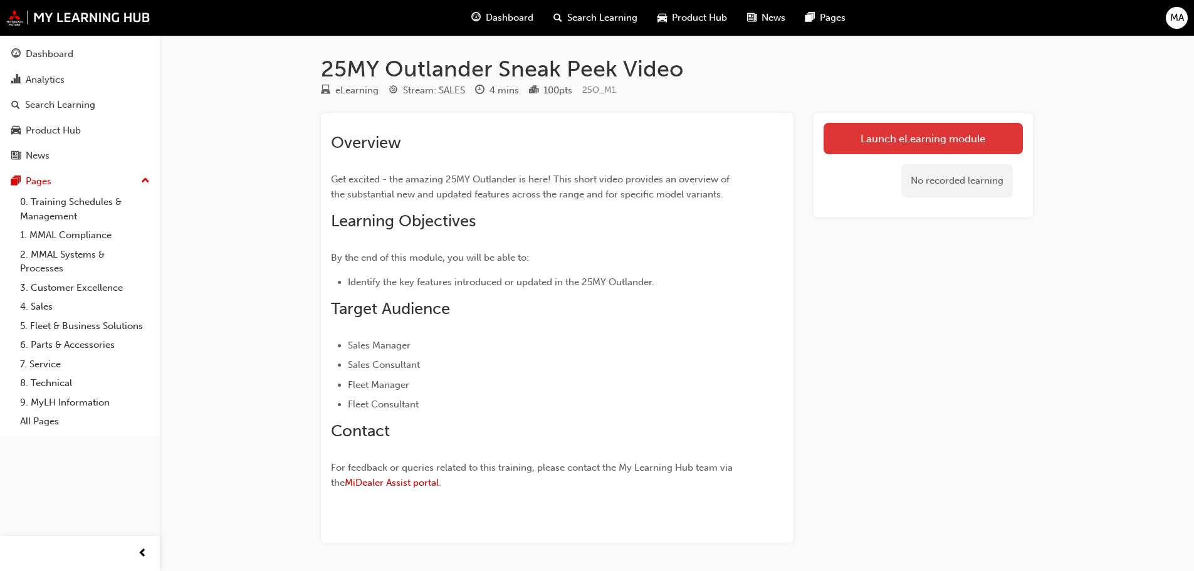
click at [891, 144] on link "Launch eLearning module" at bounding box center [923, 138] width 199 height 31
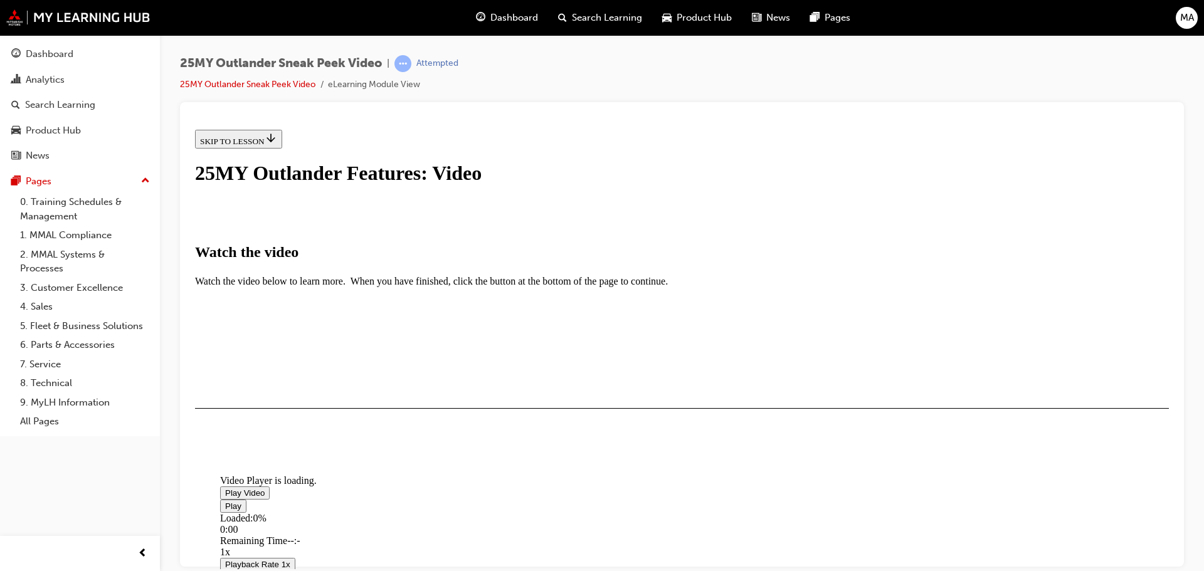
click at [225, 497] on span "Video player" at bounding box center [225, 492] width 0 height 9
click at [317, 449] on div "I HAVE WATCHED THIS VIDEO" at bounding box center [258, 444] width 117 height 10
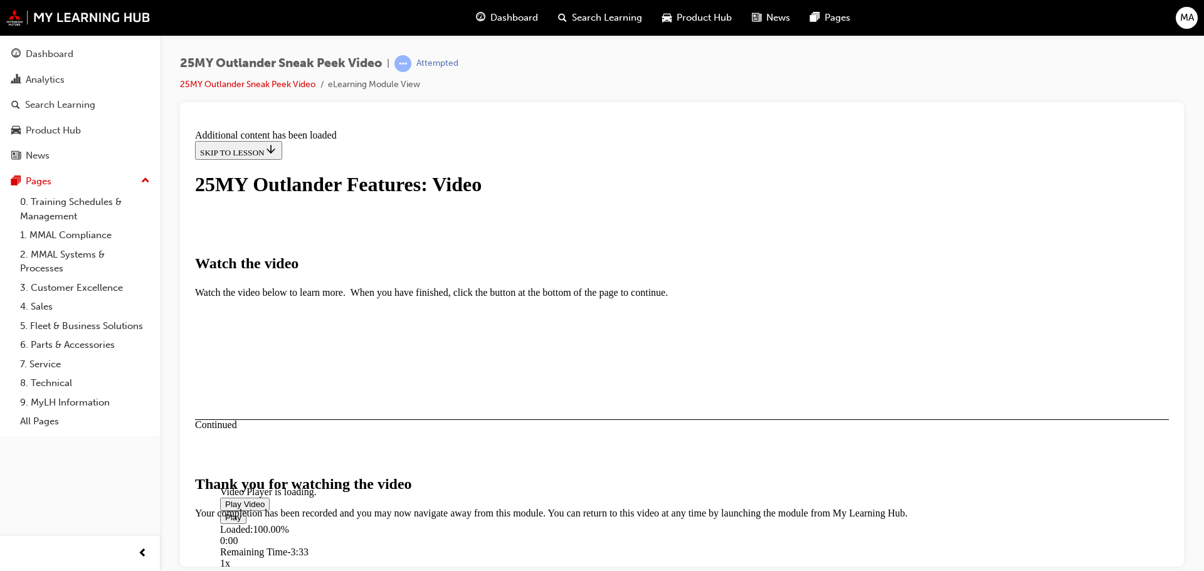
scroll to position [398, 0]
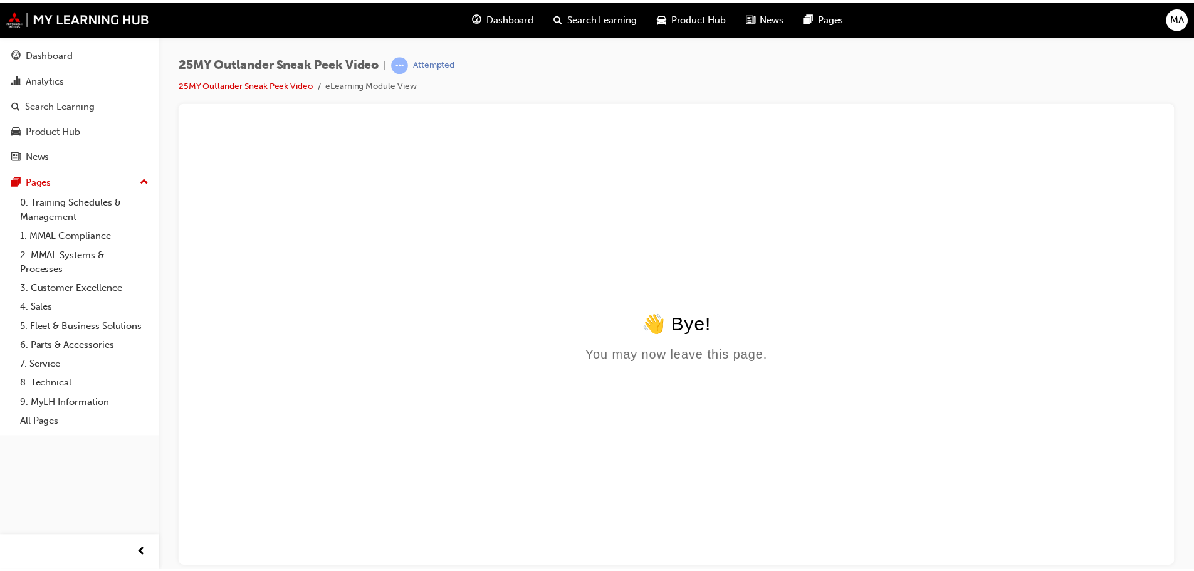
scroll to position [0, 0]
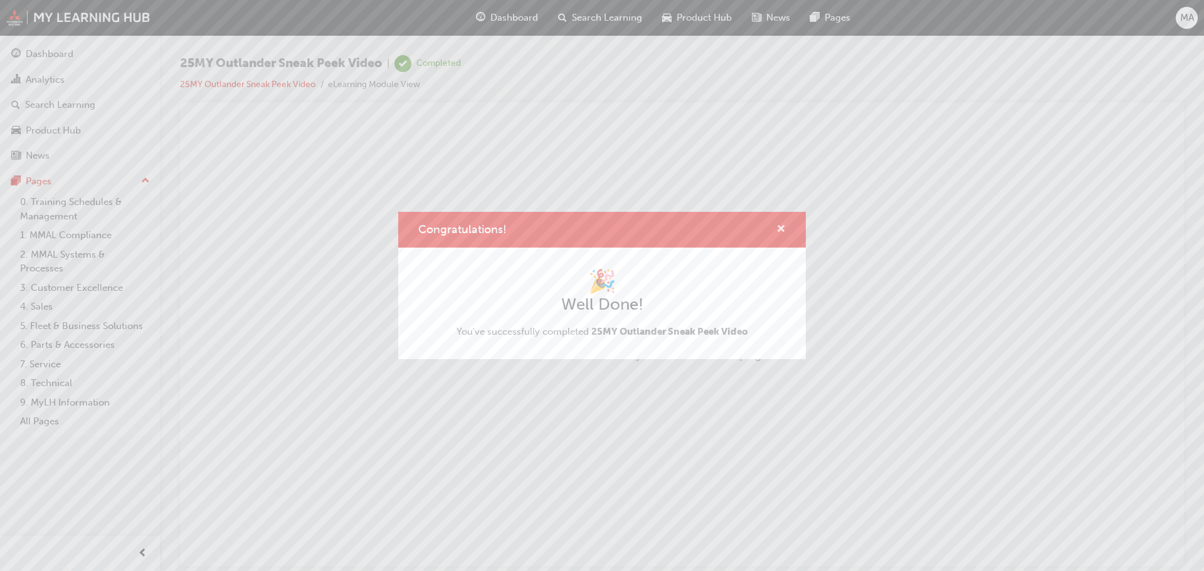
click at [784, 229] on span "cross-icon" at bounding box center [780, 229] width 9 height 11
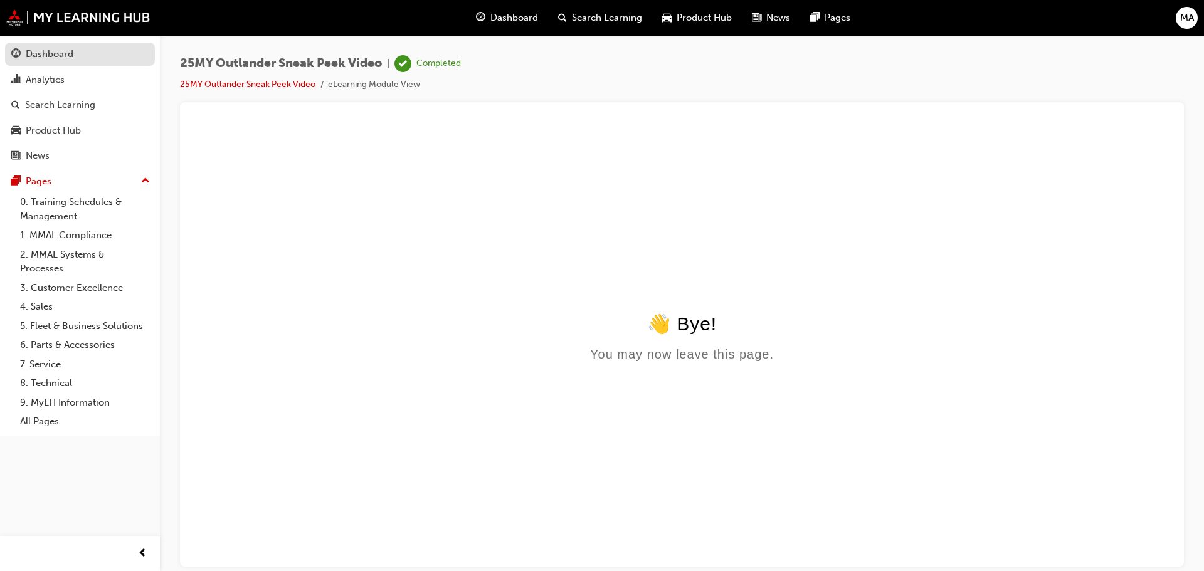
click at [57, 55] on div "Dashboard" at bounding box center [50, 54] width 48 height 14
